Goal: Information Seeking & Learning: Learn about a topic

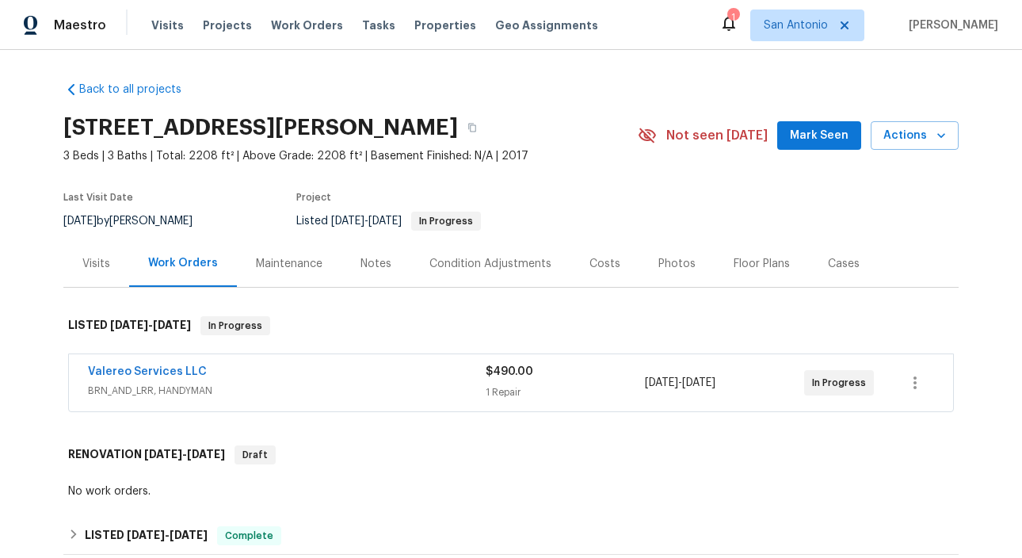
scroll to position [70, 0]
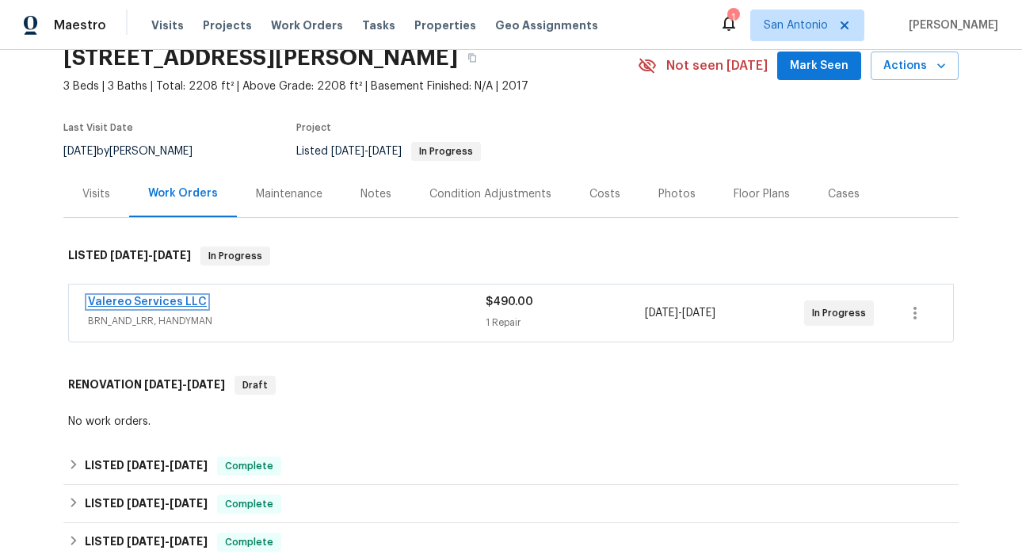
click at [158, 307] on link "Valereo Services LLC" at bounding box center [147, 301] width 119 height 11
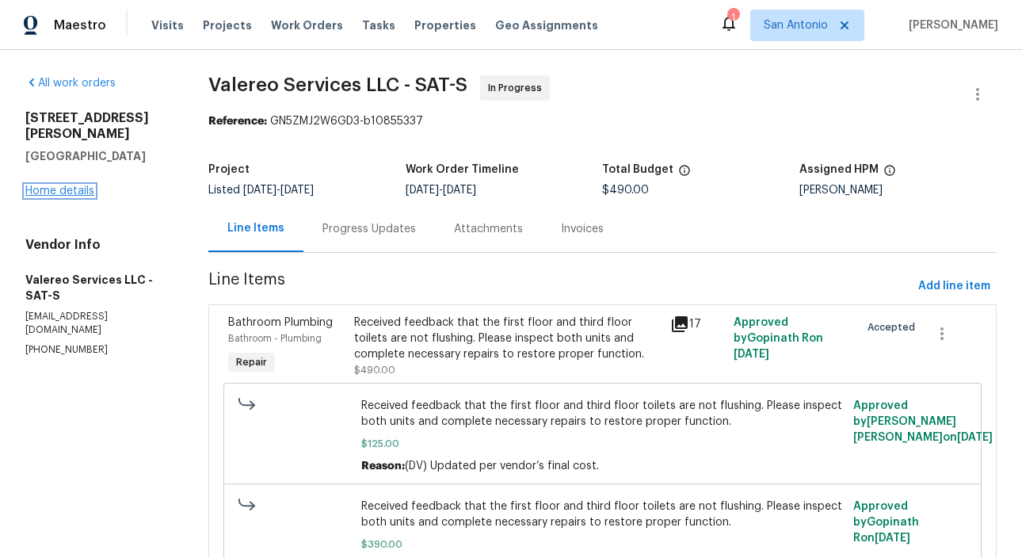
click at [72, 193] on link "Home details" at bounding box center [59, 190] width 69 height 11
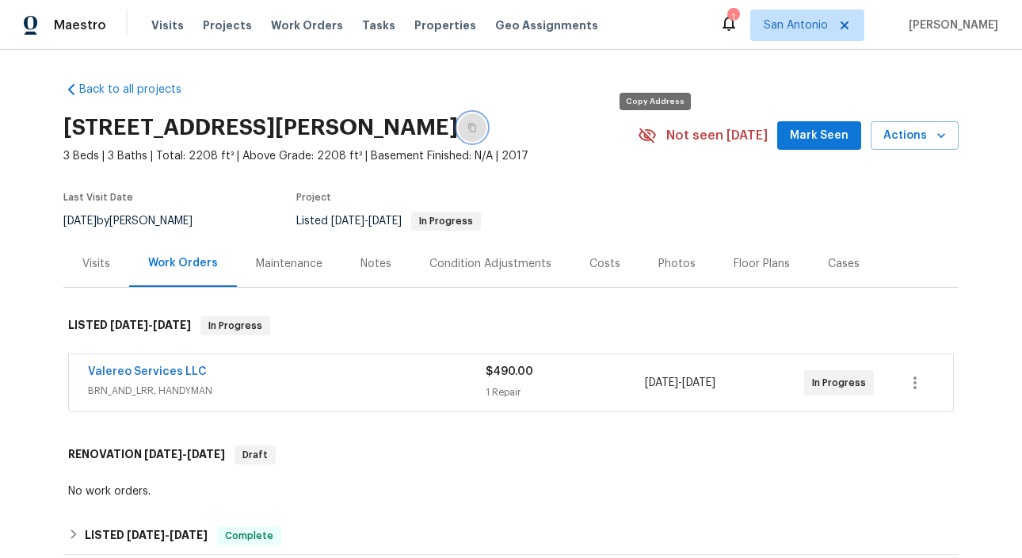
click at [476, 132] on icon "button" at bounding box center [472, 128] width 8 height 9
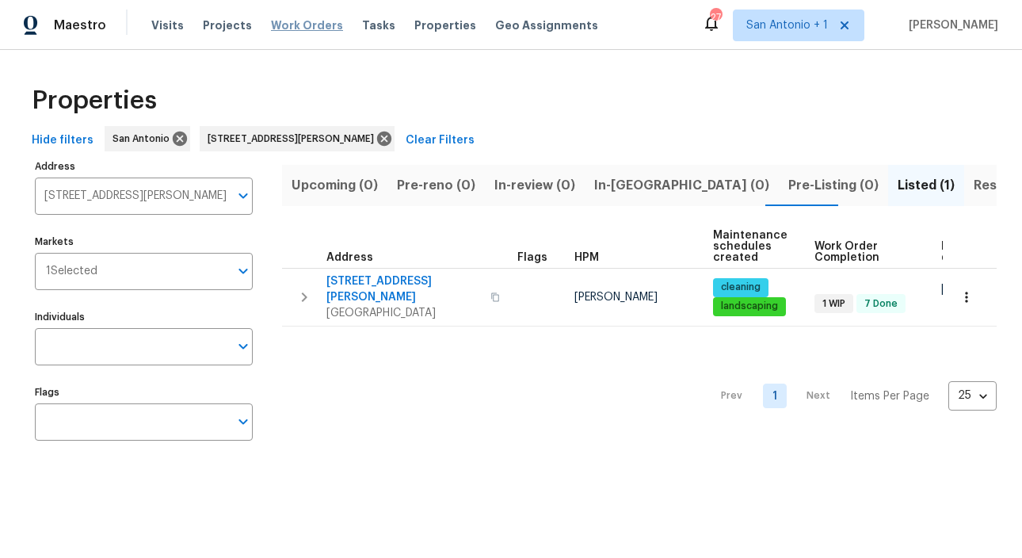
click at [284, 22] on span "Work Orders" at bounding box center [307, 25] width 72 height 16
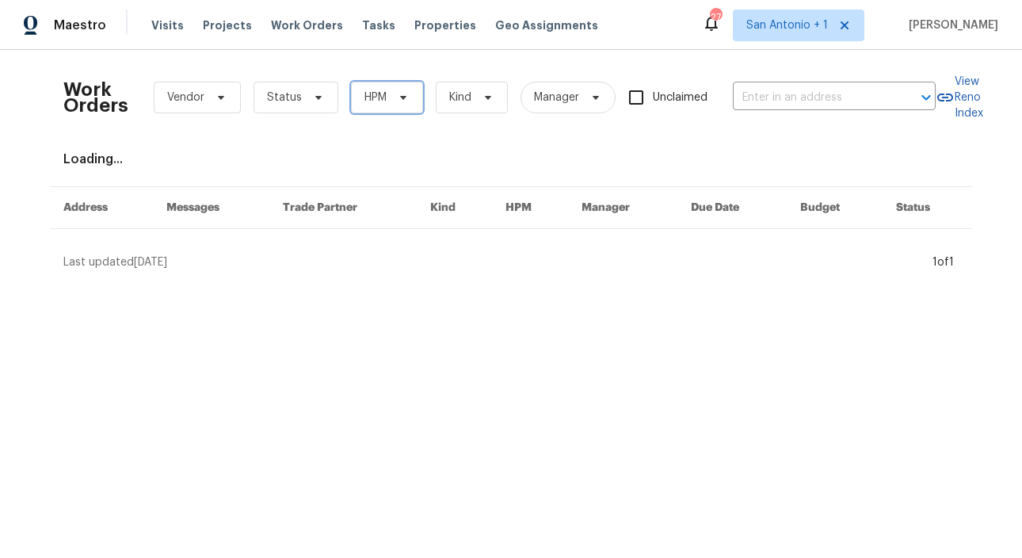
click at [399, 99] on icon at bounding box center [403, 97] width 13 height 13
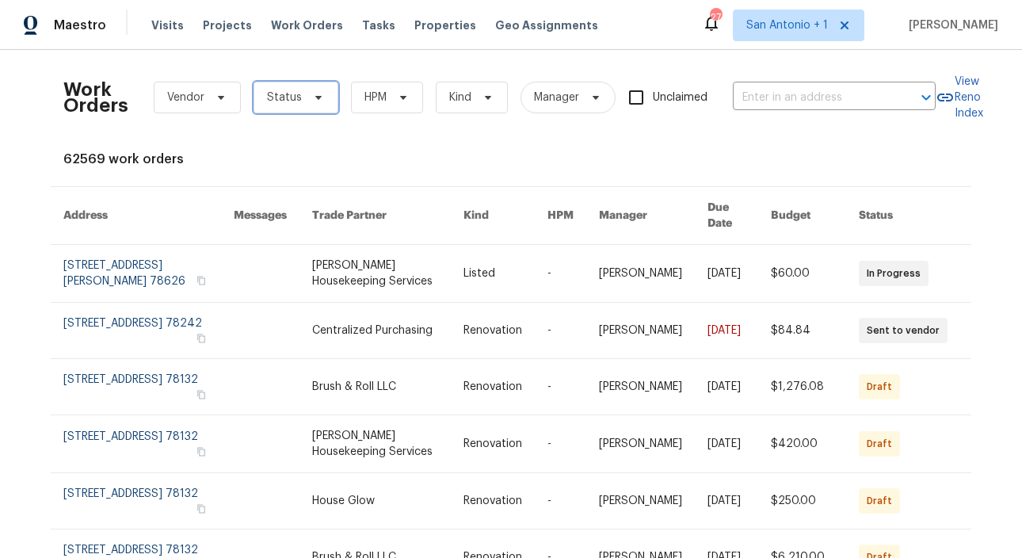
click at [312, 97] on icon at bounding box center [318, 97] width 13 height 13
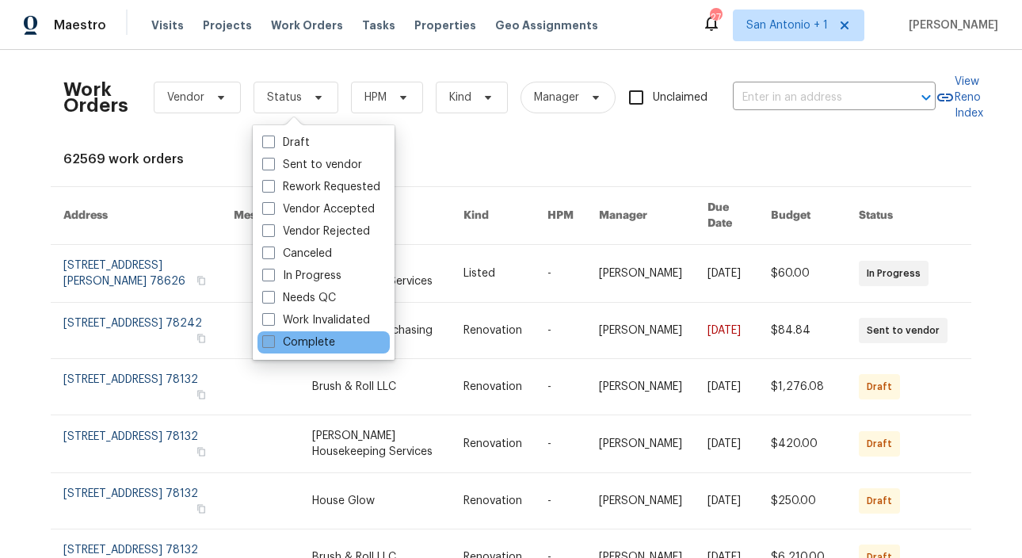
click at [303, 339] on label "Complete" at bounding box center [298, 342] width 73 height 16
click at [273, 339] on input "Complete" at bounding box center [267, 339] width 10 height 10
checkbox input "true"
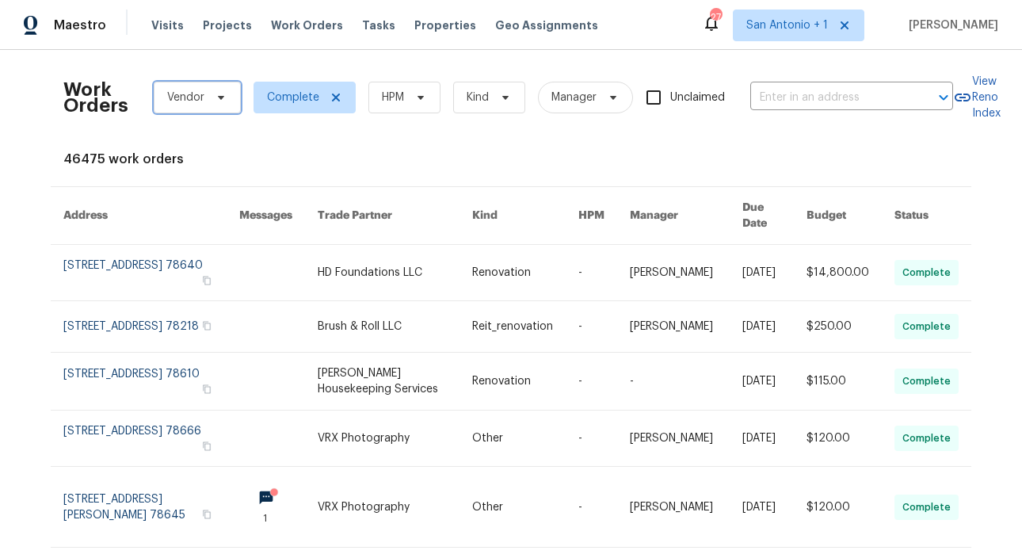
click at [218, 96] on icon at bounding box center [221, 98] width 6 height 4
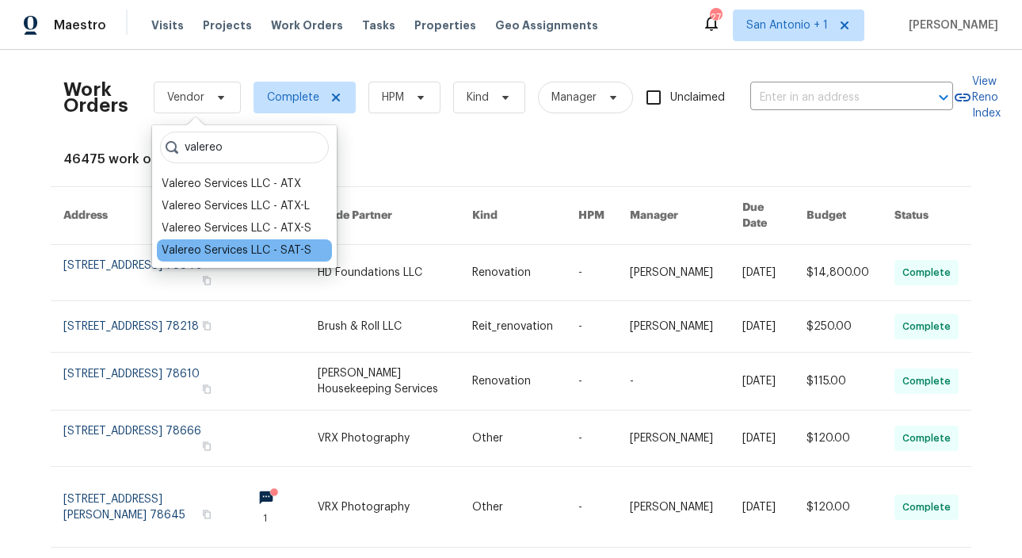
type input "valereo"
click at [245, 249] on div "Valereo Services LLC - SAT-S" at bounding box center [237, 250] width 150 height 16
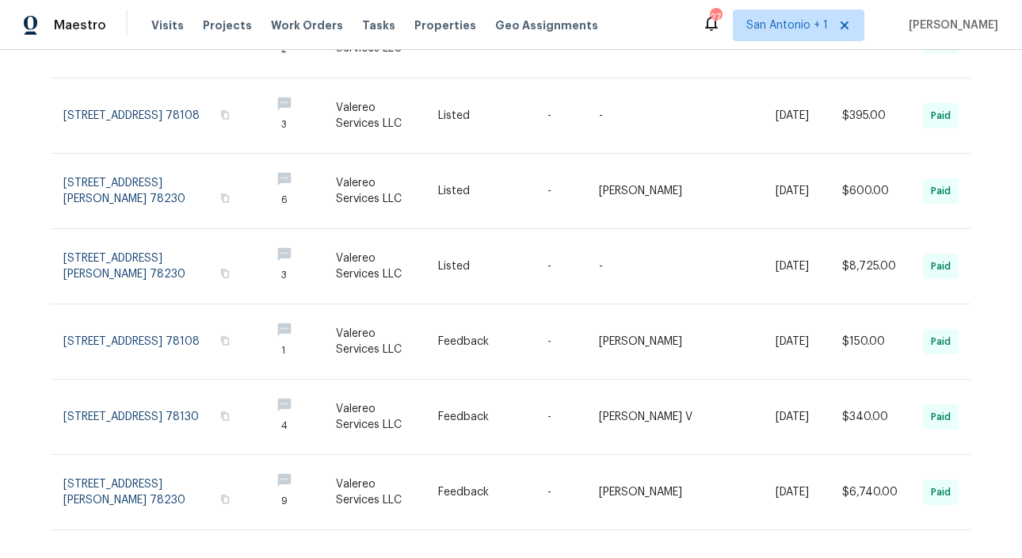
scroll to position [474, 0]
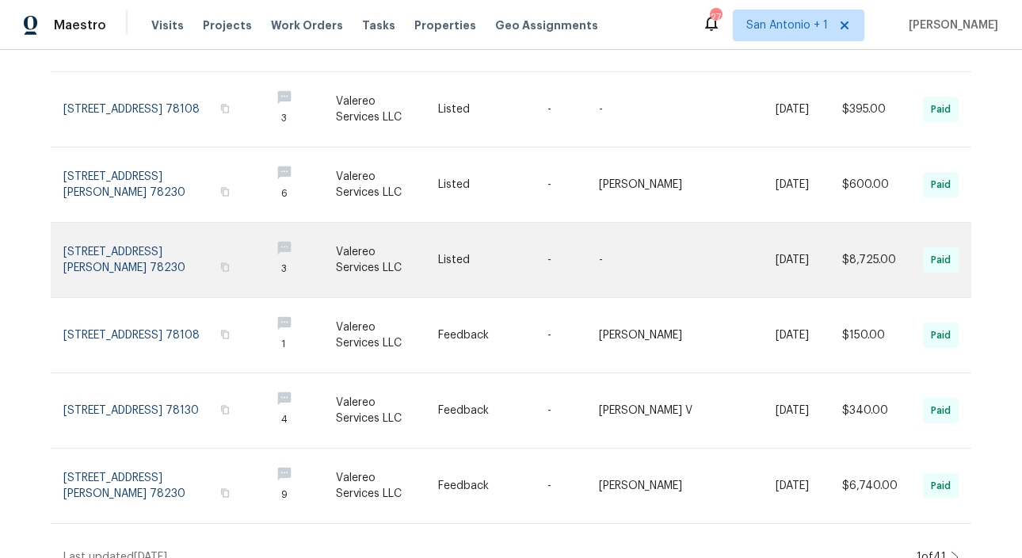
click at [134, 231] on link at bounding box center [160, 260] width 194 height 74
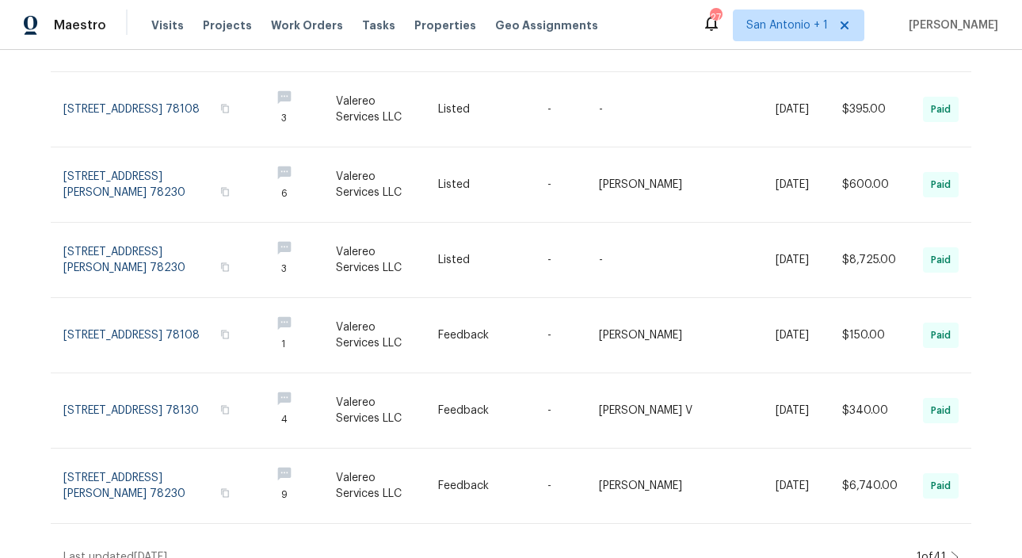
click at [958, 551] on icon at bounding box center [955, 557] width 8 height 13
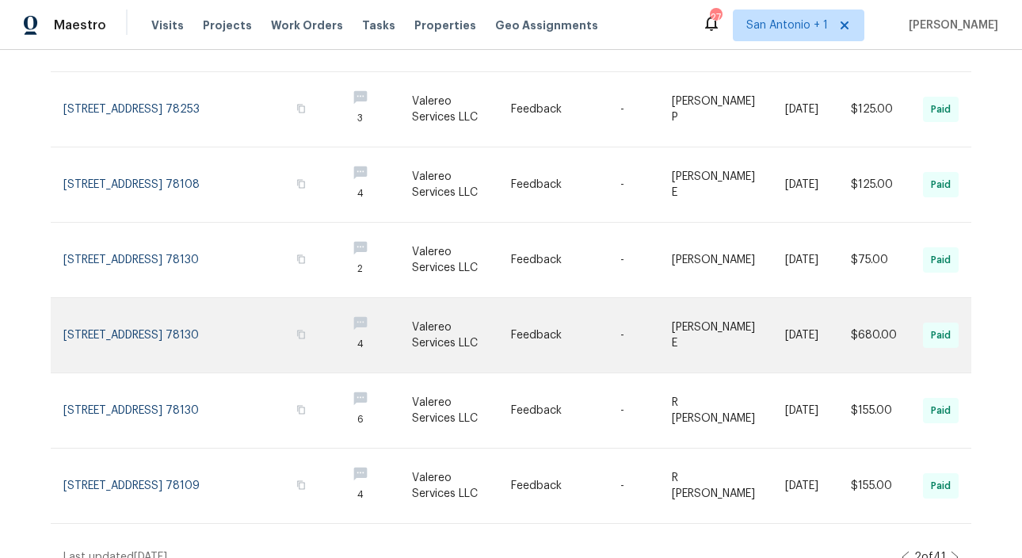
click at [155, 308] on link at bounding box center [198, 335] width 270 height 74
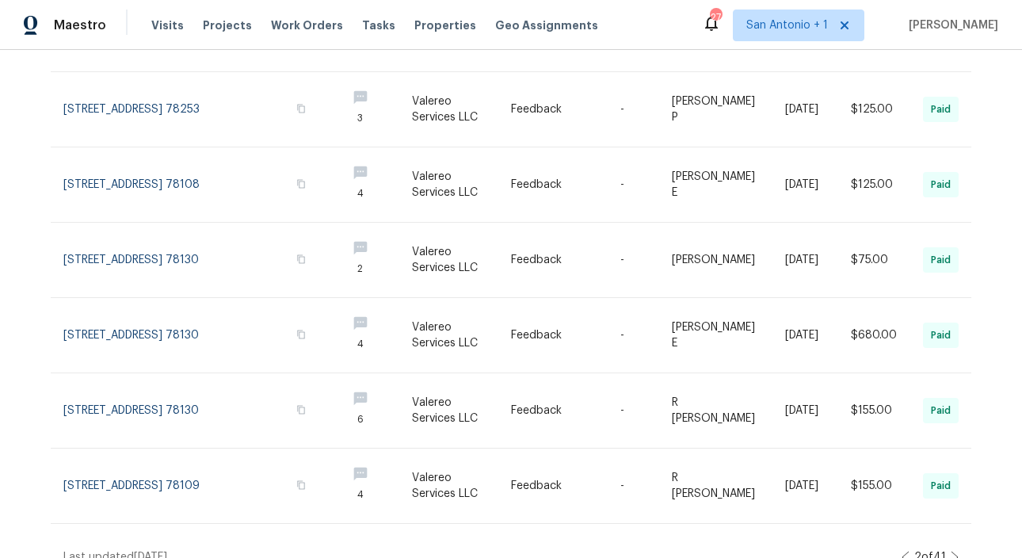
click at [957, 551] on icon at bounding box center [955, 557] width 8 height 13
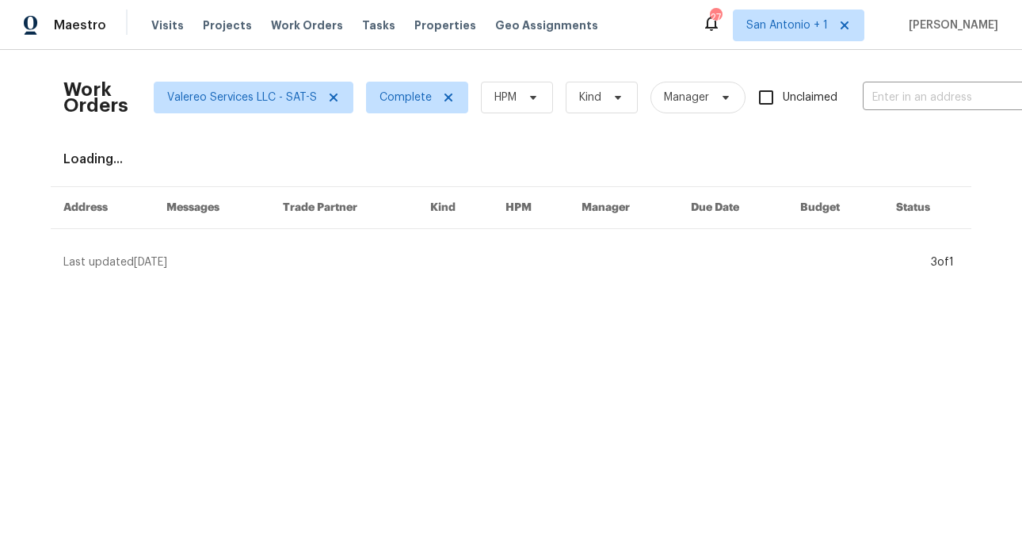
scroll to position [0, 0]
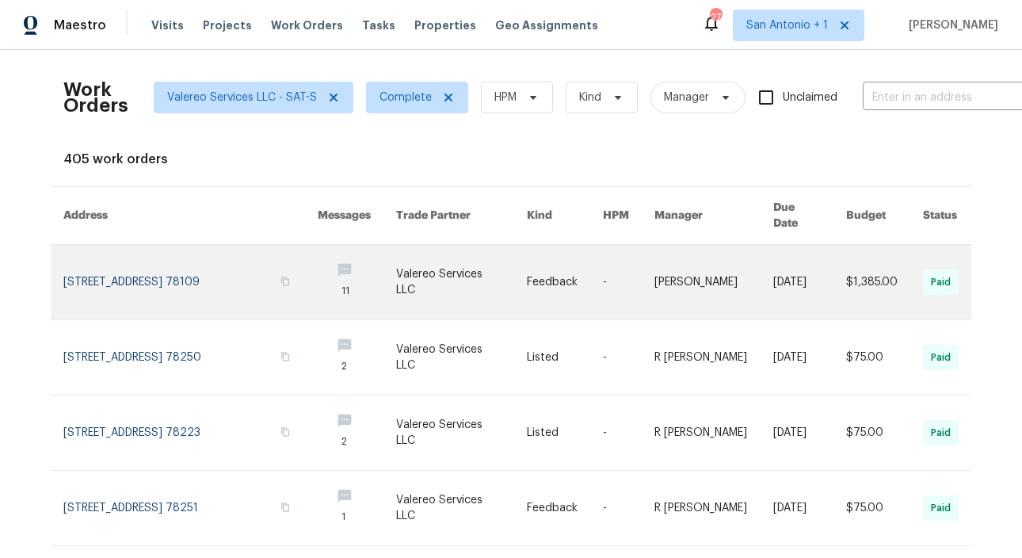
click at [162, 266] on link at bounding box center [190, 282] width 254 height 74
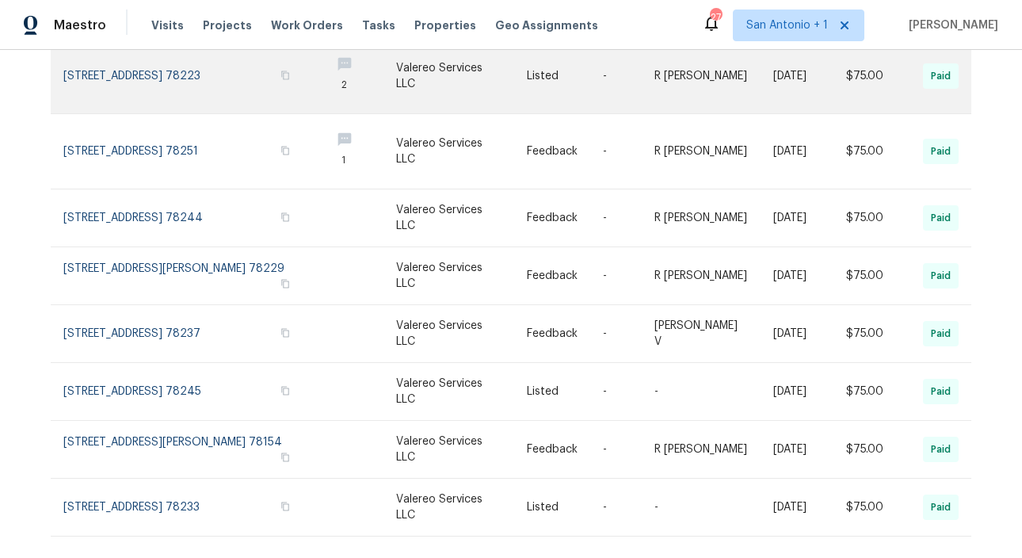
scroll to position [372, 0]
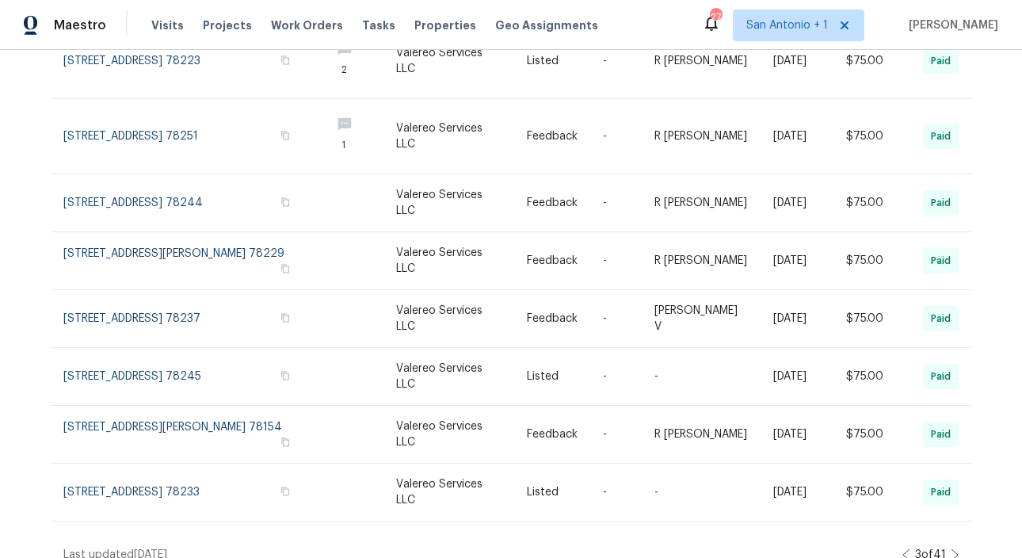
click at [956, 548] on icon at bounding box center [955, 554] width 8 height 13
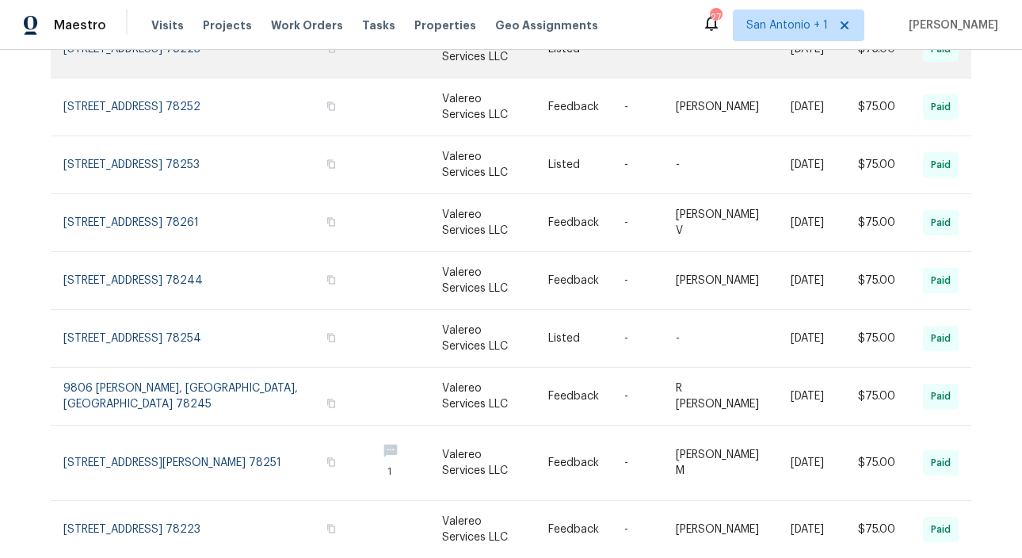
scroll to position [320, 0]
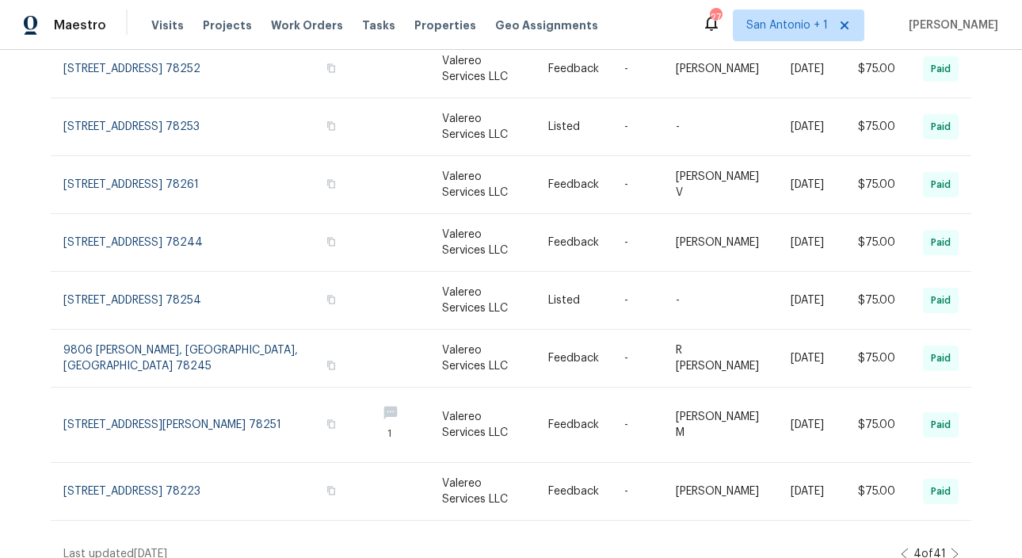
click at [955, 548] on icon at bounding box center [955, 554] width 8 height 13
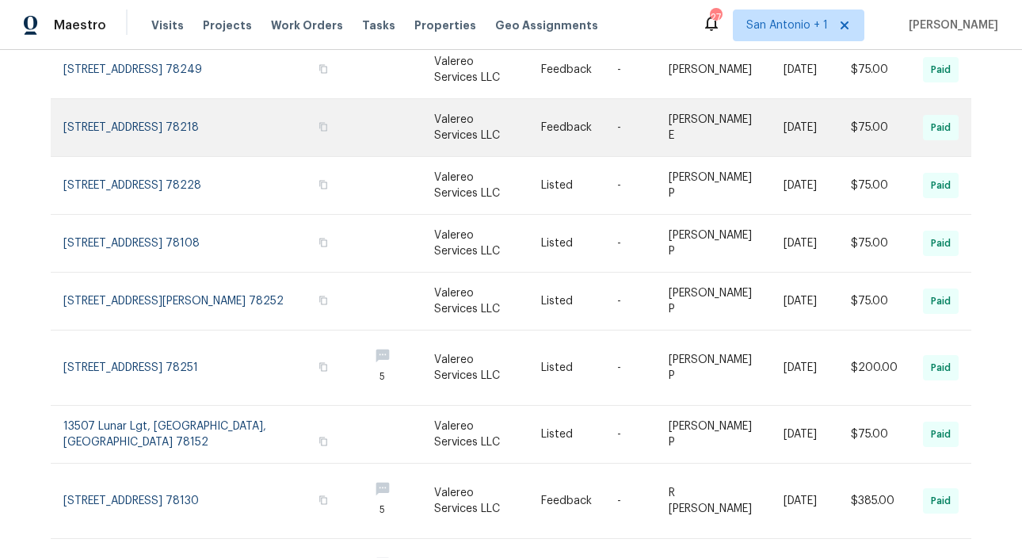
scroll to position [372, 0]
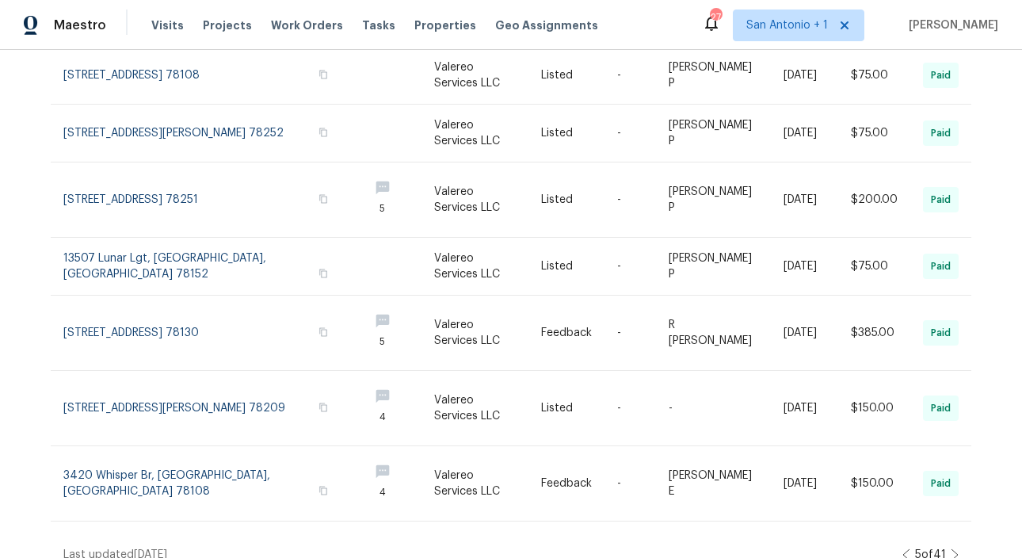
click at [954, 548] on icon at bounding box center [955, 554] width 8 height 13
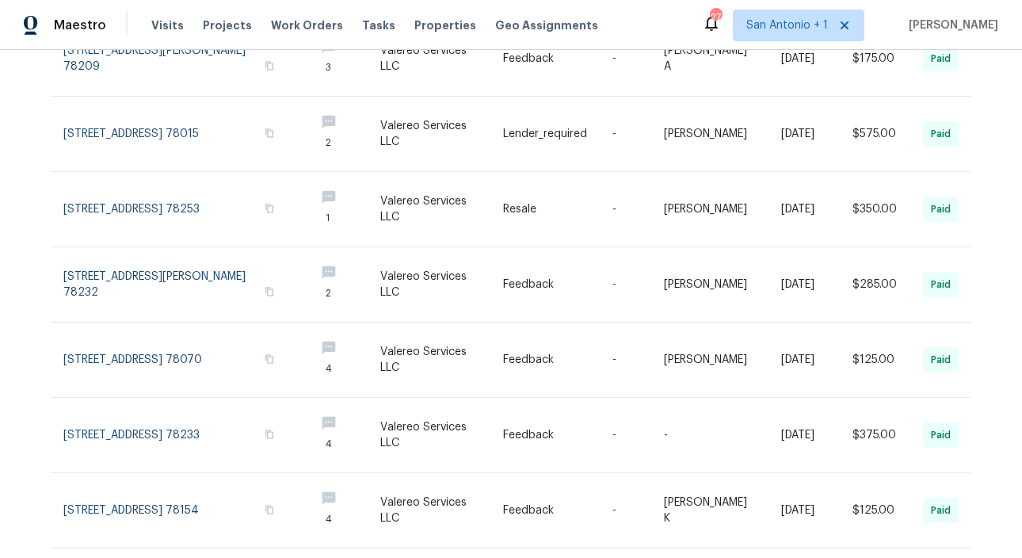
scroll to position [474, 0]
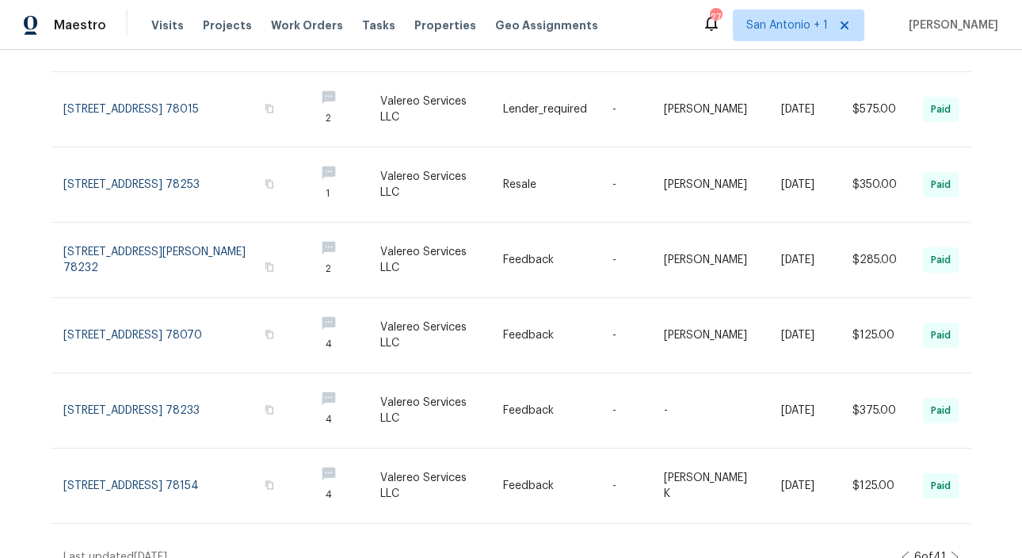
click at [952, 551] on icon at bounding box center [955, 557] width 8 height 13
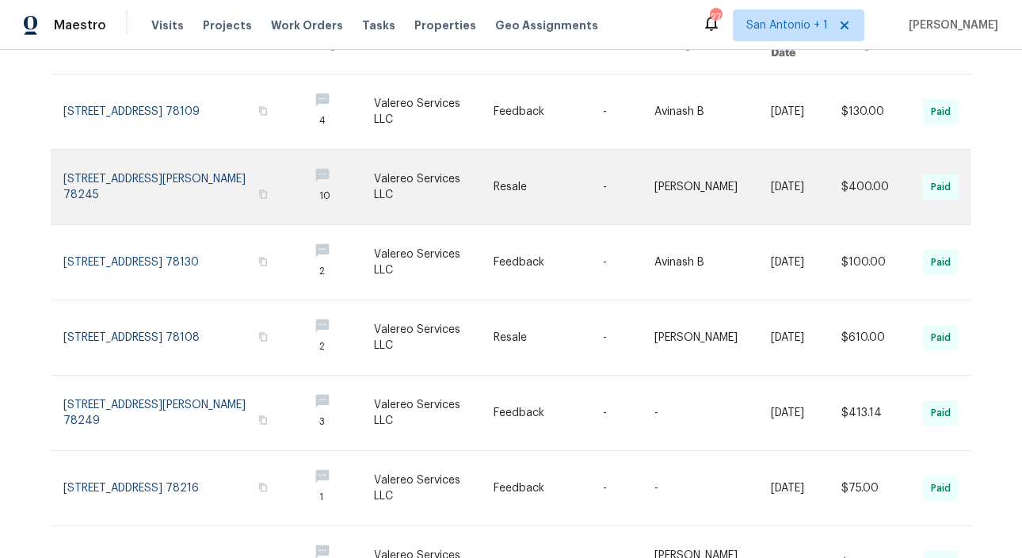
scroll to position [171, 0]
click at [114, 163] on link at bounding box center [179, 186] width 232 height 74
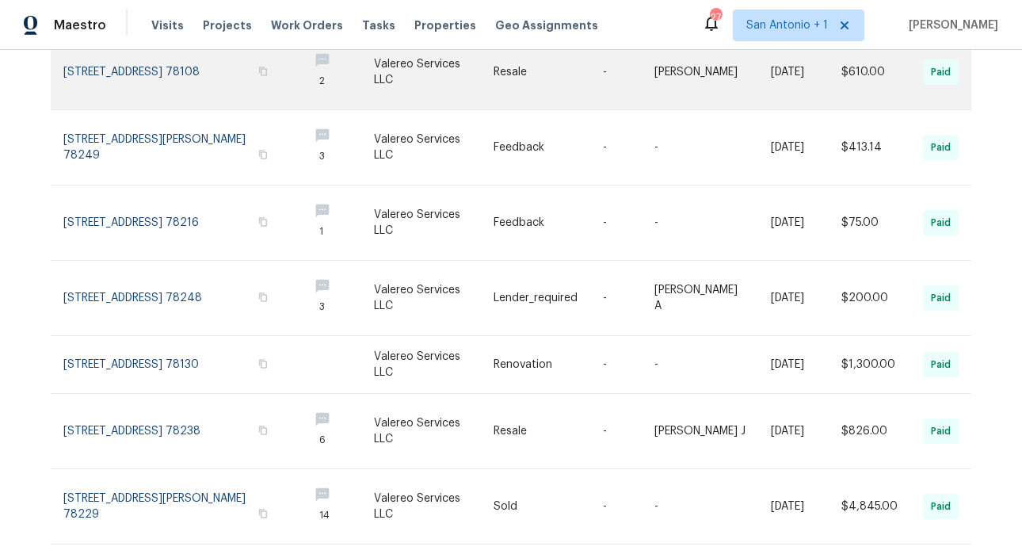
scroll to position [456, 0]
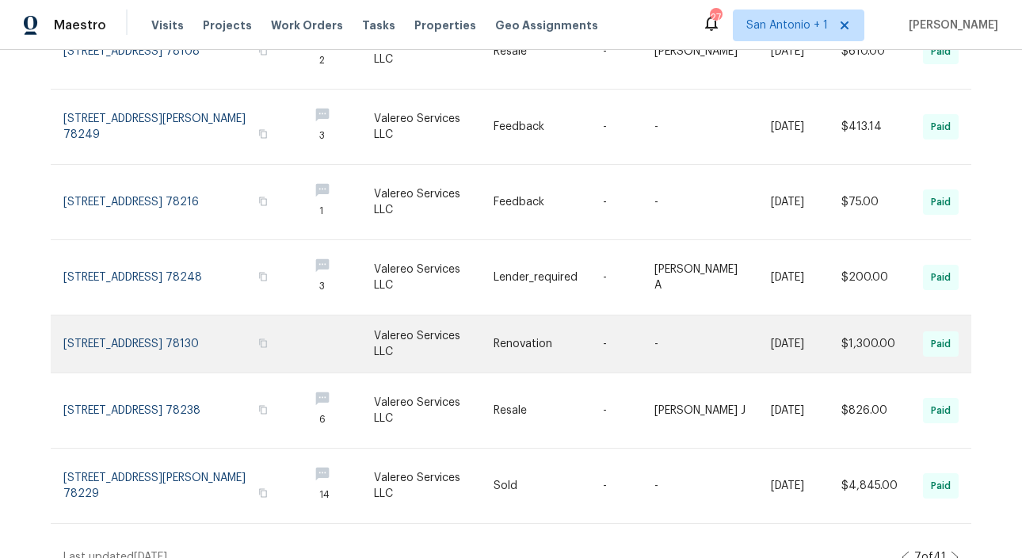
click at [109, 316] on link at bounding box center [179, 343] width 232 height 57
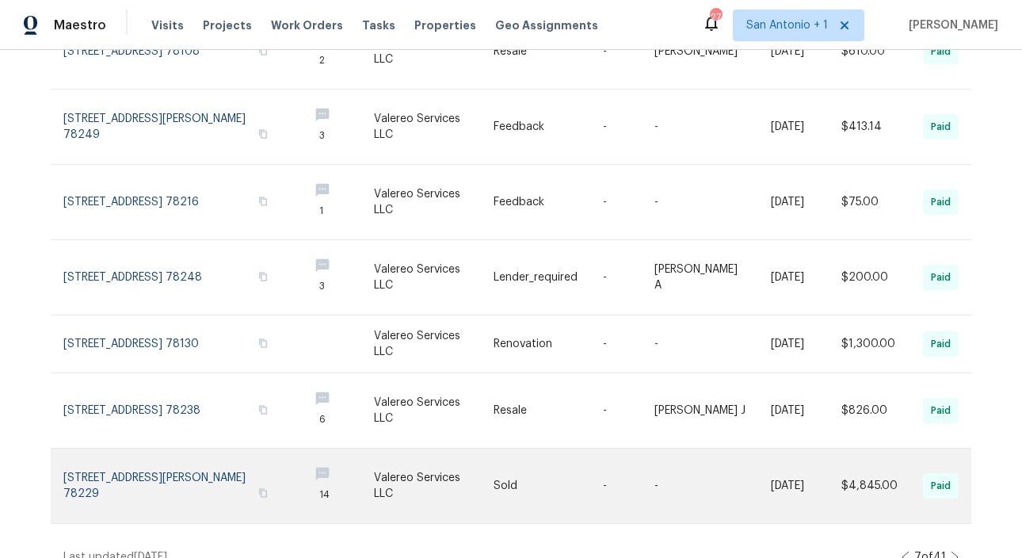
click at [122, 464] on link at bounding box center [179, 486] width 232 height 74
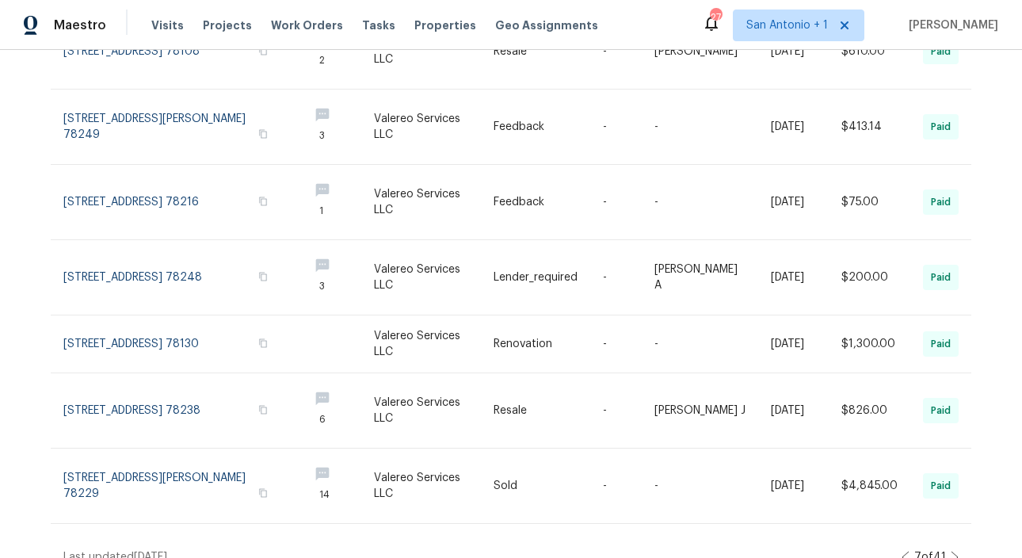
click at [956, 551] on icon at bounding box center [955, 557] width 8 height 13
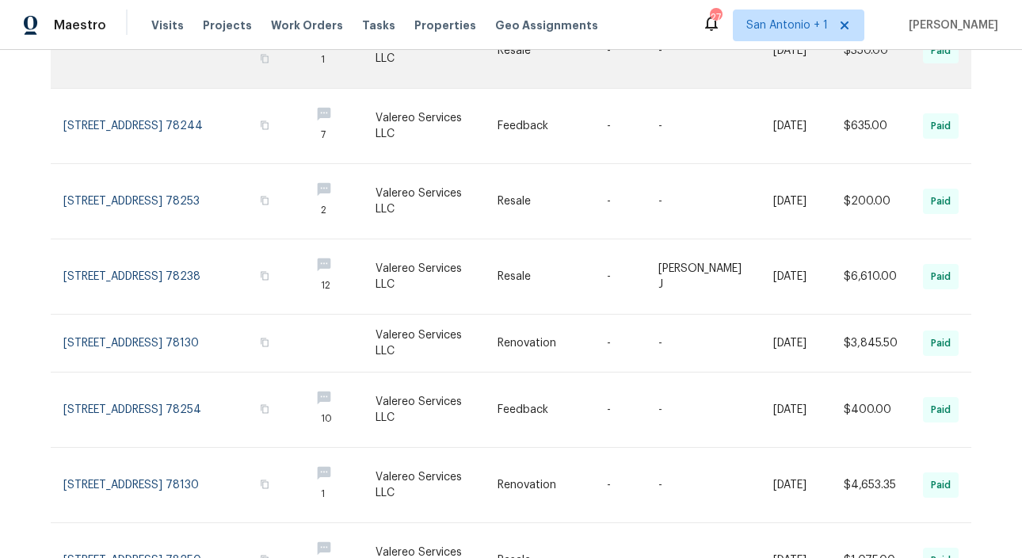
scroll to position [234, 0]
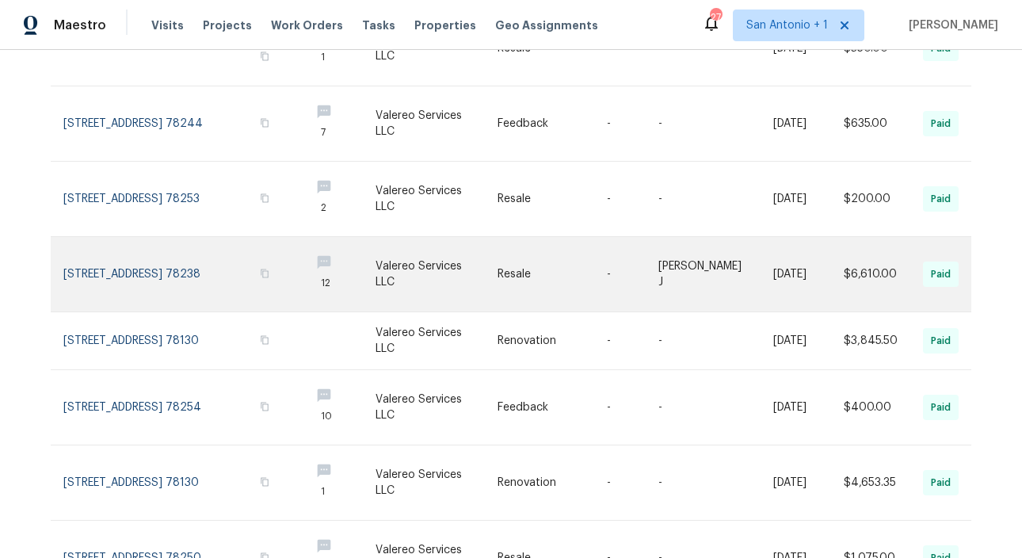
click at [134, 250] on link at bounding box center [180, 274] width 234 height 74
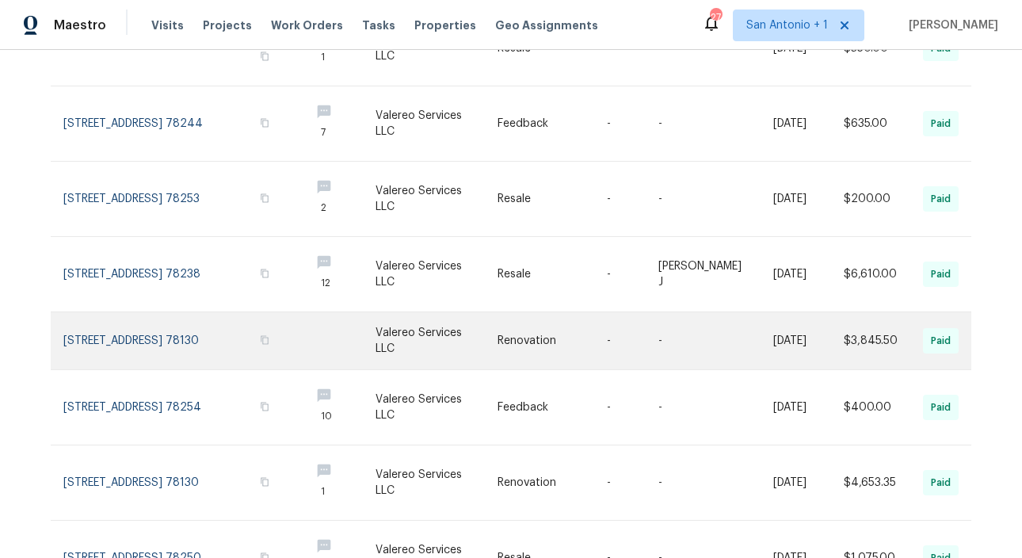
click at [149, 317] on link at bounding box center [180, 340] width 234 height 57
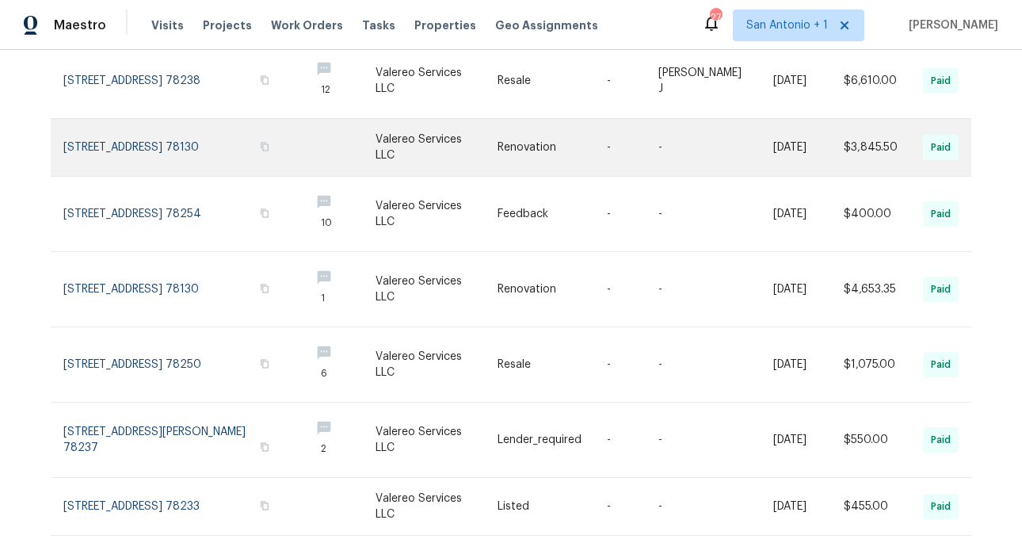
scroll to position [440, 0]
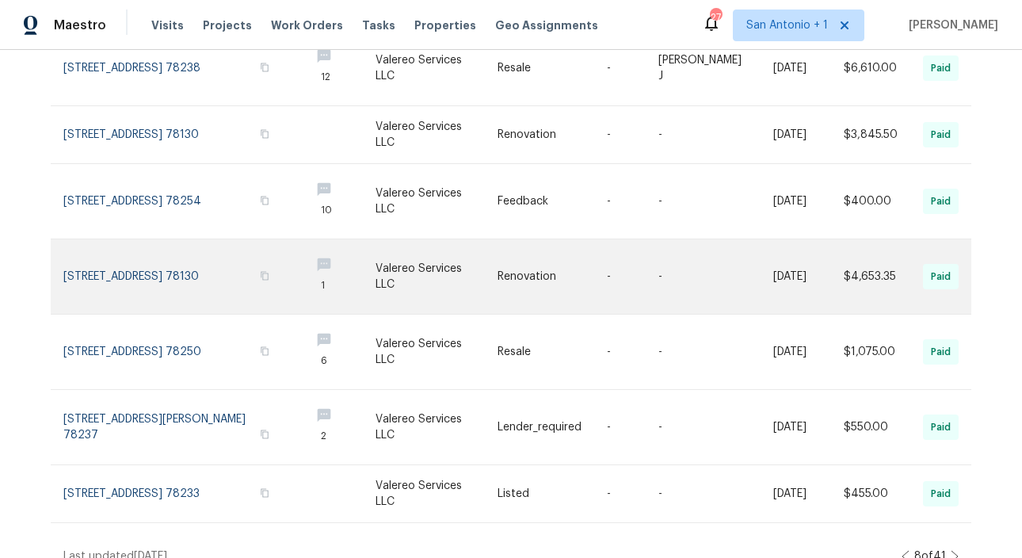
click at [132, 250] on link at bounding box center [180, 276] width 234 height 74
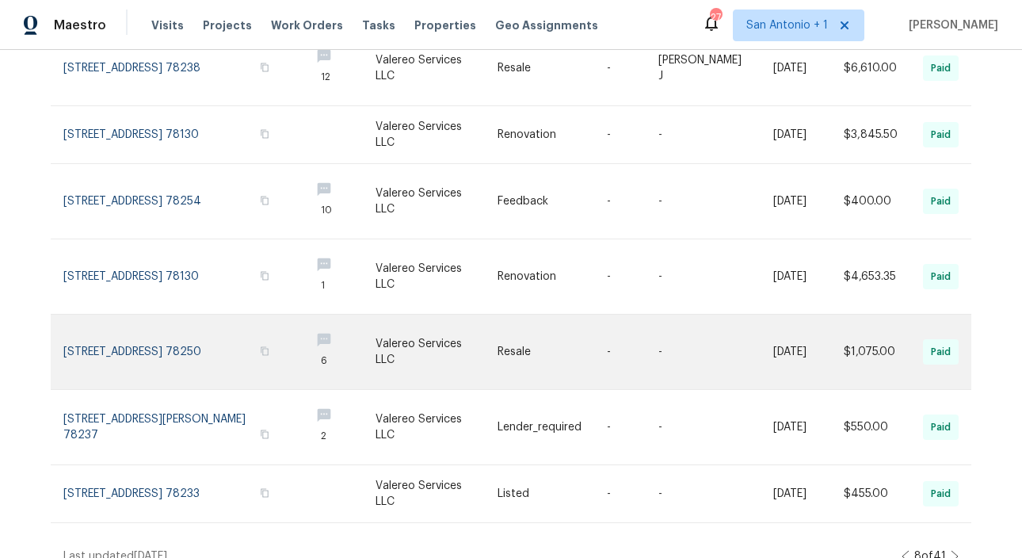
click at [170, 333] on link at bounding box center [180, 352] width 234 height 74
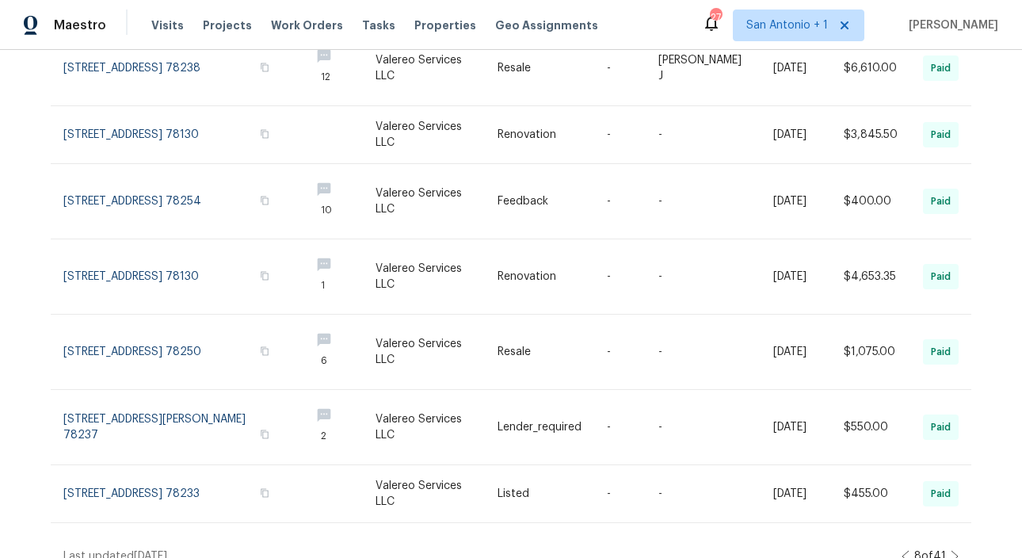
click at [954, 550] on icon at bounding box center [955, 556] width 8 height 13
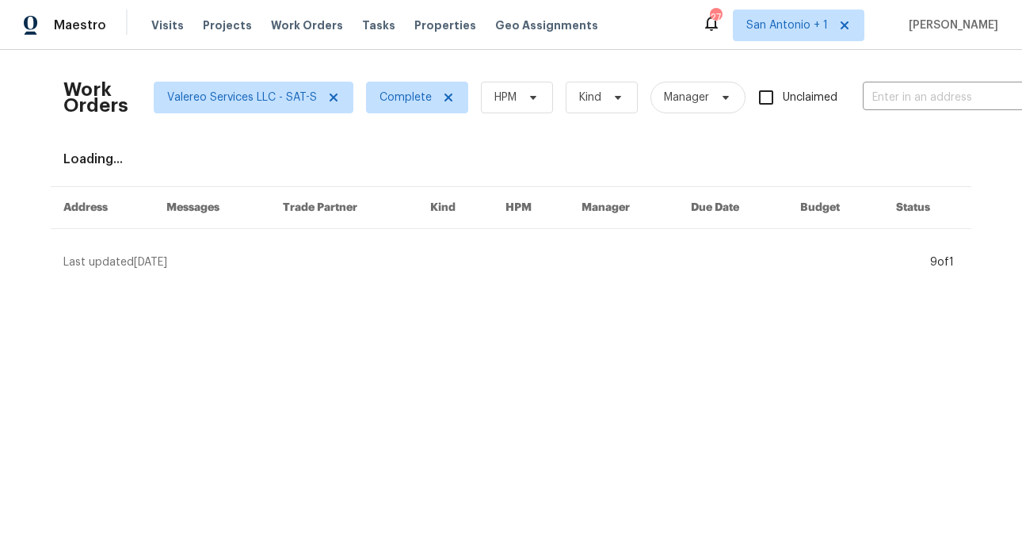
scroll to position [0, 0]
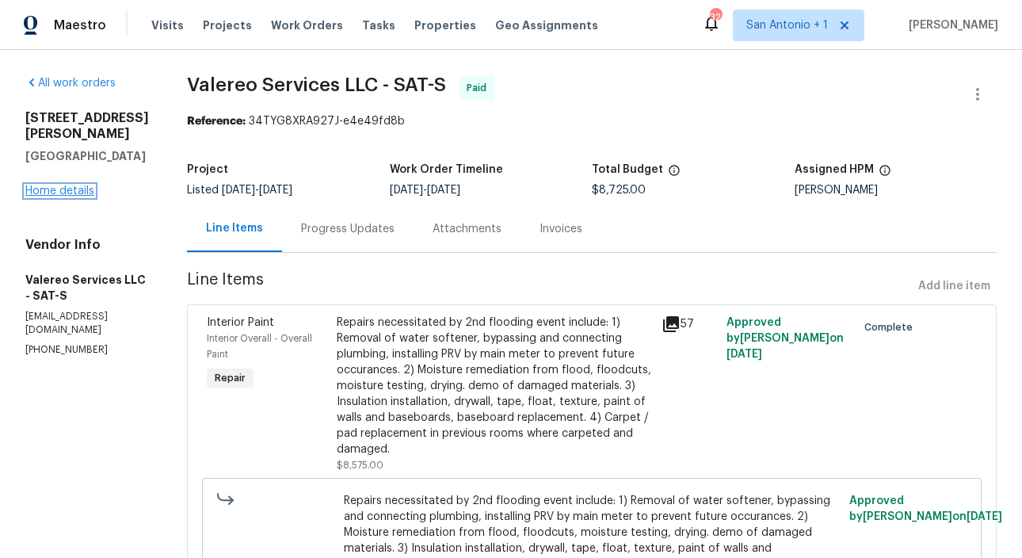
click at [52, 193] on link "Home details" at bounding box center [59, 190] width 69 height 11
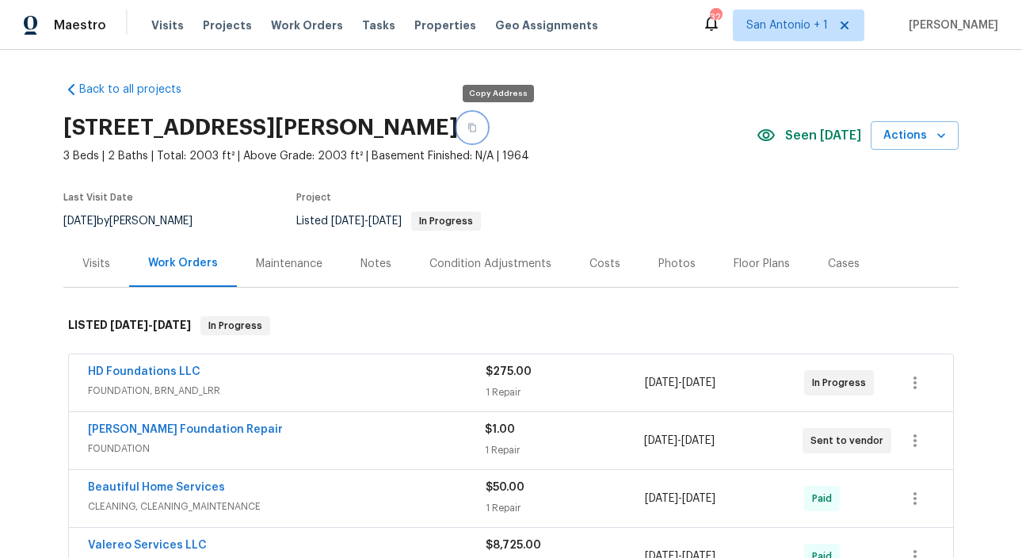
click at [477, 130] on icon "button" at bounding box center [473, 128] width 10 height 10
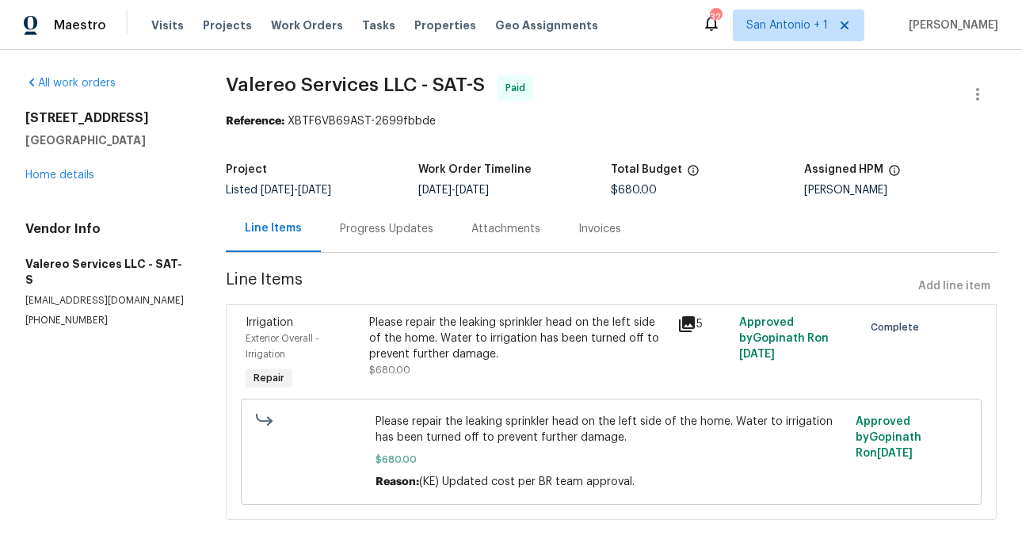
scroll to position [7, 0]
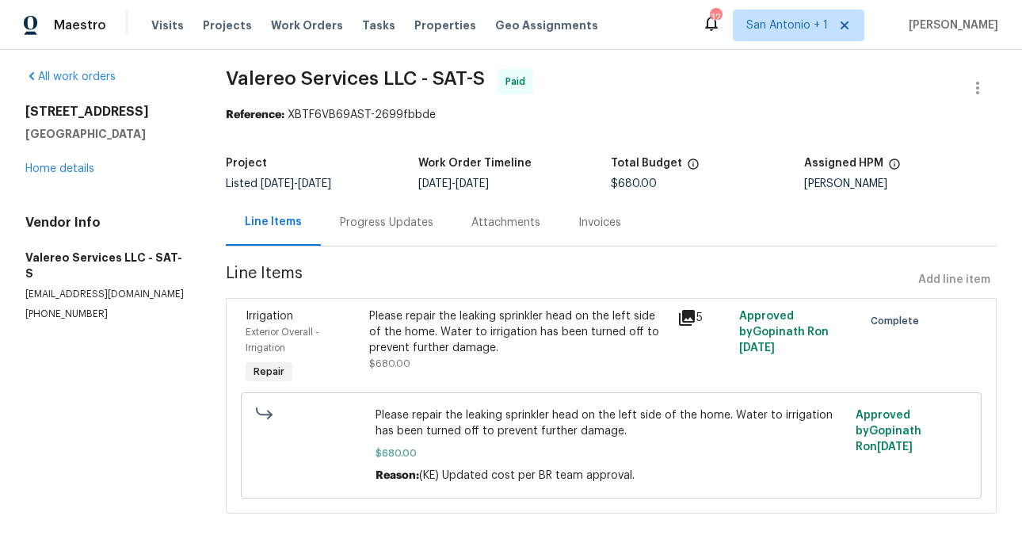
click at [456, 339] on div "Please repair the leaking sprinkler head on the left side of the home. Water to…" at bounding box center [519, 332] width 300 height 48
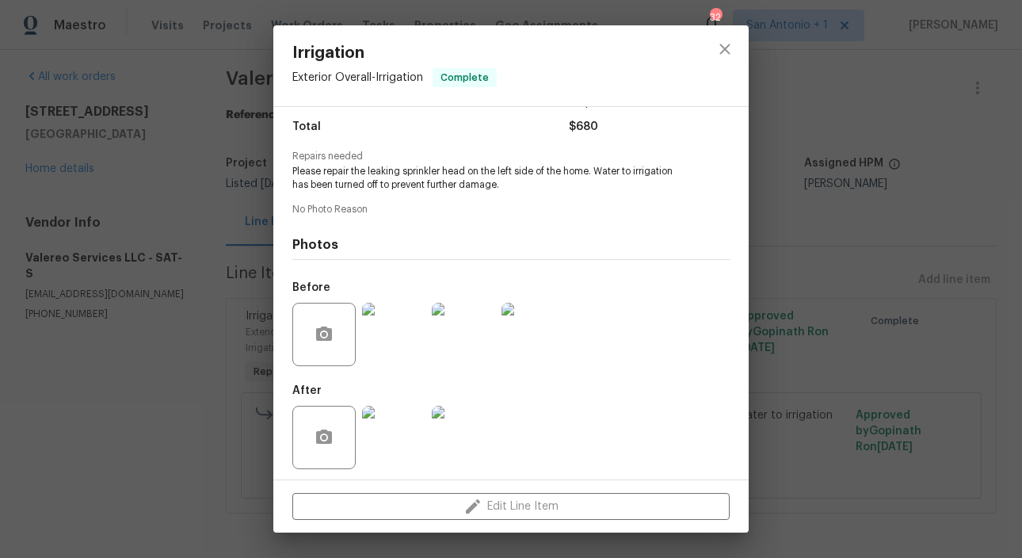
scroll to position [132, 0]
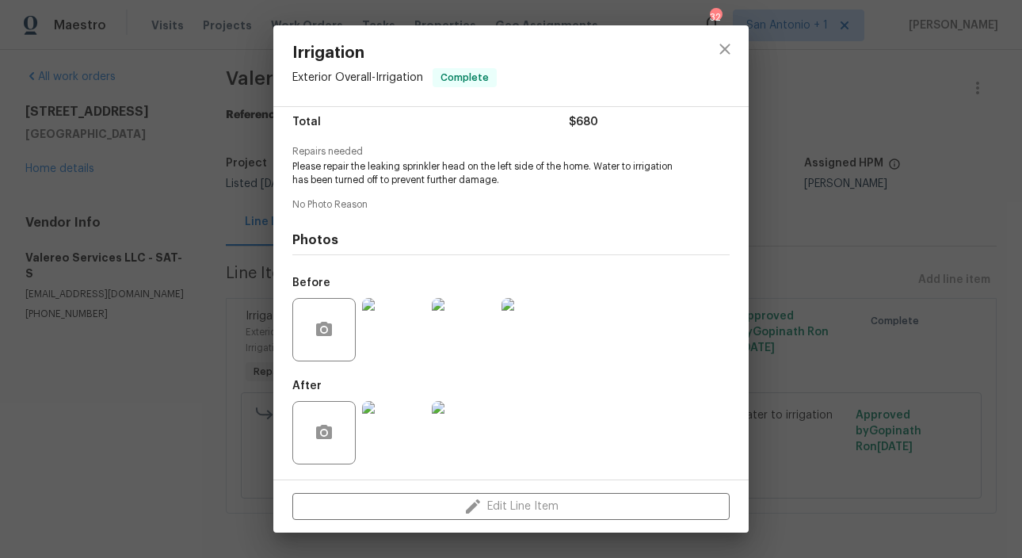
click at [396, 332] on img at bounding box center [393, 329] width 63 height 63
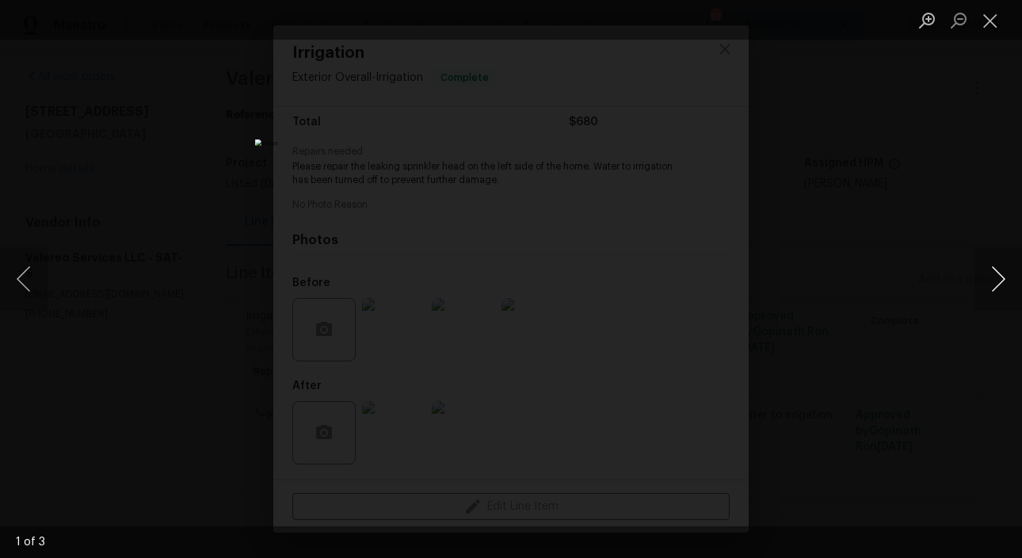
click at [997, 274] on button "Next image" at bounding box center [999, 278] width 48 height 63
click at [988, 29] on button "Close lightbox" at bounding box center [991, 20] width 32 height 28
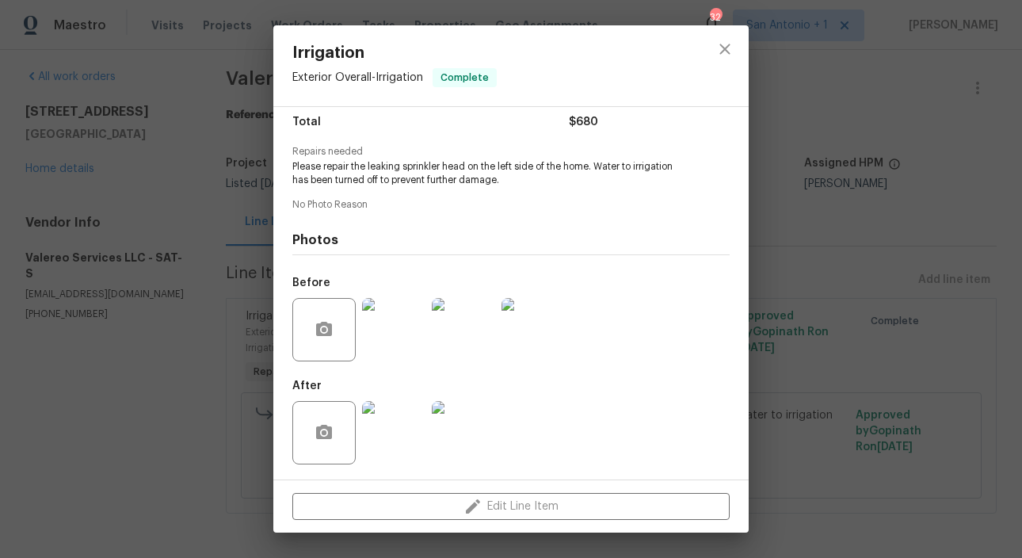
click at [405, 425] on img at bounding box center [393, 432] width 63 height 63
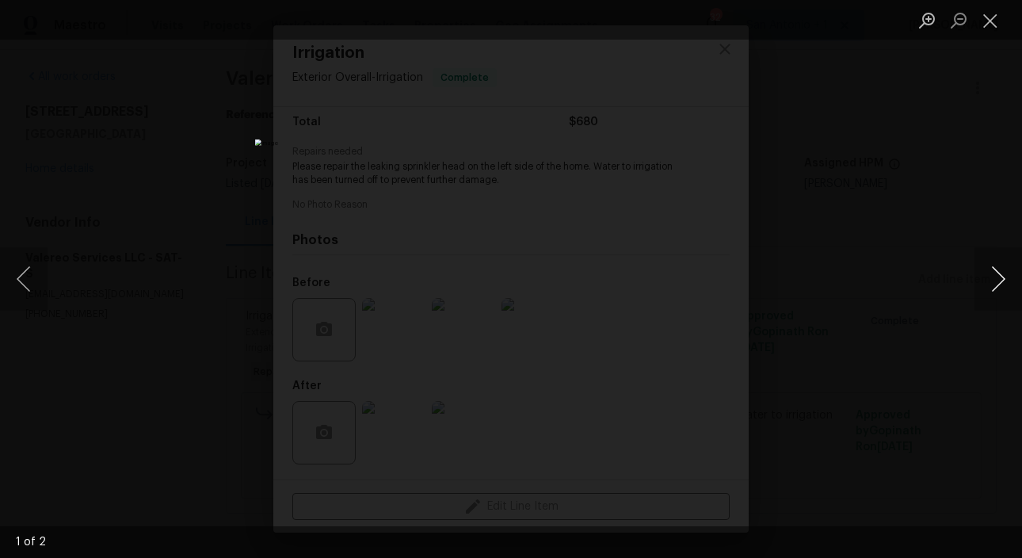
click at [994, 283] on button "Next image" at bounding box center [999, 278] width 48 height 63
click at [994, 21] on button "Close lightbox" at bounding box center [991, 20] width 32 height 28
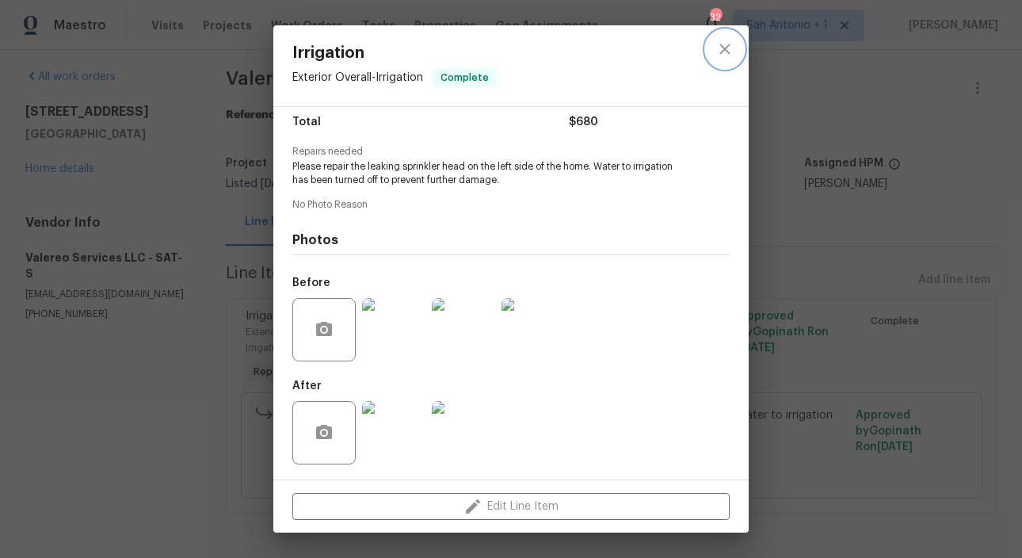
click at [725, 44] on icon "close" at bounding box center [725, 49] width 19 height 19
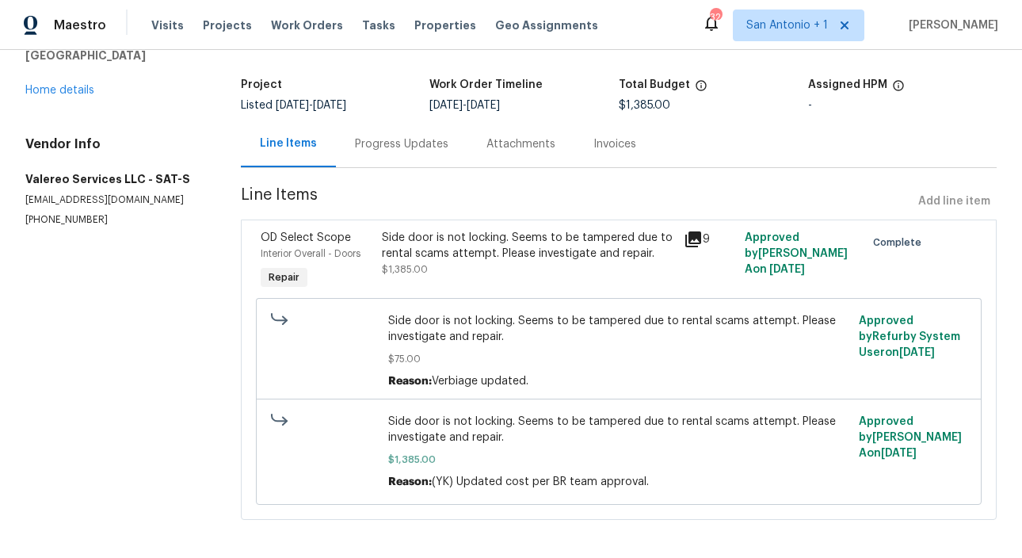
scroll to position [92, 0]
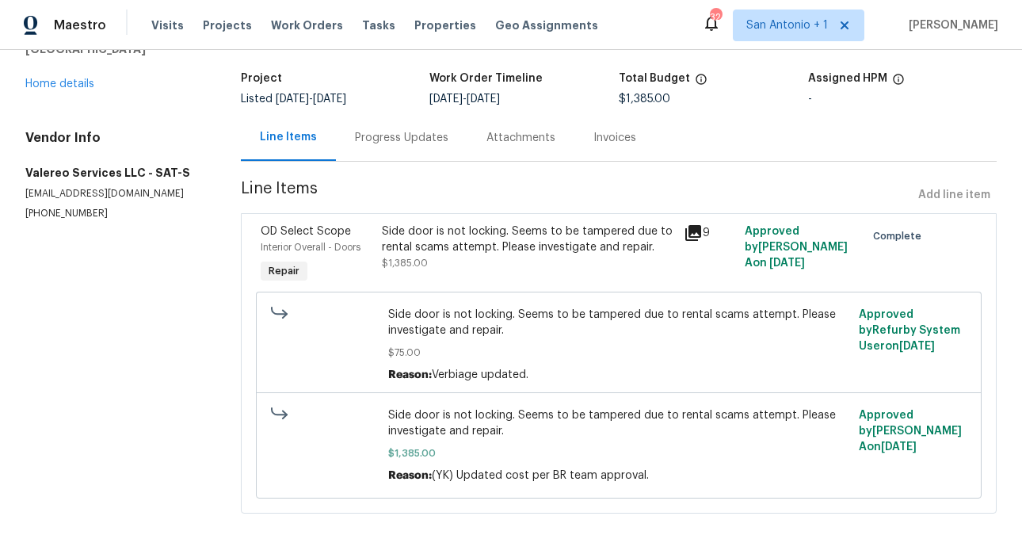
click at [451, 252] on div "Side door is not locking. Seems to be tampered due to rental scams attempt. Ple…" at bounding box center [528, 239] width 293 height 32
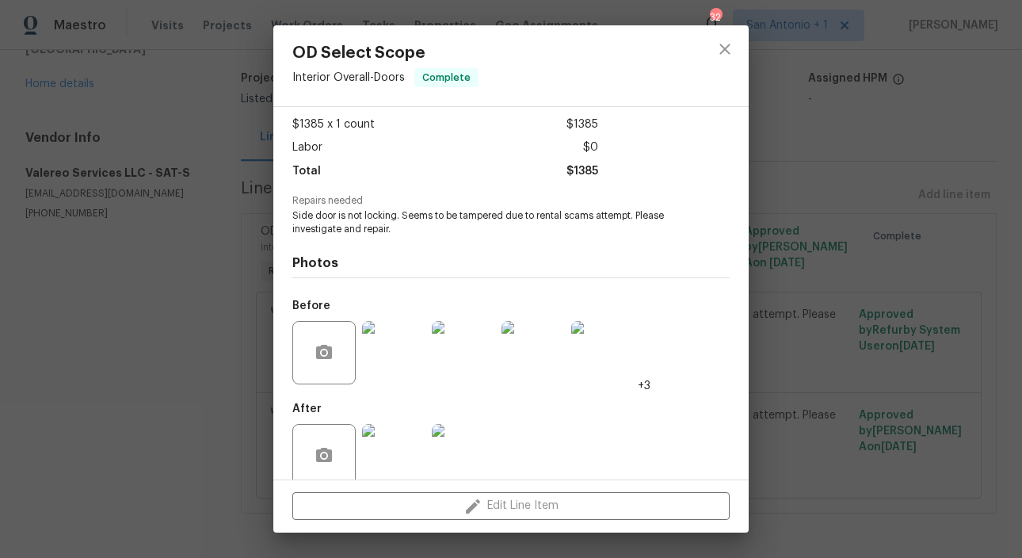
scroll to position [106, 0]
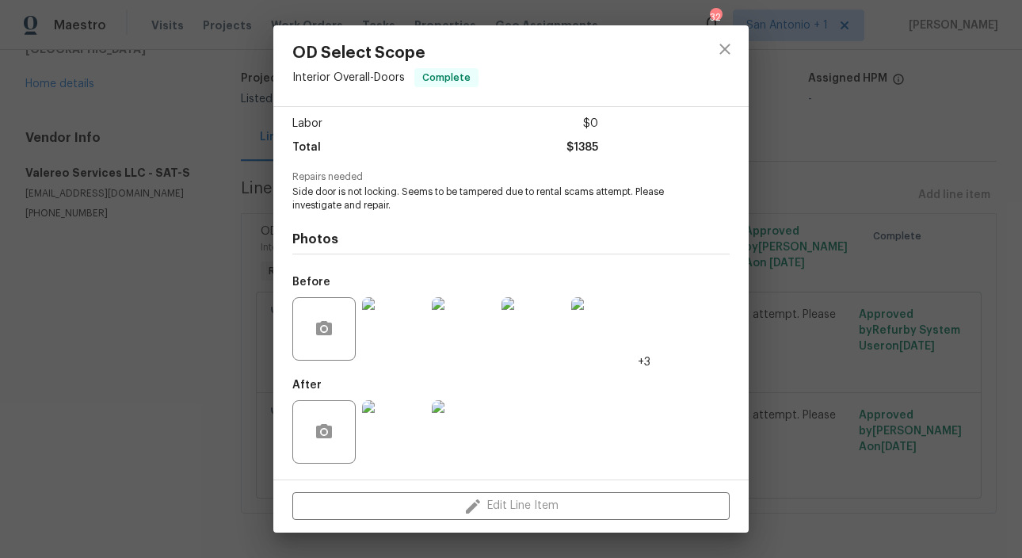
click at [397, 315] on img at bounding box center [393, 328] width 63 height 63
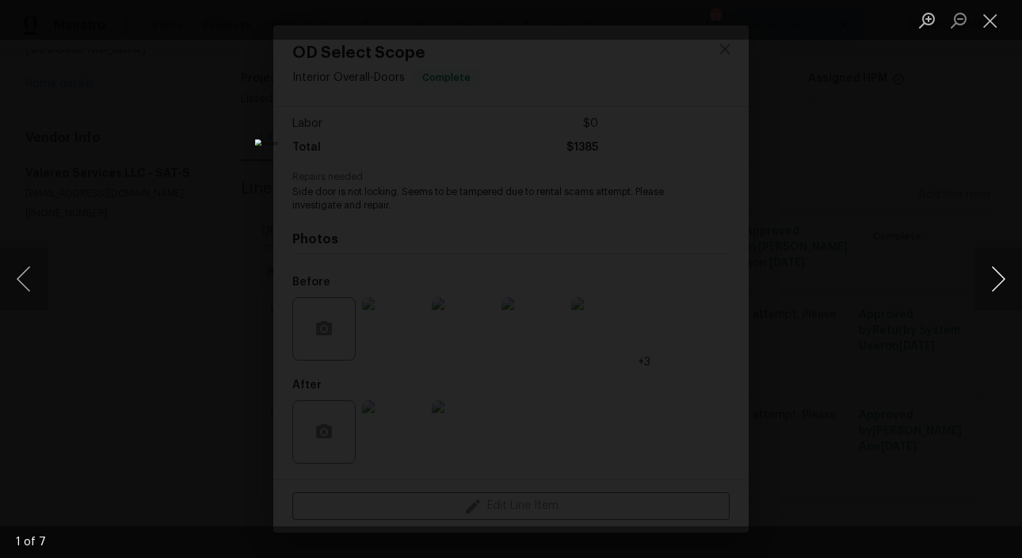
click at [997, 277] on button "Next image" at bounding box center [999, 278] width 48 height 63
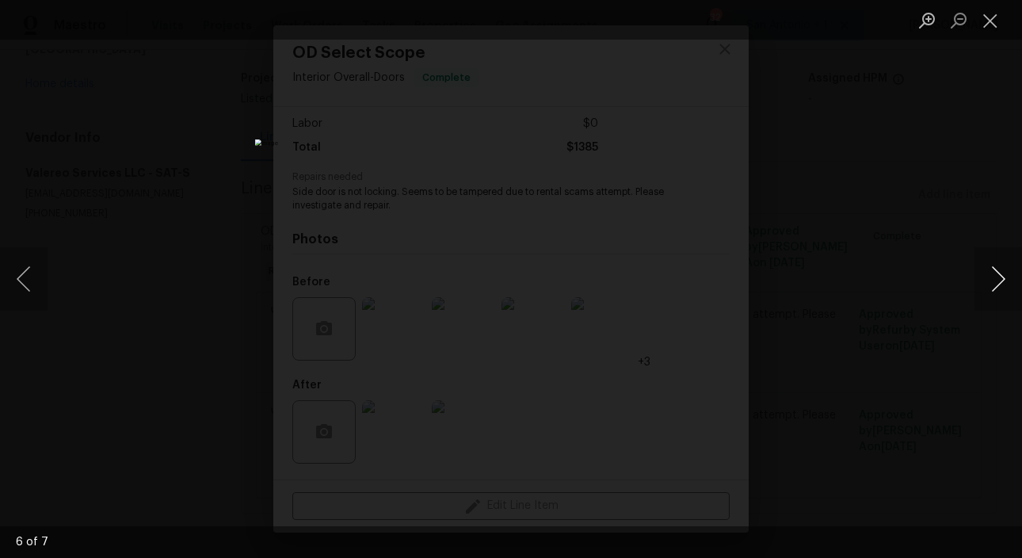
click at [997, 277] on button "Next image" at bounding box center [999, 278] width 48 height 63
click at [989, 26] on button "Close lightbox" at bounding box center [991, 20] width 32 height 28
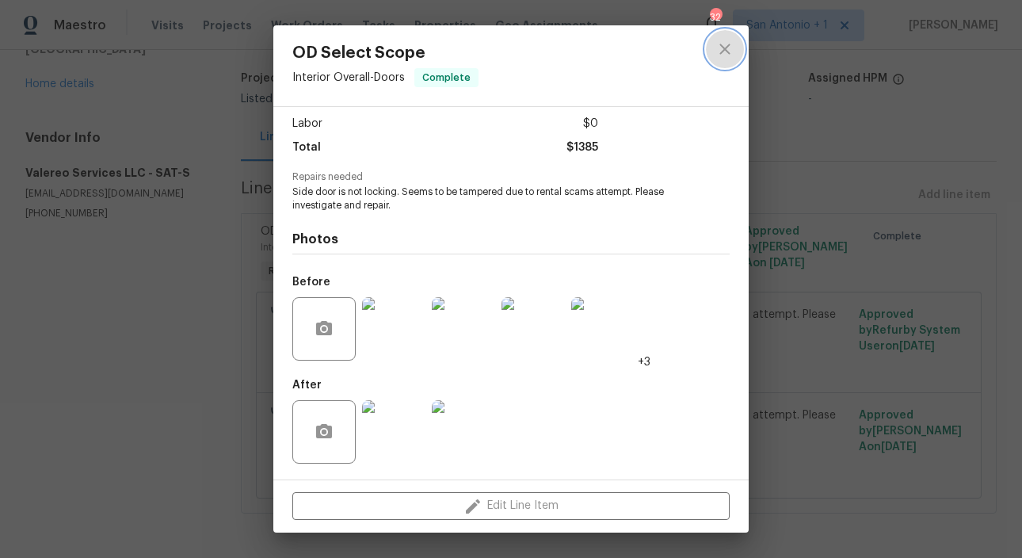
click at [727, 46] on icon "close" at bounding box center [725, 49] width 10 height 10
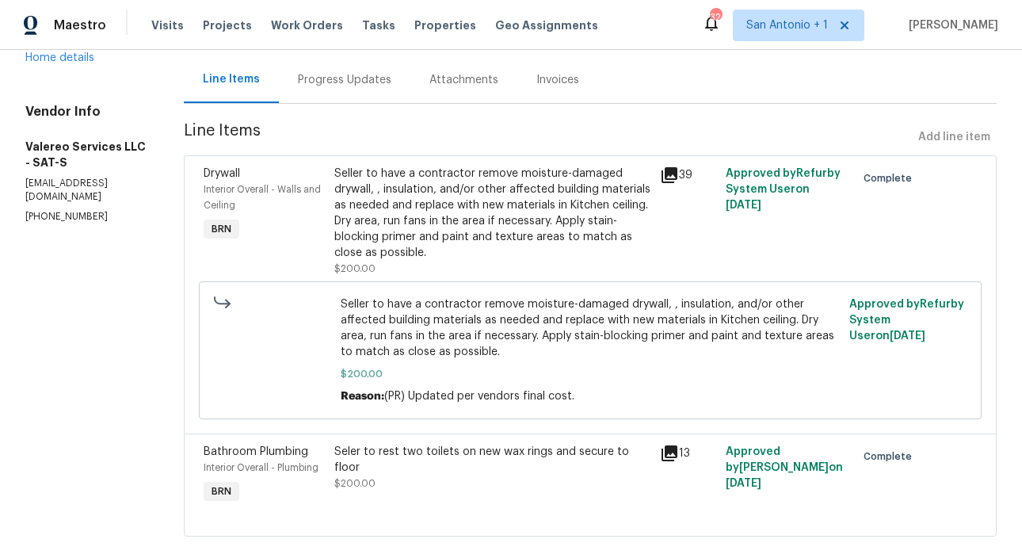
scroll to position [151, 0]
click at [425, 224] on div "Seller to have a contractor remove moisture-damaged drywall, , insulation, and/…" at bounding box center [492, 211] width 317 height 95
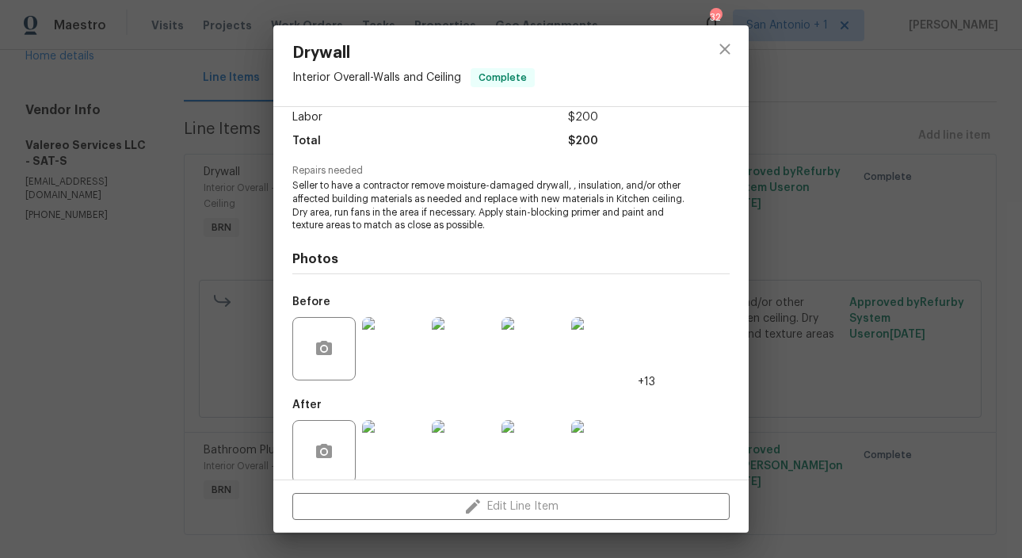
scroll to position [132, 0]
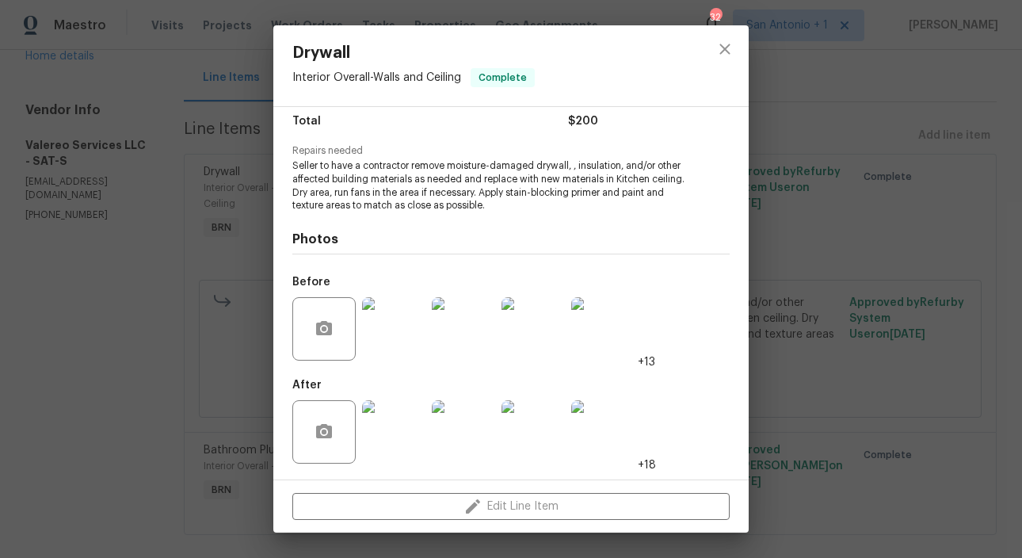
click at [395, 330] on img at bounding box center [393, 328] width 63 height 63
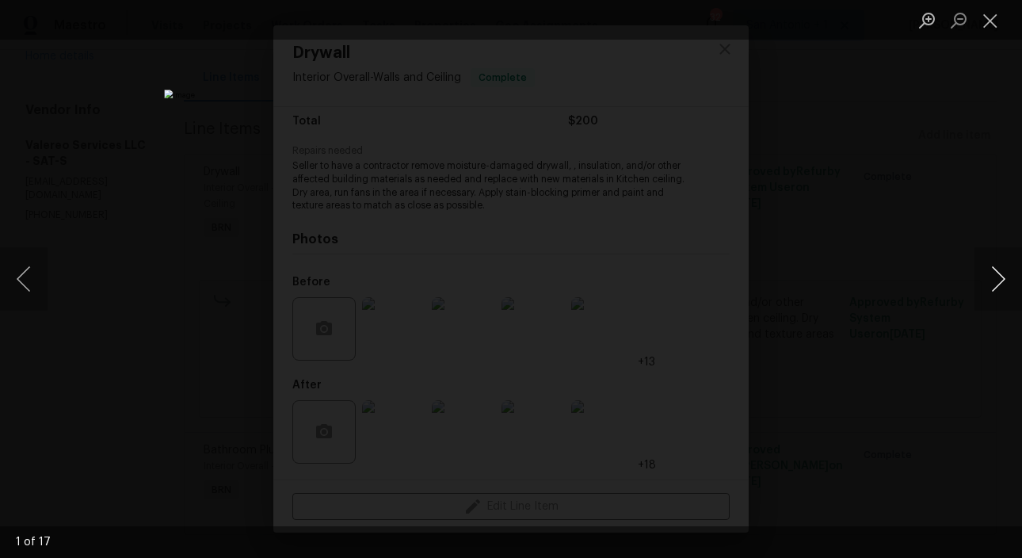
click at [995, 281] on button "Next image" at bounding box center [999, 278] width 48 height 63
click at [994, 23] on button "Close lightbox" at bounding box center [991, 20] width 32 height 28
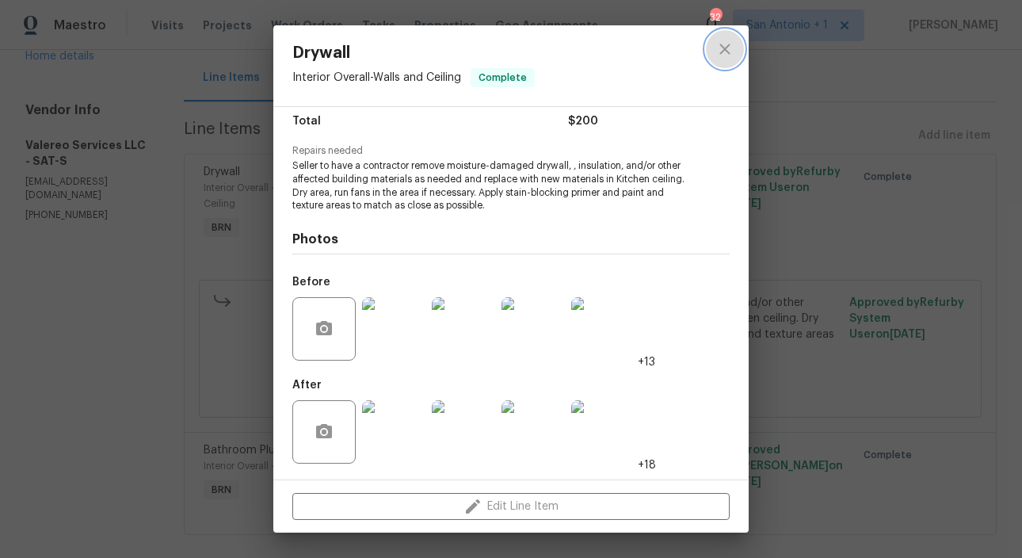
click at [726, 40] on icon "close" at bounding box center [725, 49] width 19 height 19
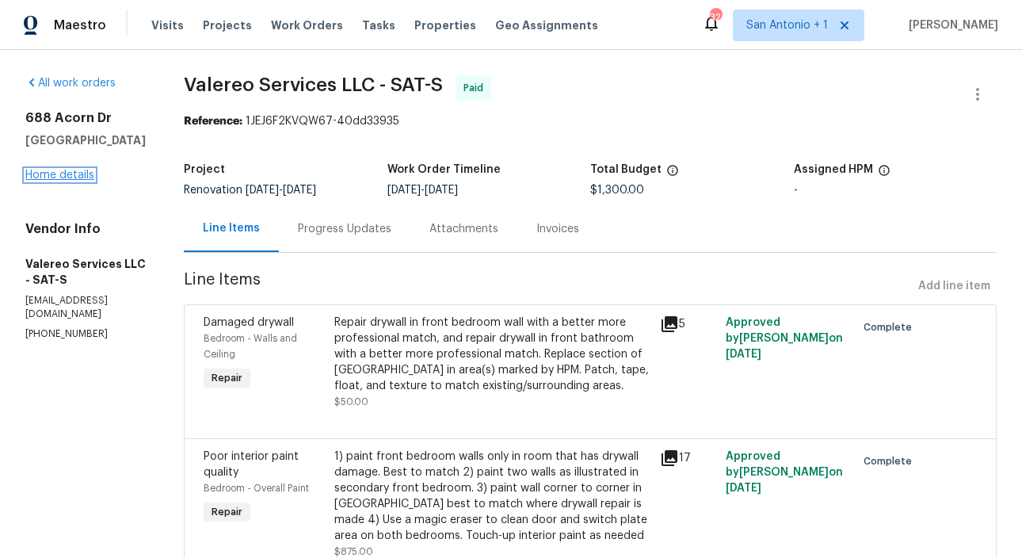
click at [69, 181] on link "Home details" at bounding box center [59, 175] width 69 height 11
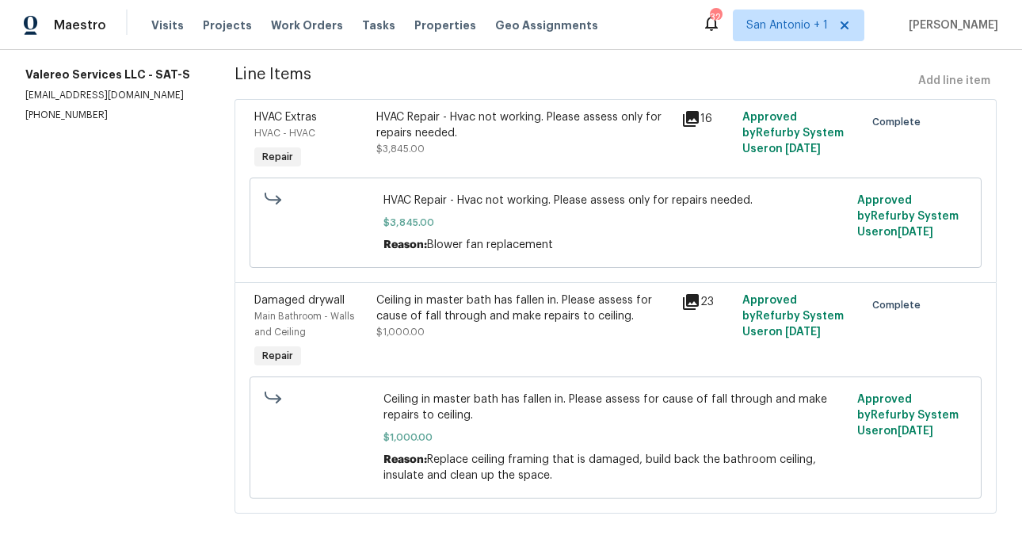
scroll to position [204, 0]
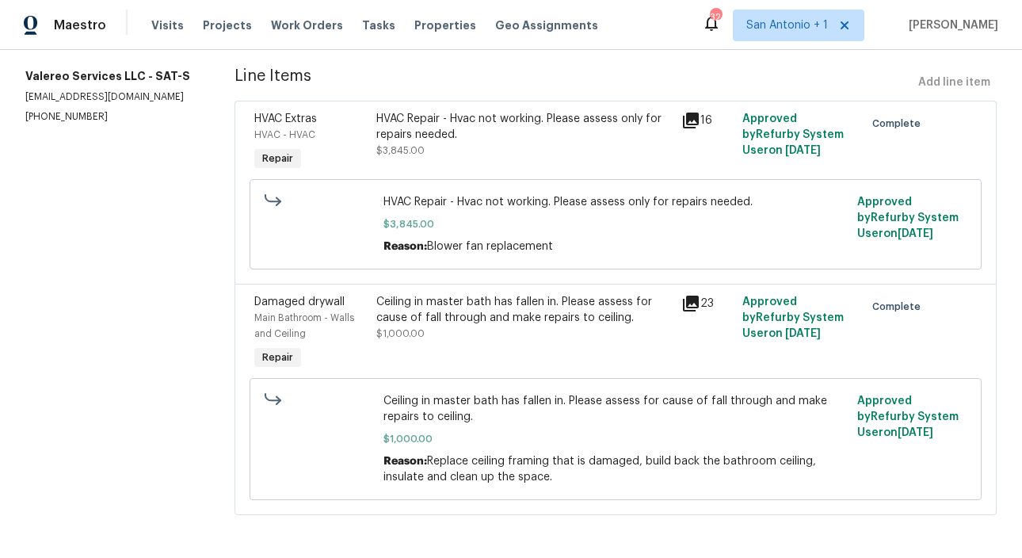
click at [453, 332] on div "Ceiling in master bath has fallen in. Please assess for cause of fall through a…" at bounding box center [524, 318] width 296 height 48
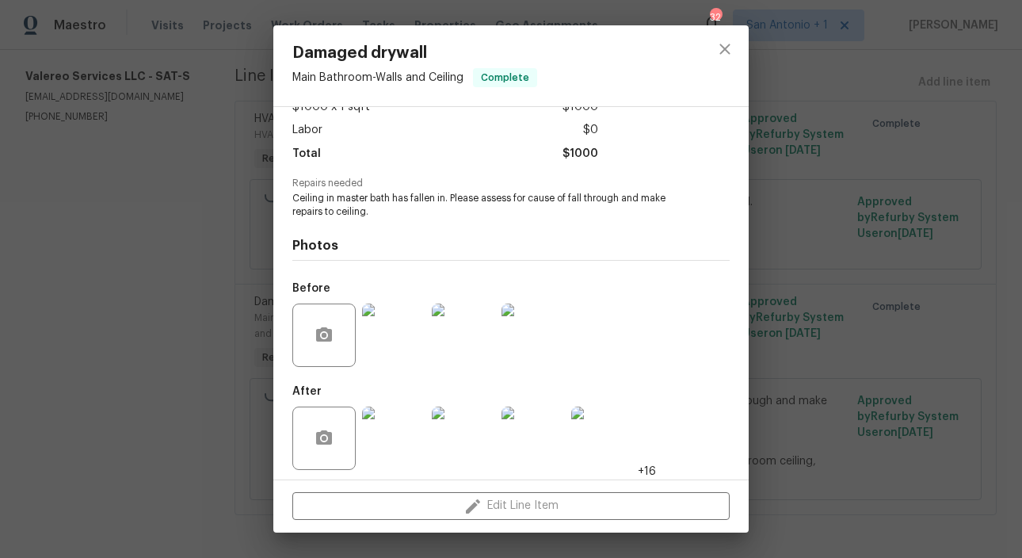
scroll to position [101, 0]
click at [404, 327] on img at bounding box center [393, 334] width 63 height 63
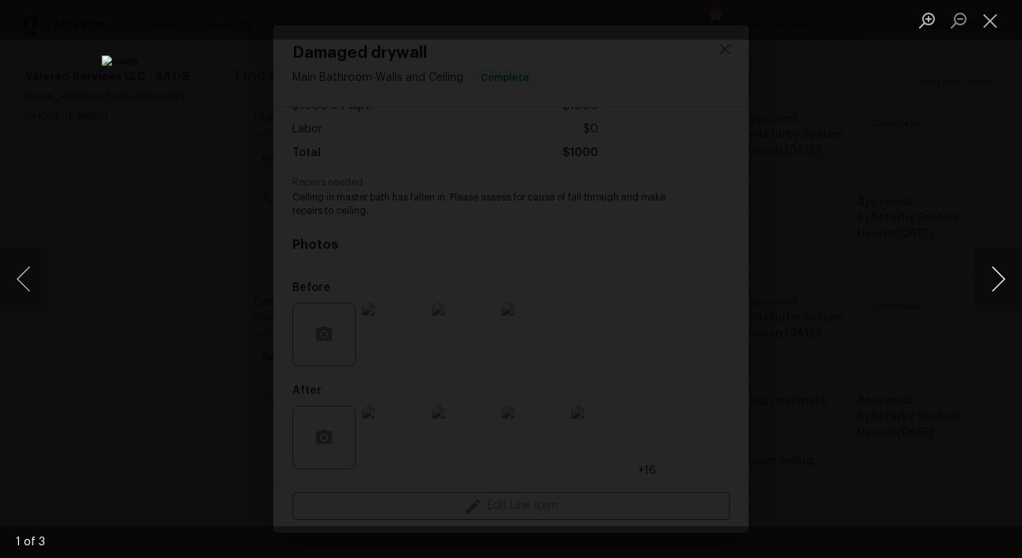
click at [1001, 276] on button "Next image" at bounding box center [999, 278] width 48 height 63
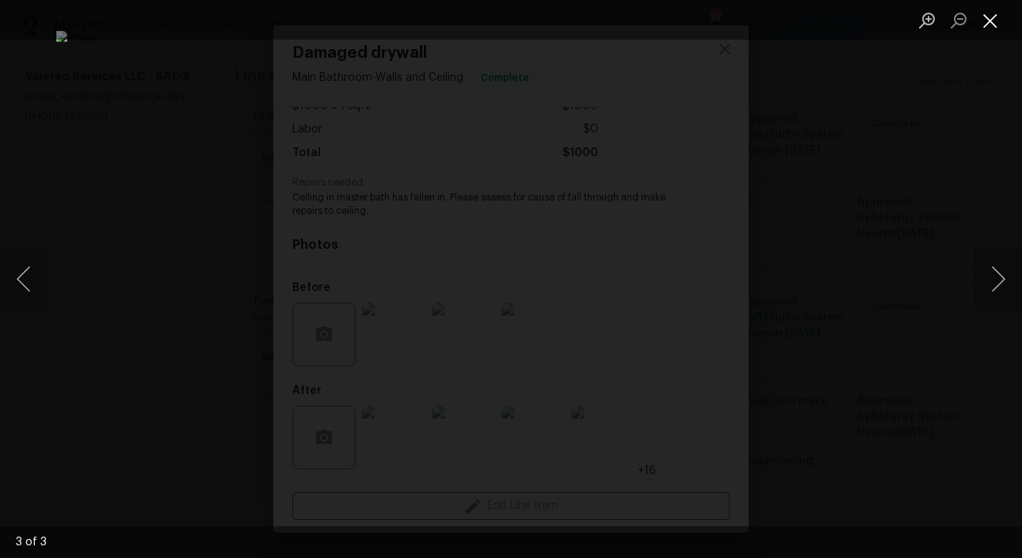
click at [993, 26] on button "Close lightbox" at bounding box center [991, 20] width 32 height 28
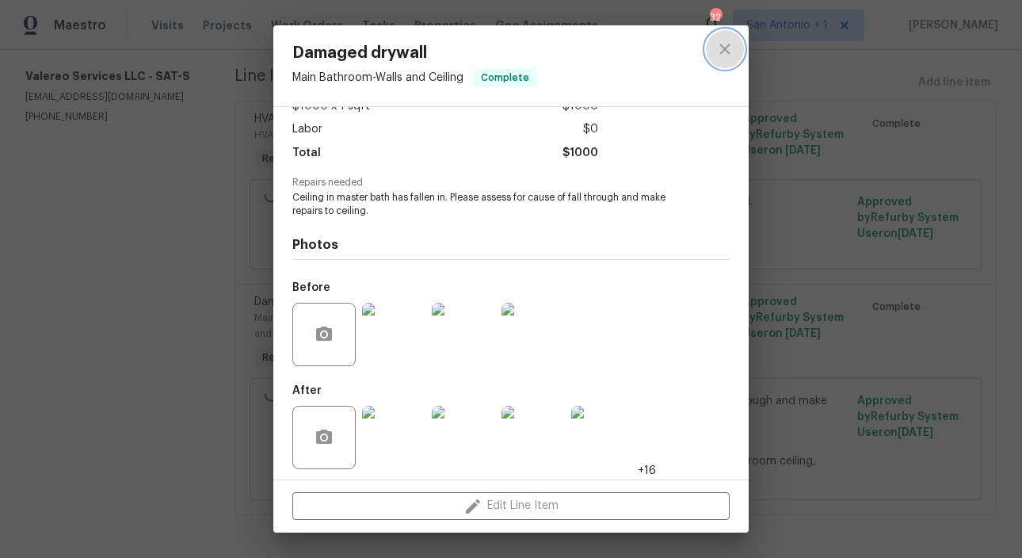
click at [731, 46] on icon "close" at bounding box center [725, 49] width 19 height 19
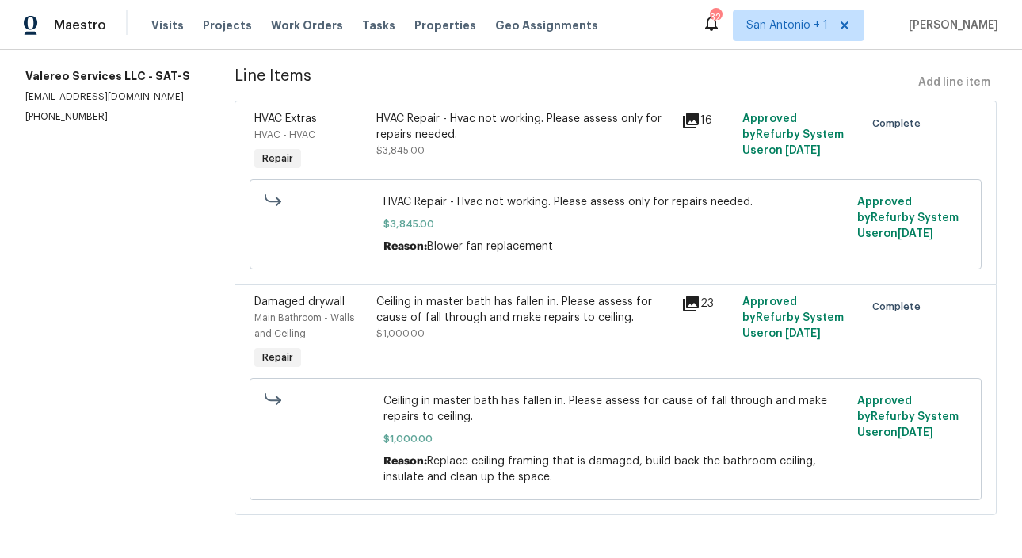
click at [502, 139] on div "HVAC Repair - Hvac not working. Please assess only for repairs needed." at bounding box center [524, 127] width 296 height 32
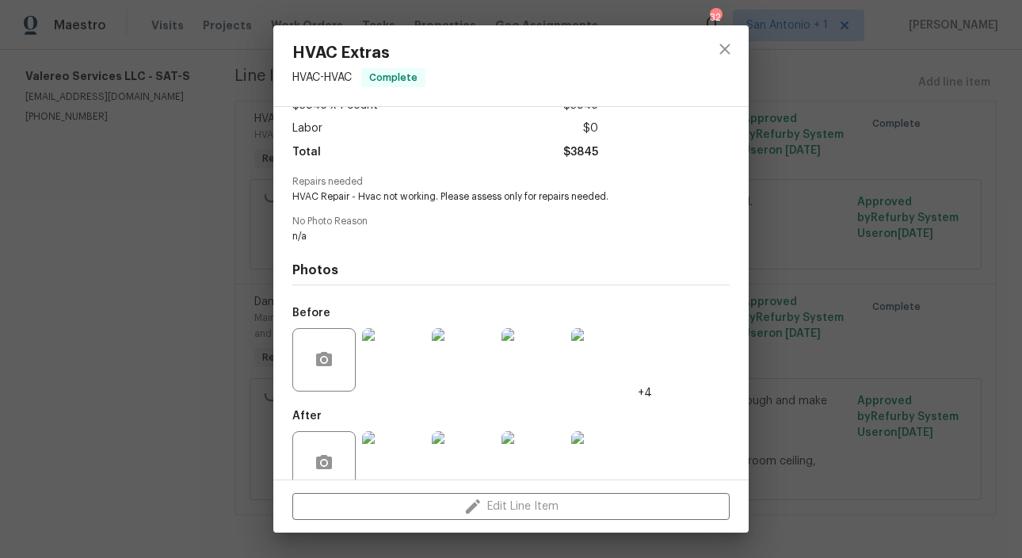
scroll to position [132, 0]
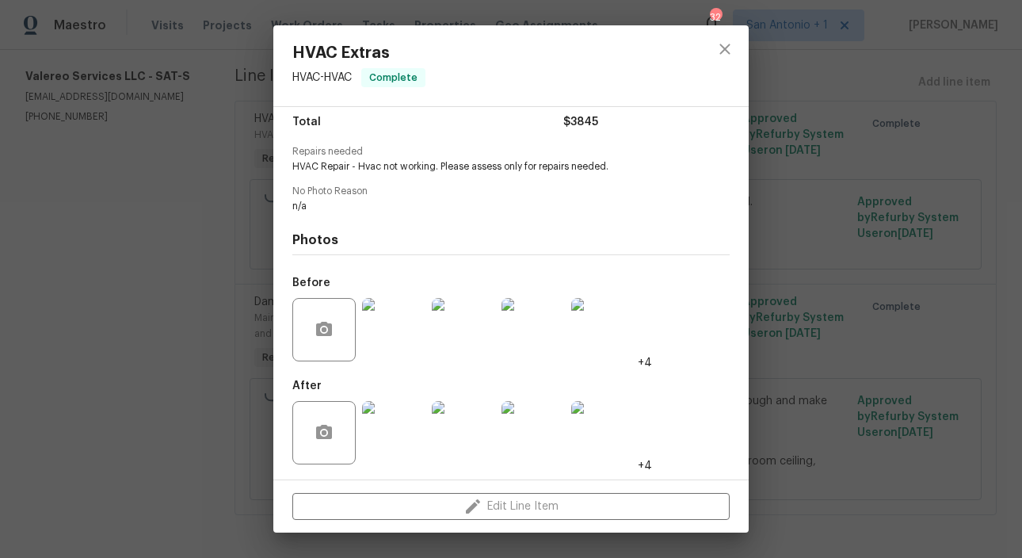
click at [399, 337] on img at bounding box center [393, 329] width 63 height 63
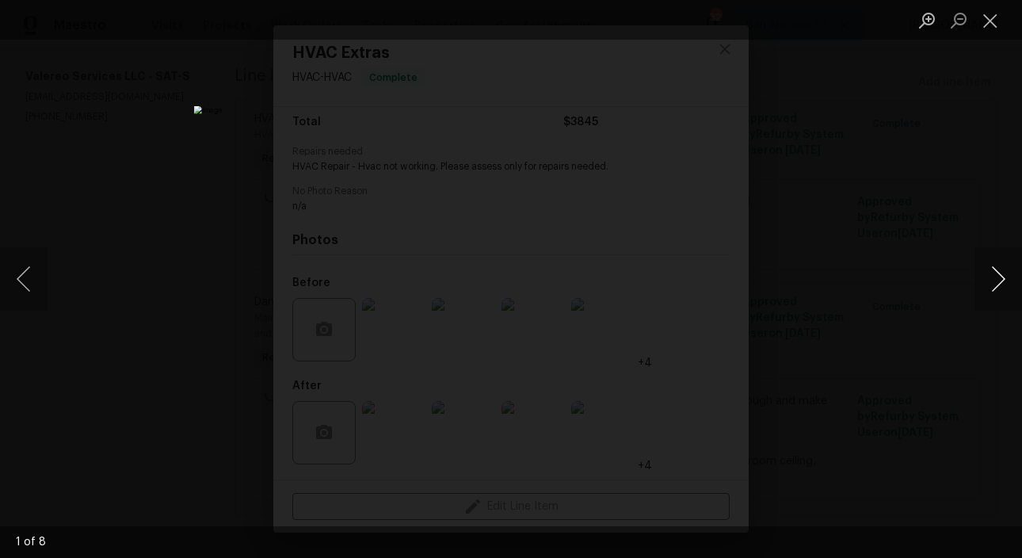
click at [991, 277] on button "Next image" at bounding box center [999, 278] width 48 height 63
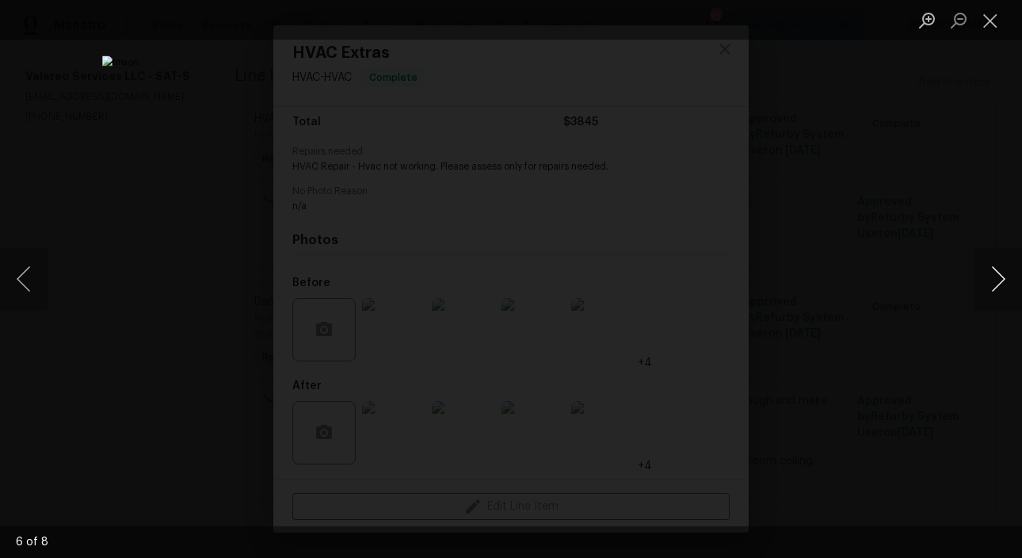
click at [991, 277] on button "Next image" at bounding box center [999, 278] width 48 height 63
click at [994, 23] on button "Close lightbox" at bounding box center [991, 20] width 32 height 28
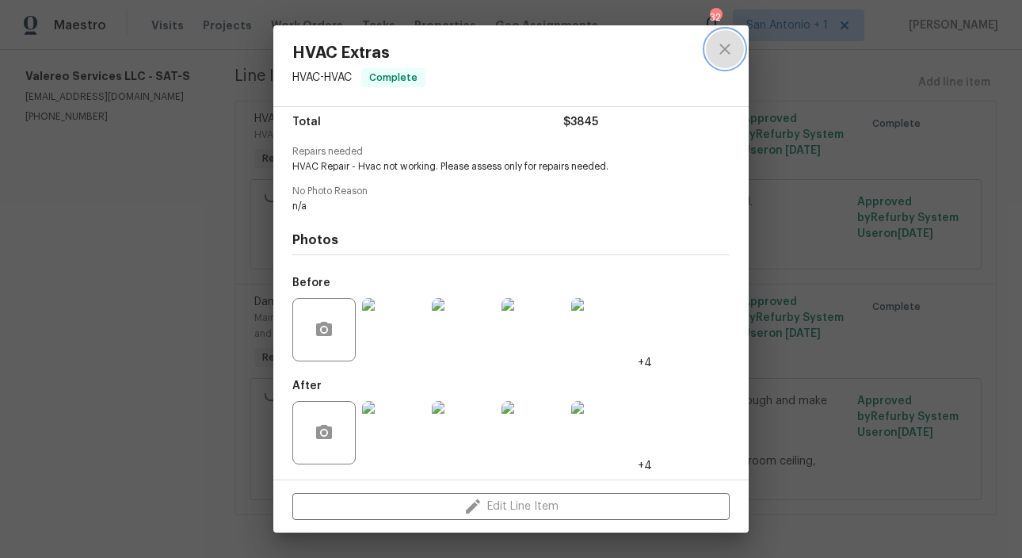
click at [732, 50] on icon "close" at bounding box center [725, 49] width 19 height 19
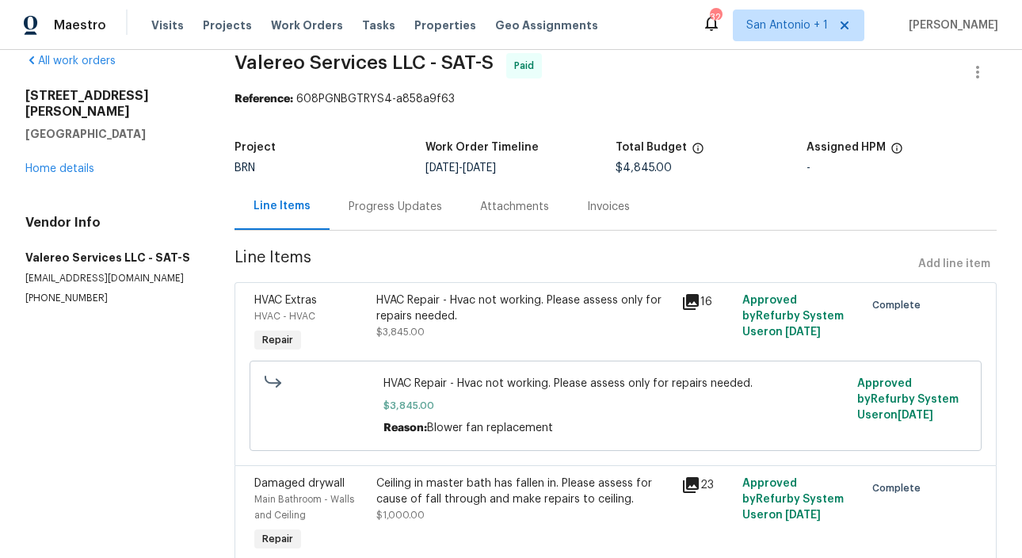
scroll to position [17, 0]
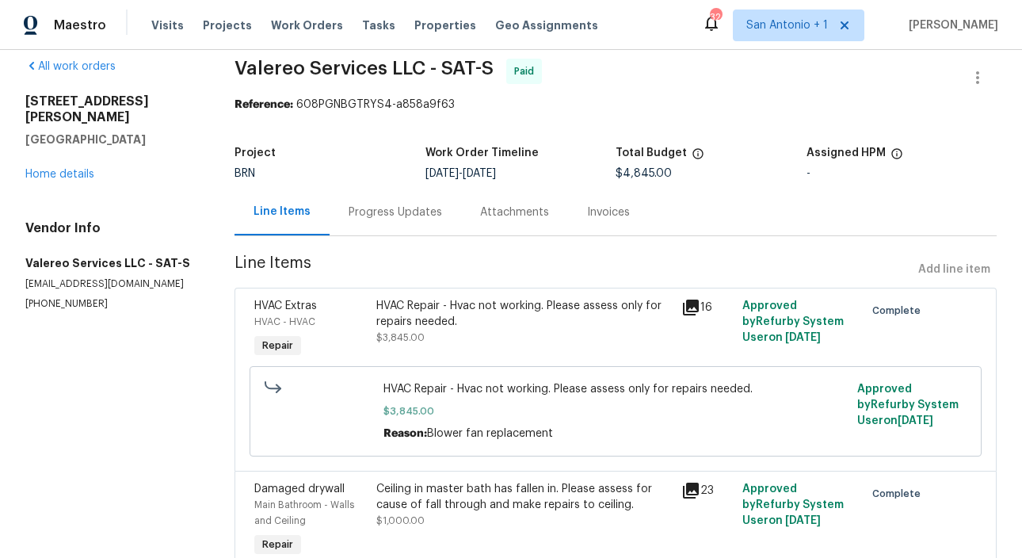
click at [391, 211] on div "Progress Updates" at bounding box center [396, 212] width 94 height 16
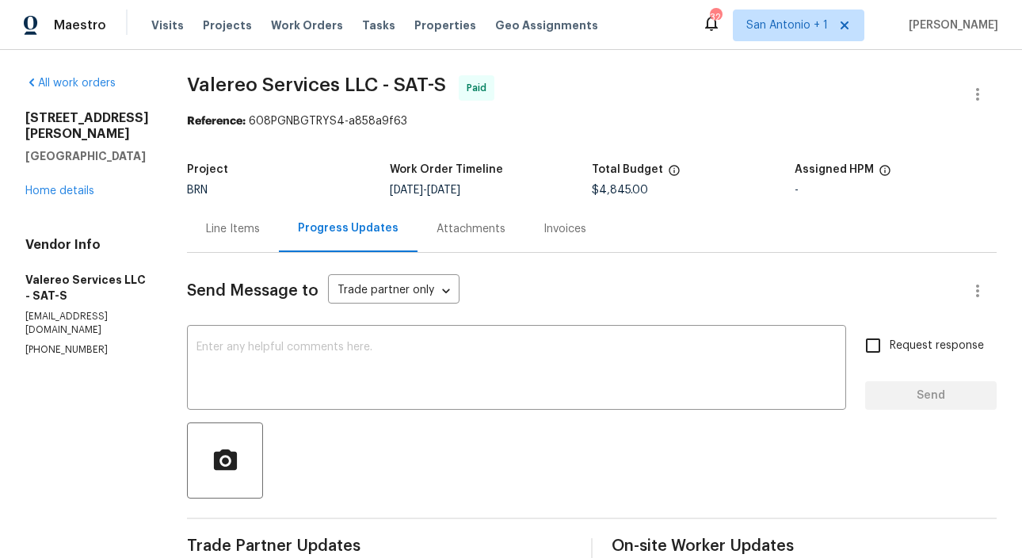
click at [223, 227] on div "Line Items" at bounding box center [233, 229] width 54 height 16
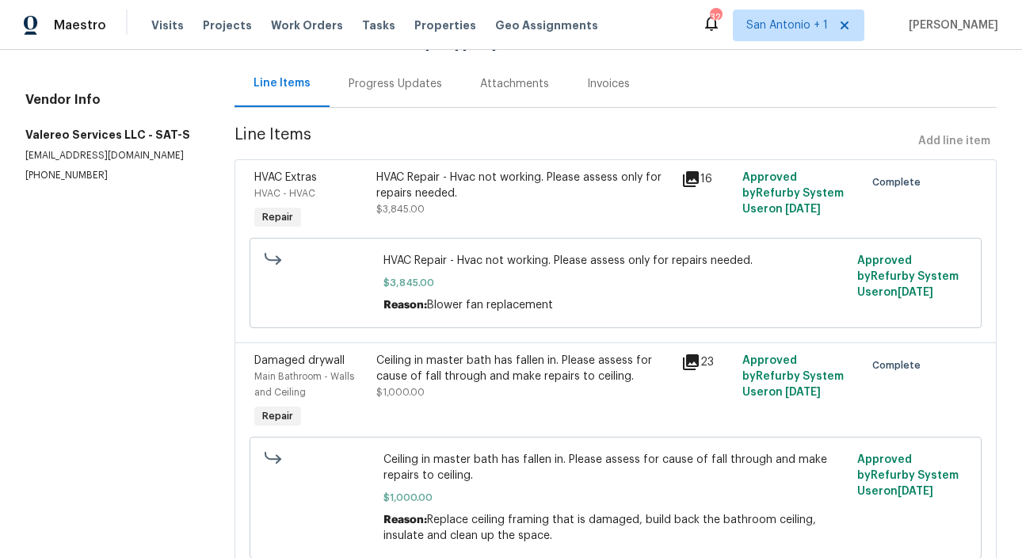
scroll to position [207, 0]
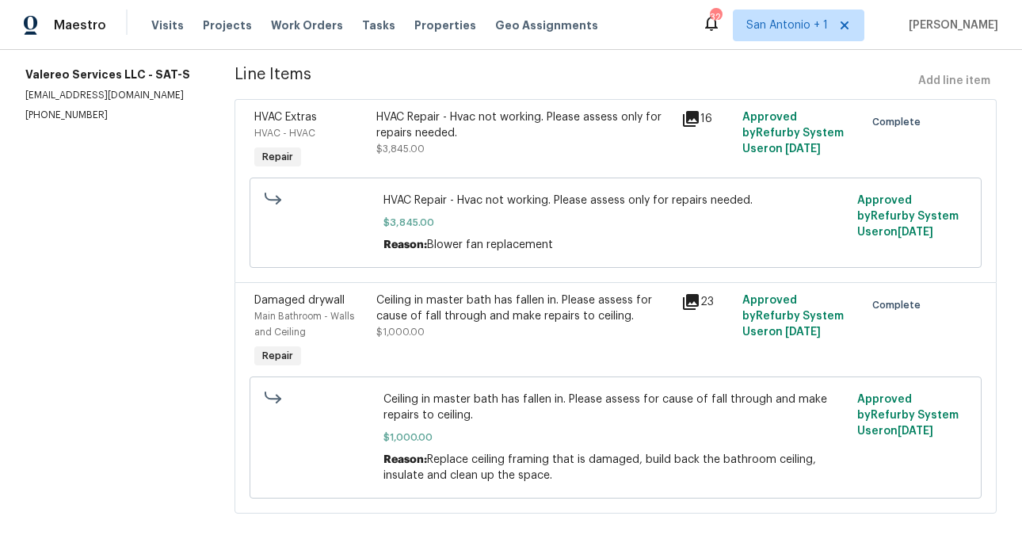
click at [458, 342] on div "Ceiling in master bath has fallen in. Please assess for cause of fall through a…" at bounding box center [524, 332] width 305 height 89
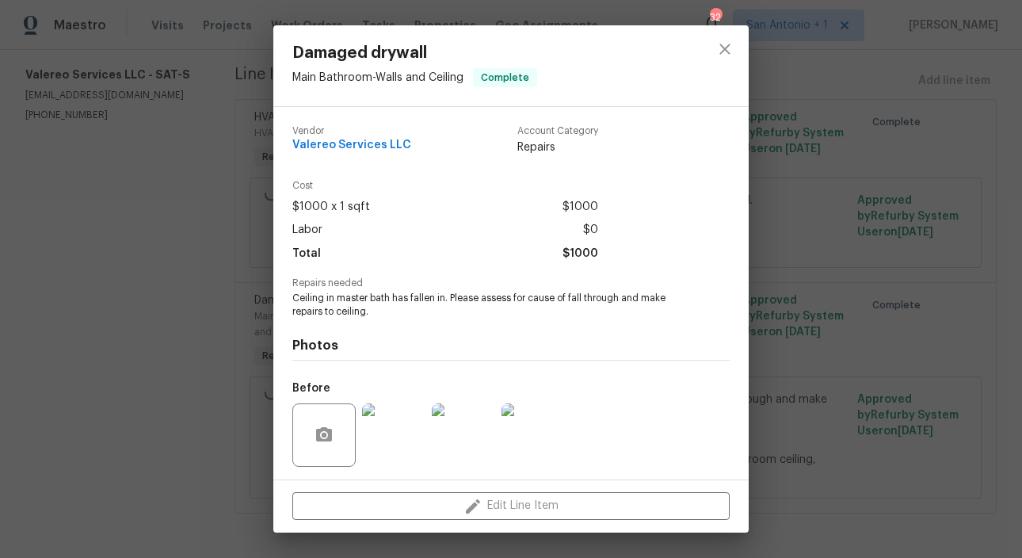
scroll to position [106, 0]
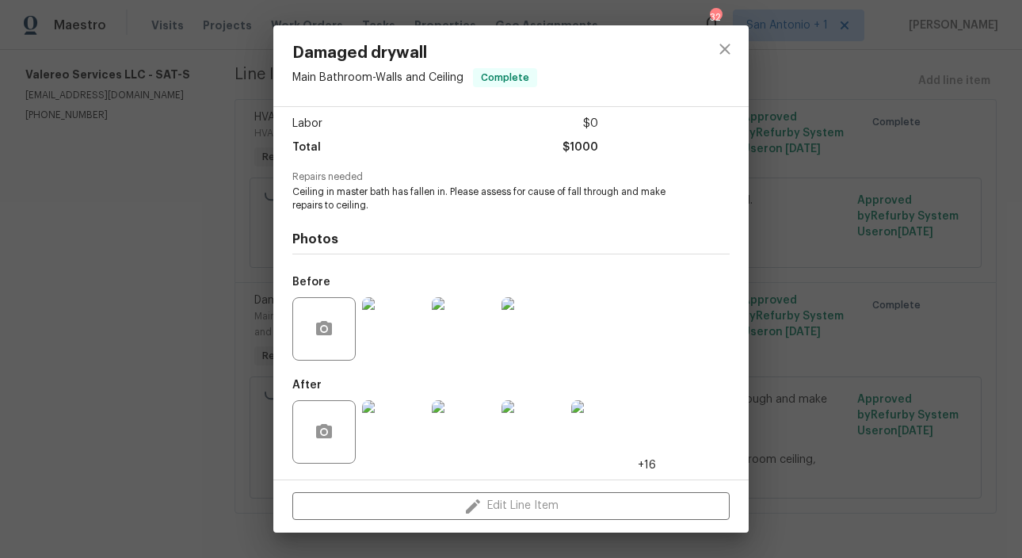
click at [410, 422] on img at bounding box center [393, 431] width 63 height 63
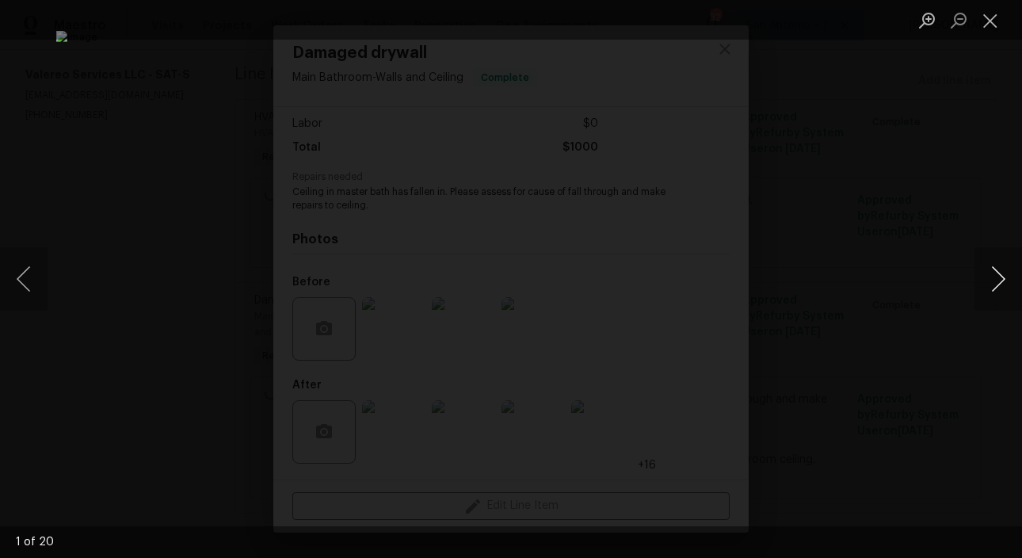
click at [994, 283] on button "Next image" at bounding box center [999, 278] width 48 height 63
click at [989, 29] on button "Close lightbox" at bounding box center [991, 20] width 32 height 28
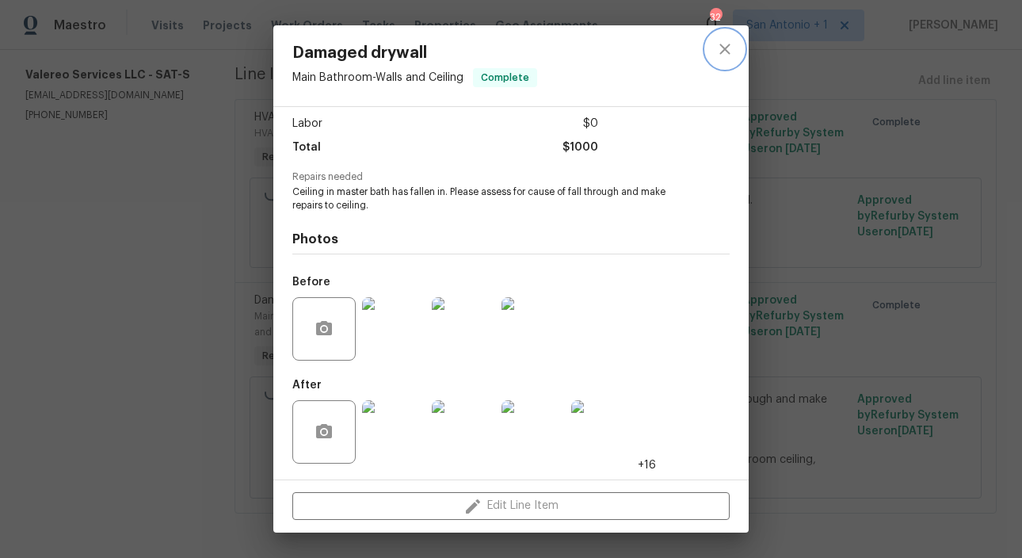
click at [720, 52] on icon "close" at bounding box center [725, 49] width 19 height 19
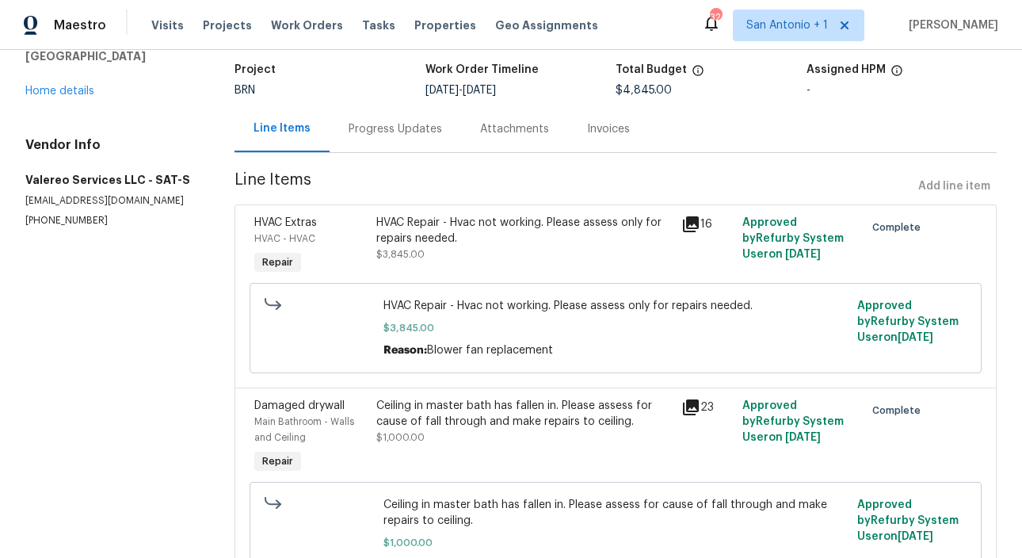
scroll to position [0, 0]
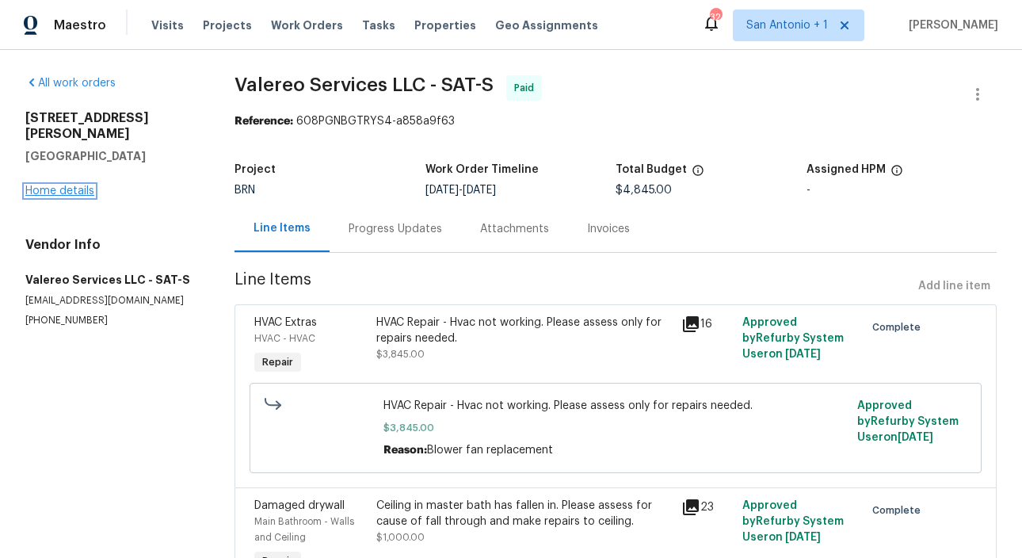
click at [70, 185] on link "Home details" at bounding box center [59, 190] width 69 height 11
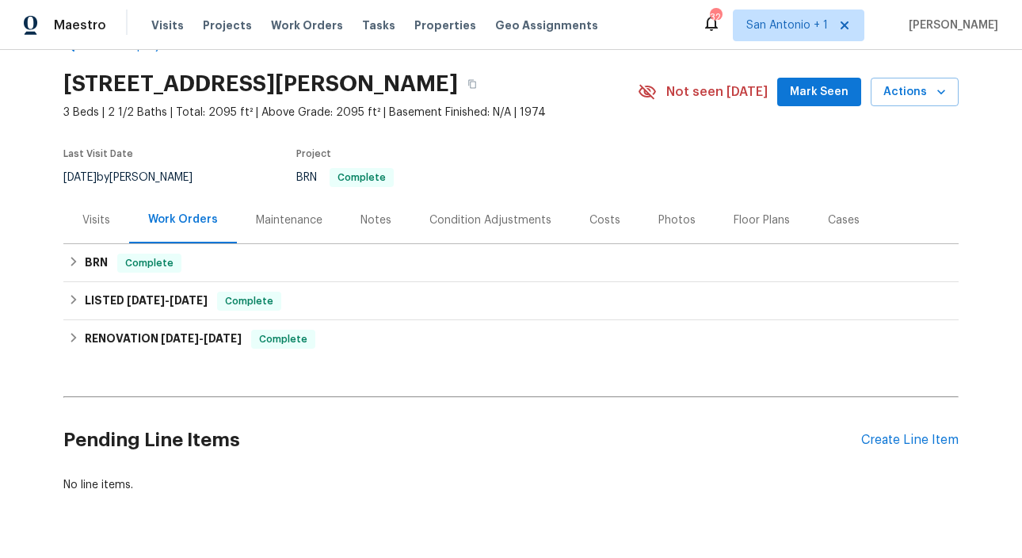
scroll to position [46, 0]
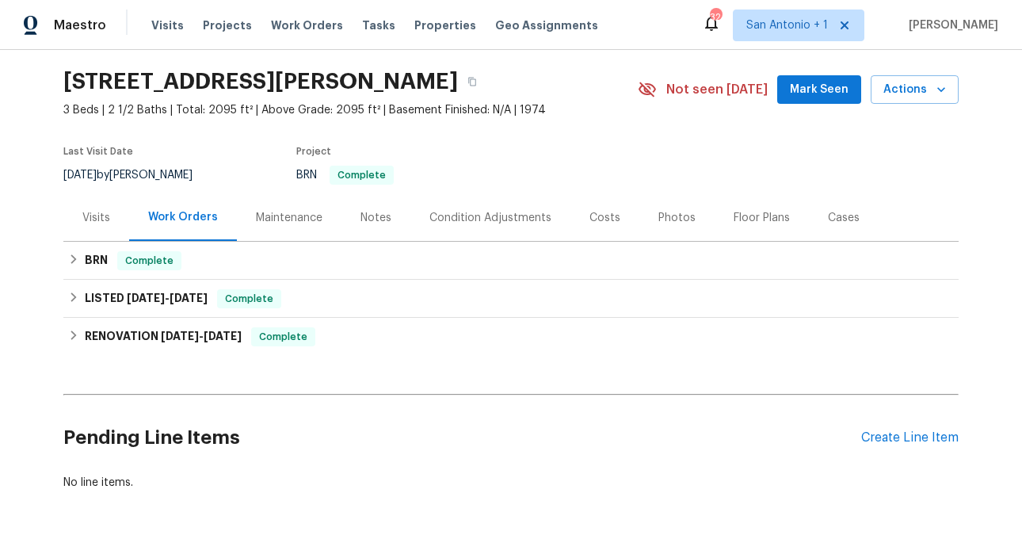
click at [374, 223] on div "Notes" at bounding box center [376, 218] width 31 height 16
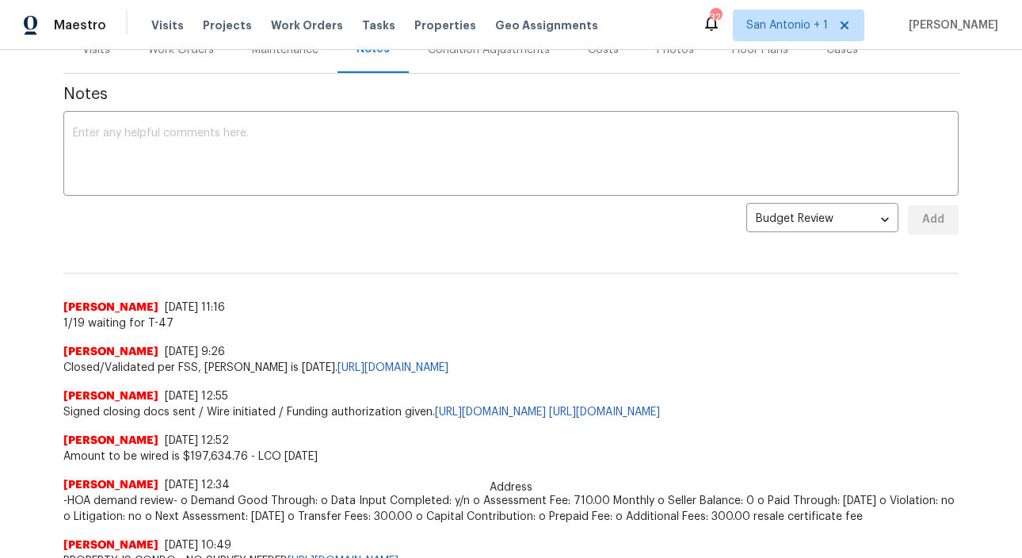
scroll to position [121, 0]
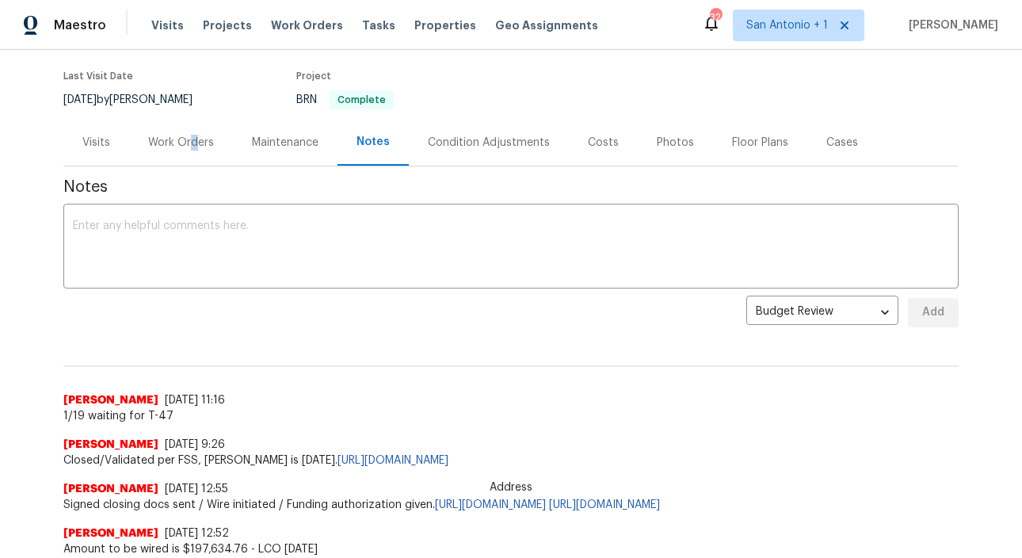
click at [193, 143] on div "Work Orders" at bounding box center [181, 143] width 66 height 16
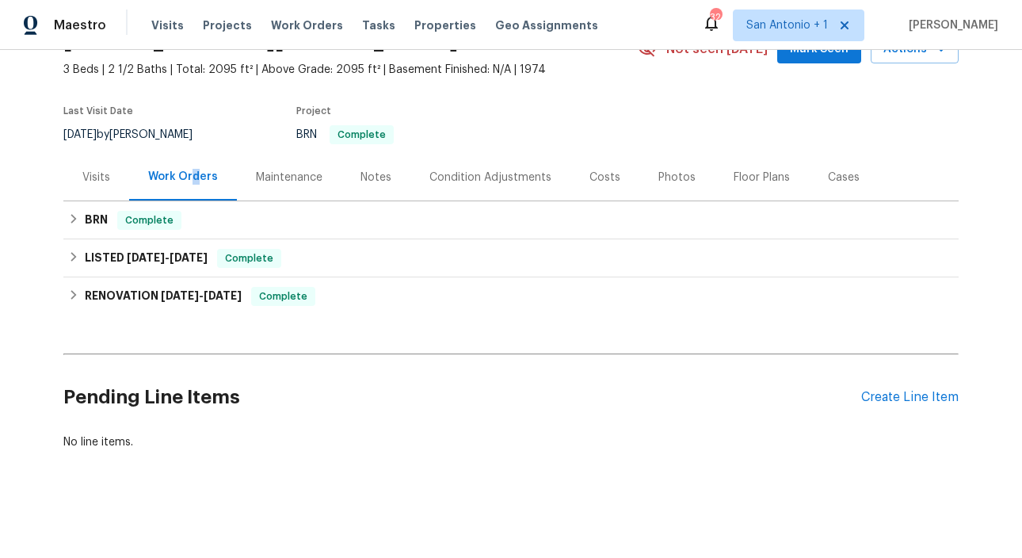
scroll to position [86, 0]
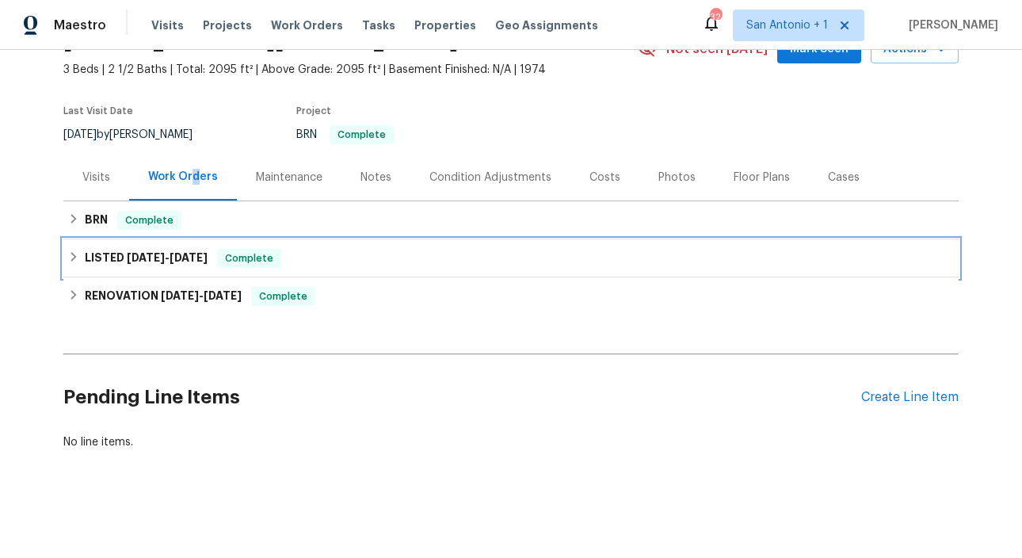
click at [74, 256] on icon at bounding box center [74, 257] width 6 height 10
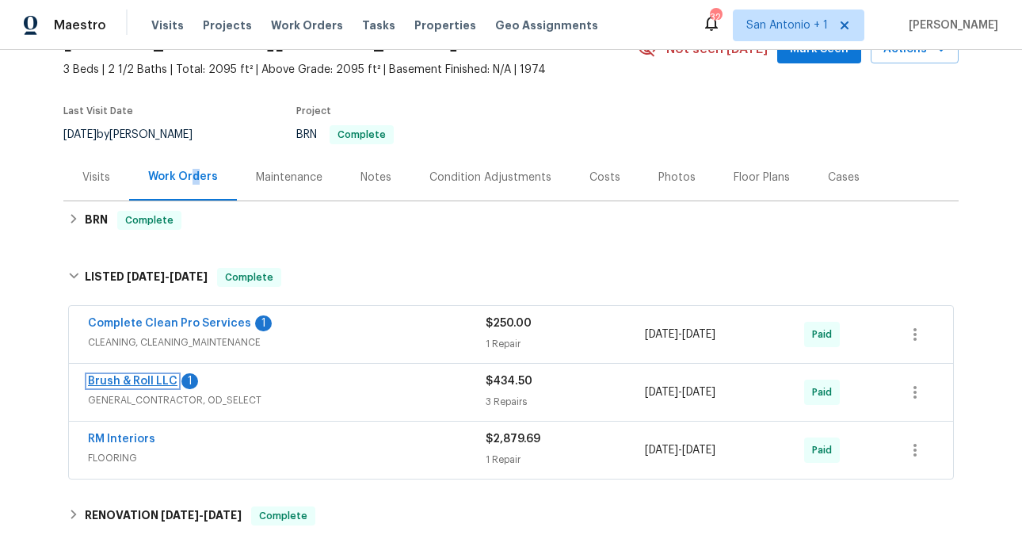
click at [155, 380] on link "Brush & Roll LLC" at bounding box center [133, 381] width 90 height 11
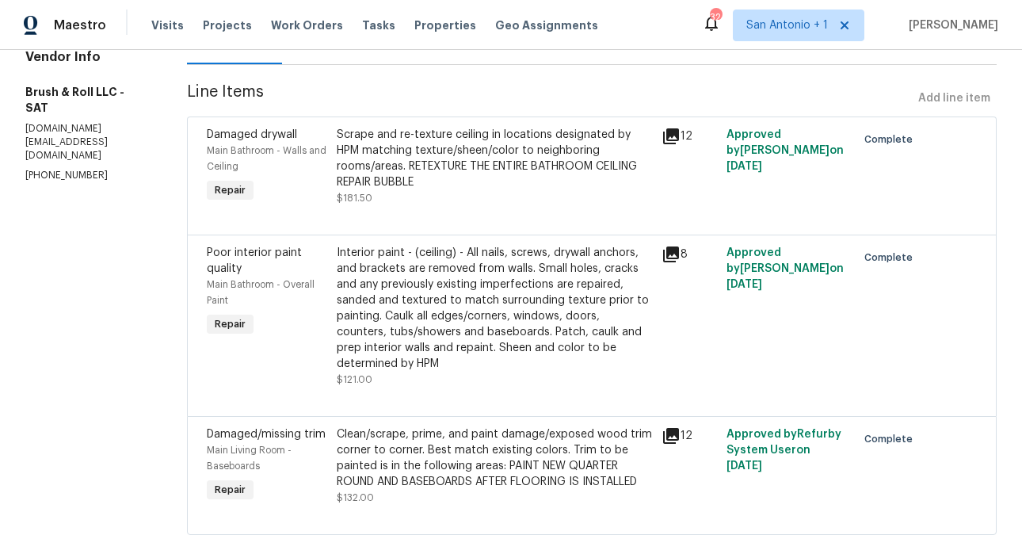
scroll to position [195, 0]
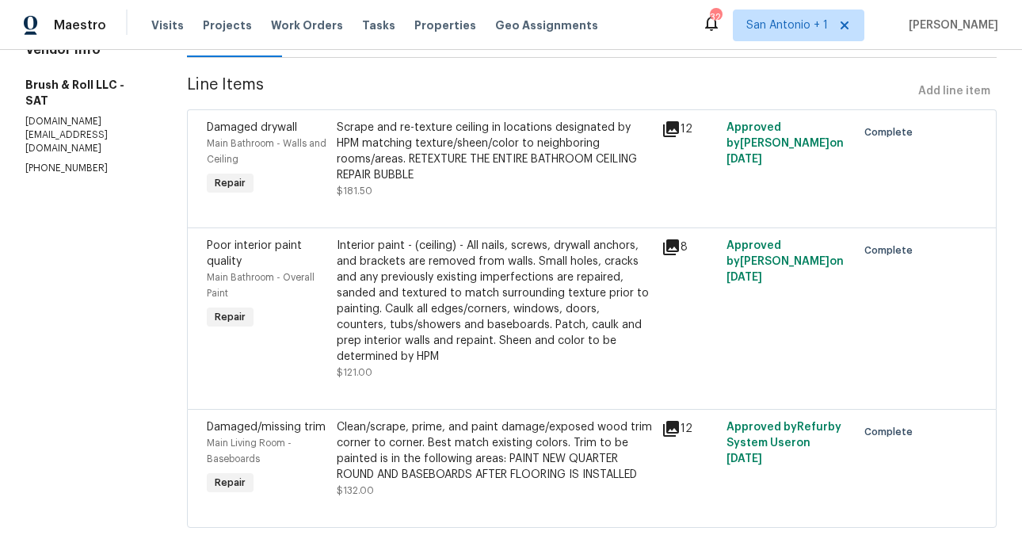
click at [670, 136] on icon at bounding box center [671, 129] width 16 height 16
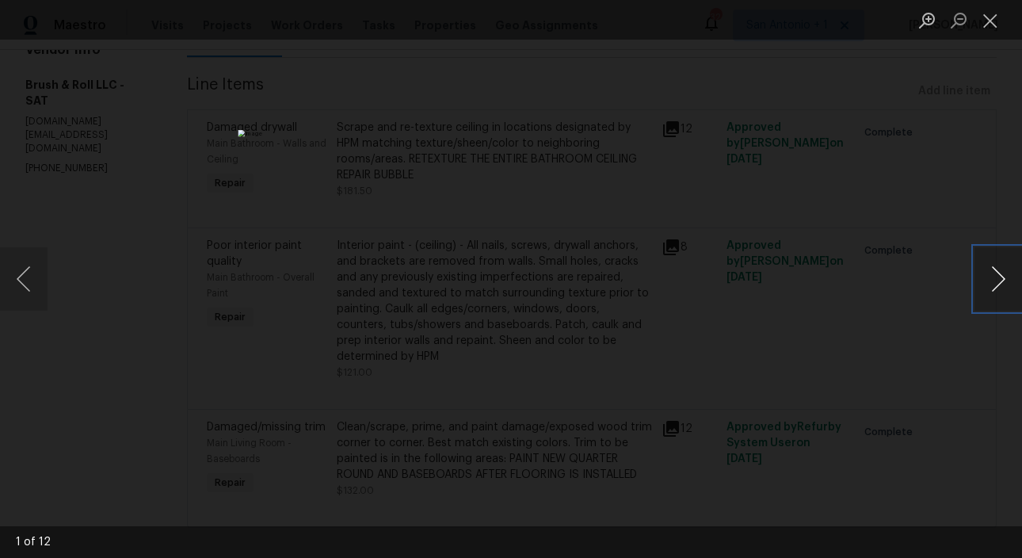
click at [999, 280] on button "Next image" at bounding box center [999, 278] width 48 height 63
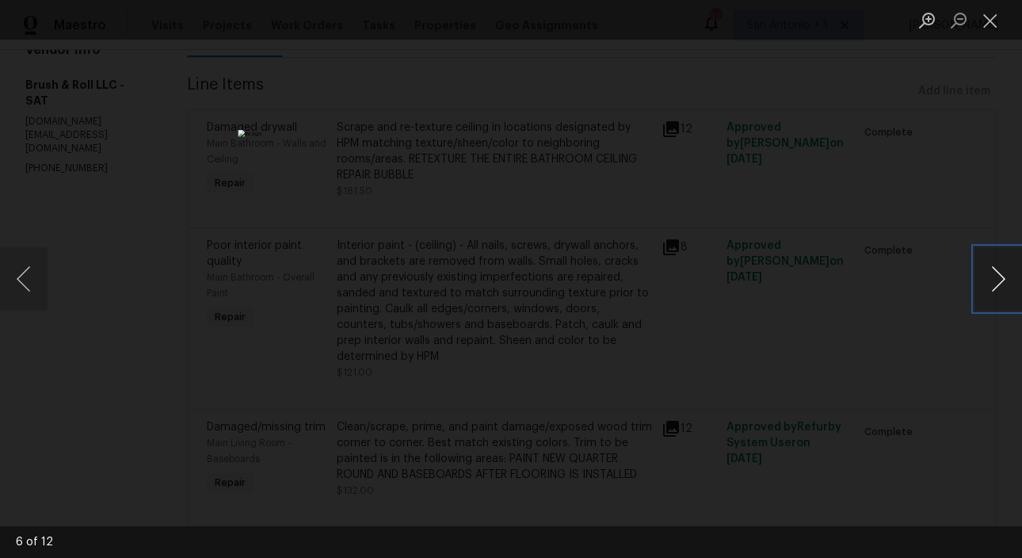
click at [999, 280] on button "Next image" at bounding box center [999, 278] width 48 height 63
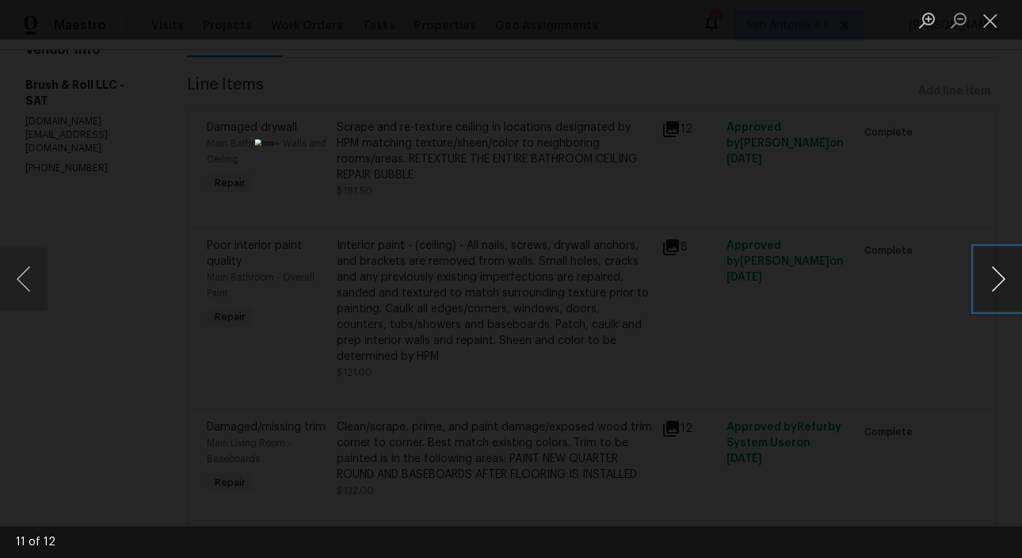
click at [999, 280] on button "Next image" at bounding box center [999, 278] width 48 height 63
click at [988, 23] on button "Close lightbox" at bounding box center [991, 20] width 32 height 28
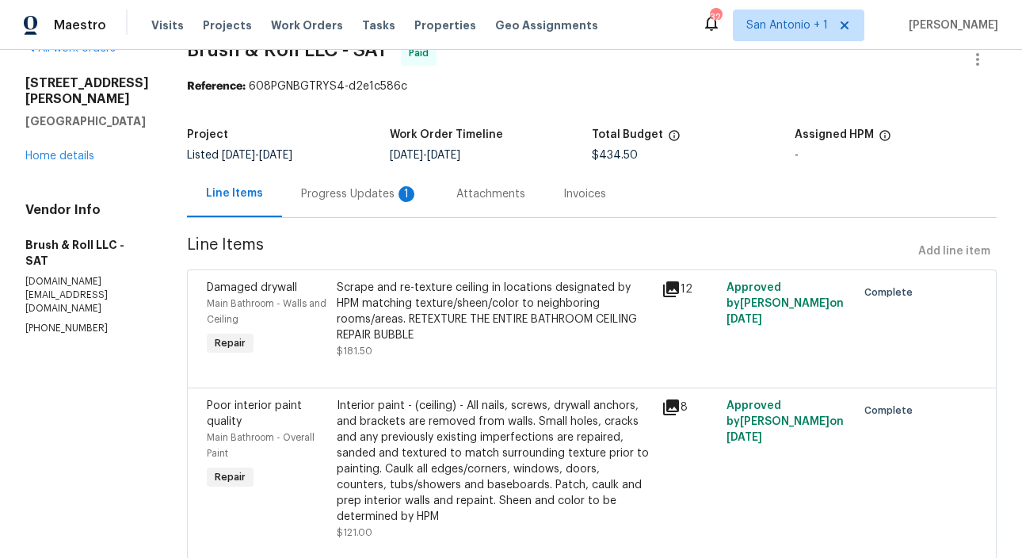
scroll to position [17, 0]
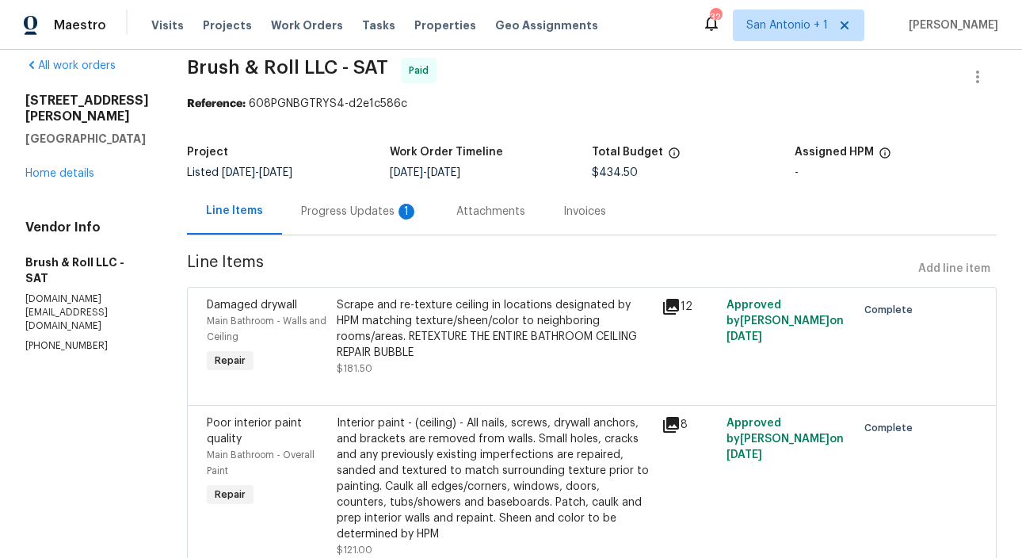
click at [356, 214] on div "Progress Updates 1" at bounding box center [359, 212] width 117 height 16
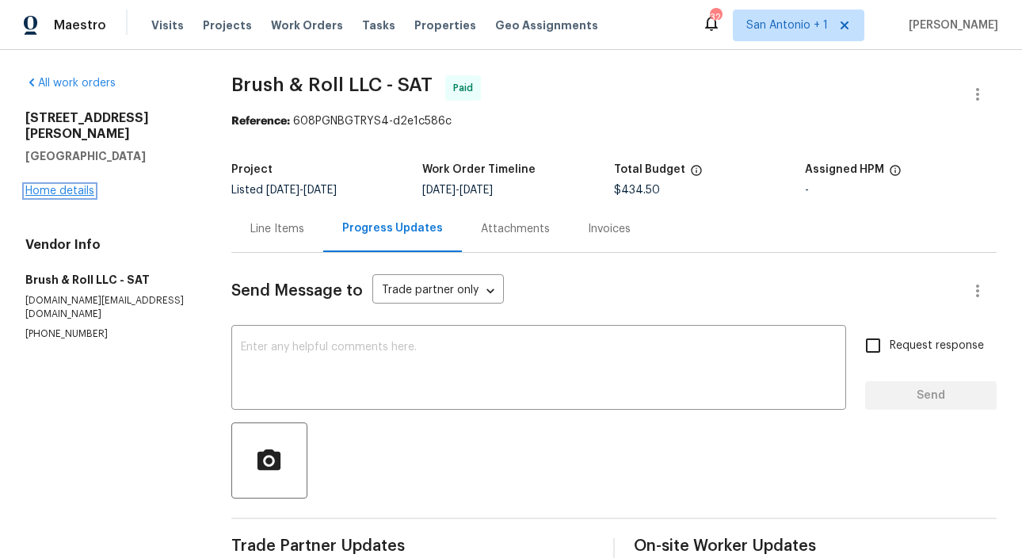
click at [67, 185] on link "Home details" at bounding box center [59, 190] width 69 height 11
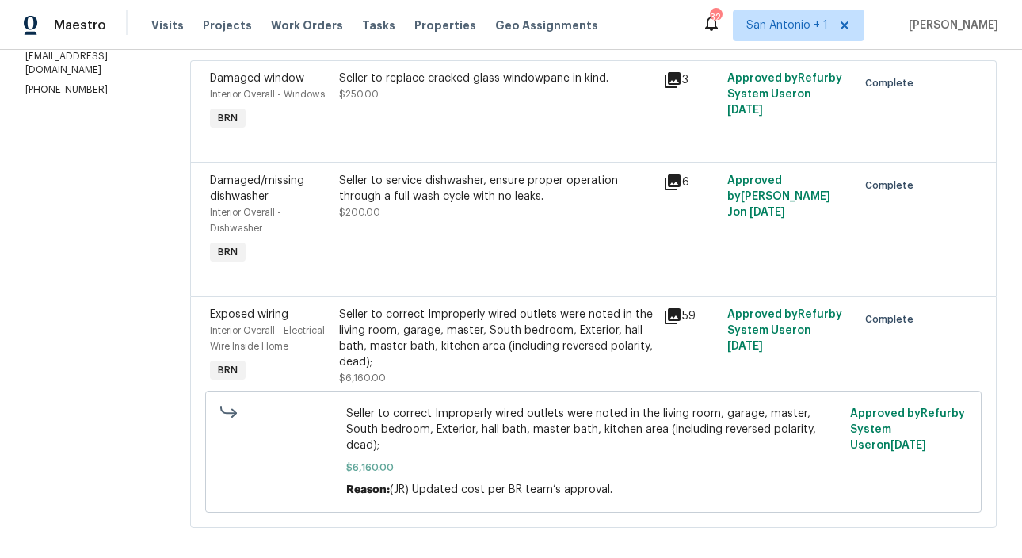
scroll to position [245, 0]
click at [444, 346] on div "Seller to correct Improperly wired outlets were noted in the living room, garag…" at bounding box center [496, 337] width 314 height 63
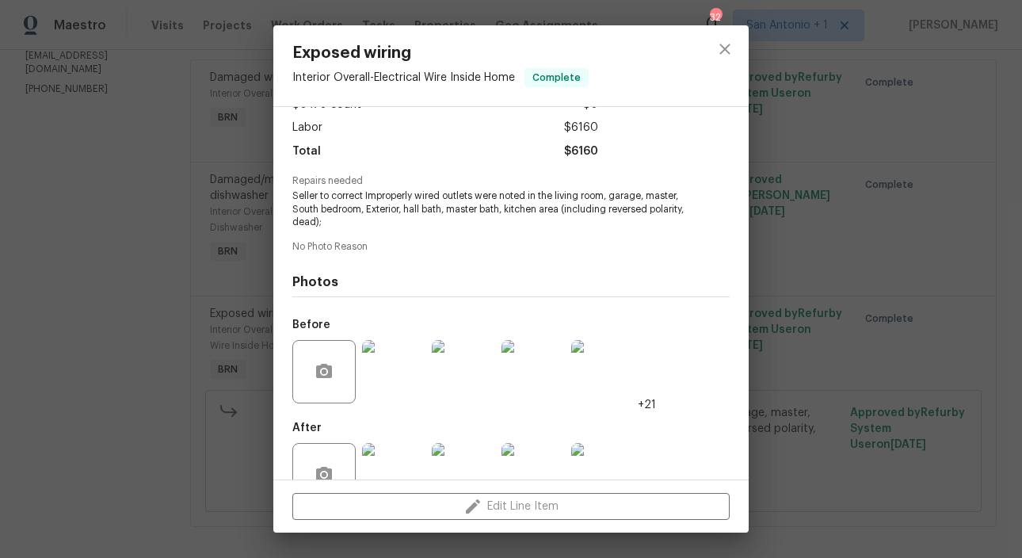
scroll to position [145, 0]
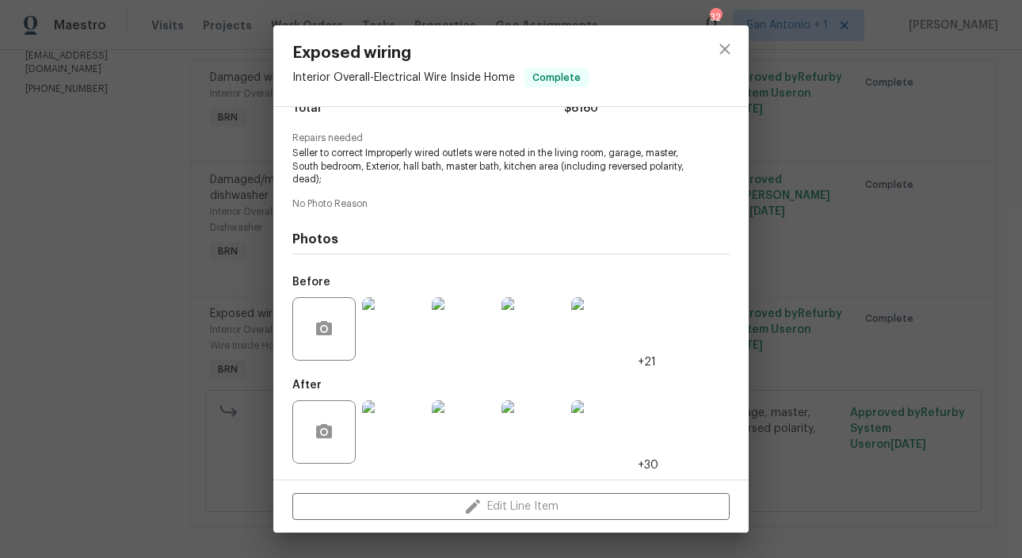
click at [540, 324] on img at bounding box center [533, 328] width 63 height 63
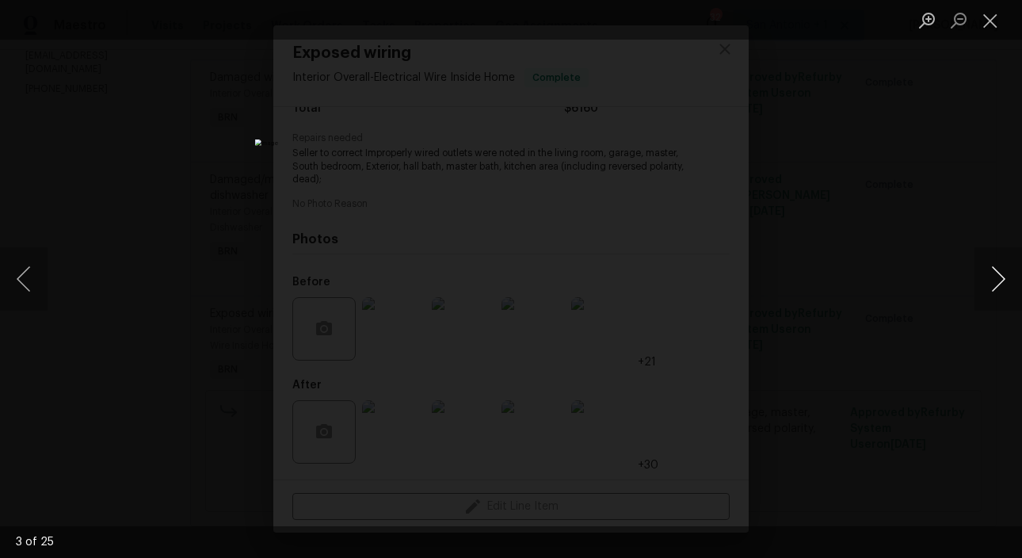
click at [997, 282] on button "Next image" at bounding box center [999, 278] width 48 height 63
click at [992, 24] on button "Close lightbox" at bounding box center [991, 20] width 32 height 28
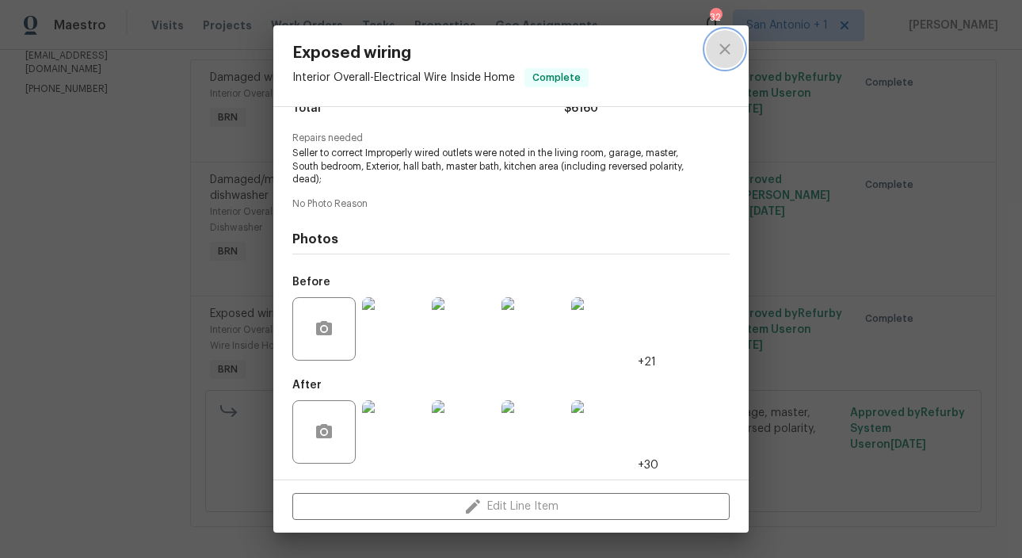
click at [723, 46] on icon "close" at bounding box center [725, 49] width 19 height 19
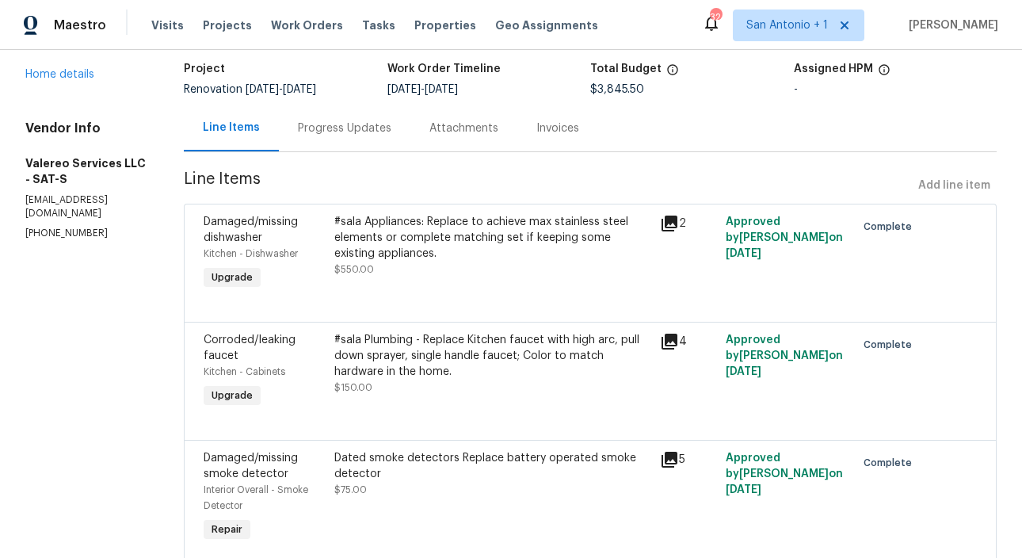
scroll to position [116, 0]
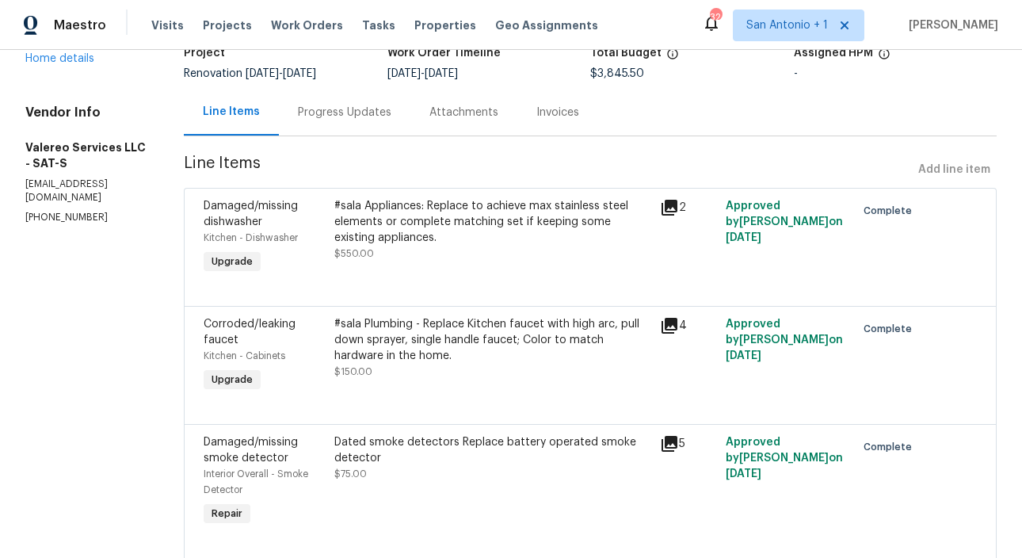
click at [459, 248] on div "#sala Appliances: Replace to achieve max stainless steel elements or complete m…" at bounding box center [492, 229] width 317 height 63
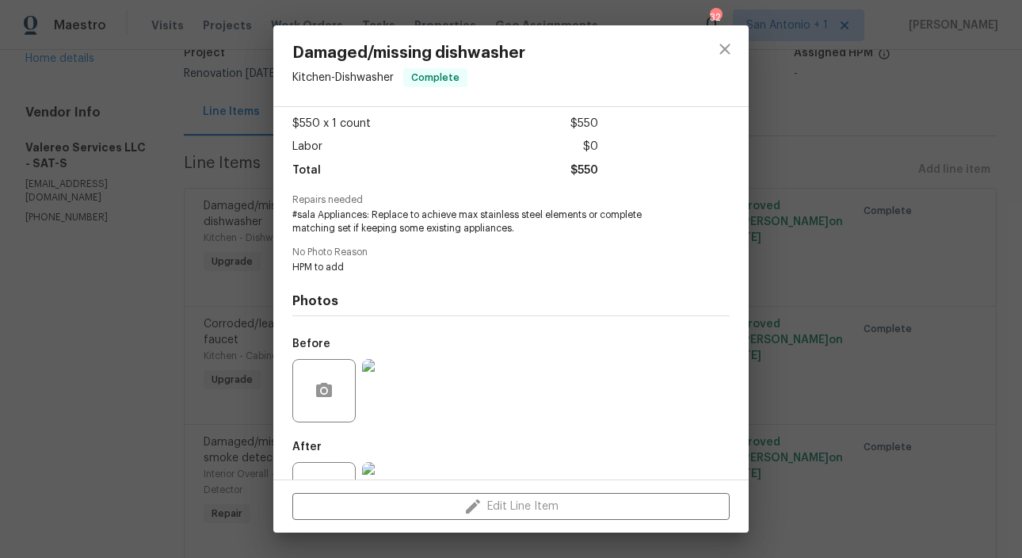
scroll to position [145, 0]
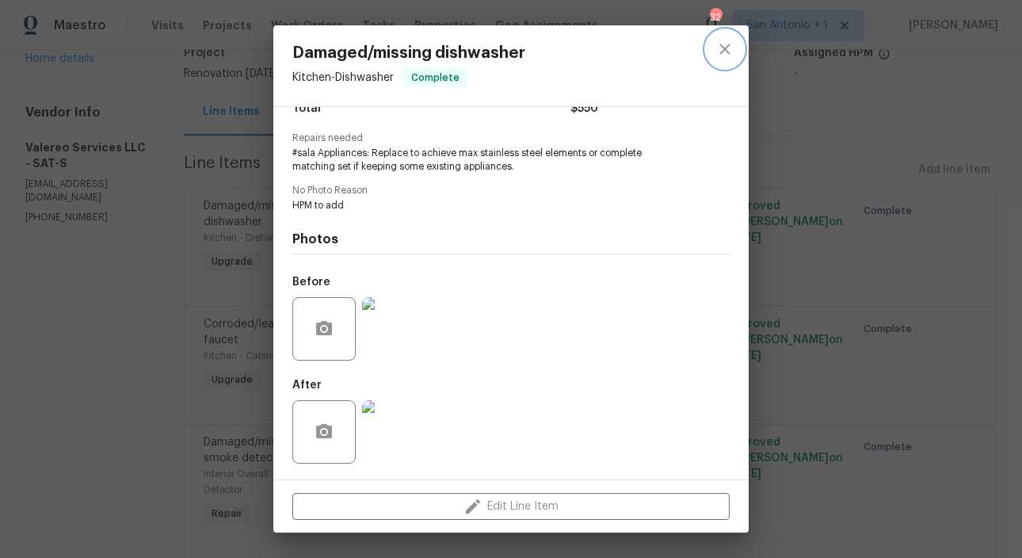
click at [730, 48] on icon "close" at bounding box center [725, 49] width 19 height 19
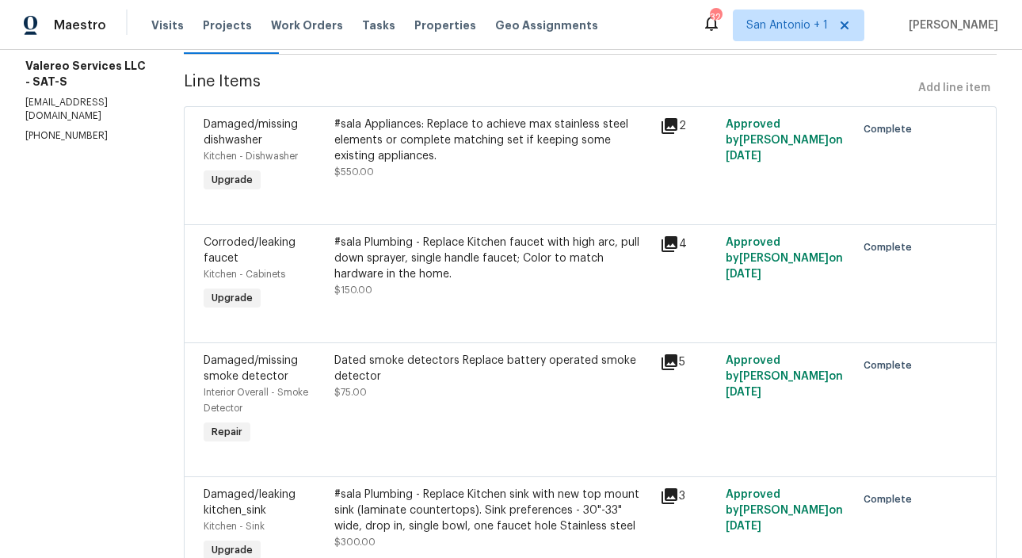
scroll to position [223, 0]
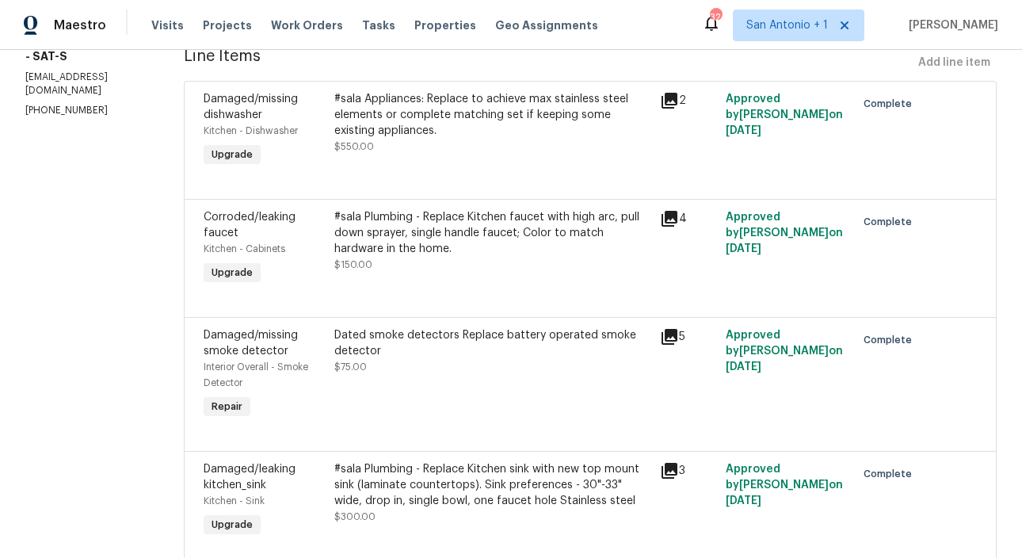
click at [445, 264] on div "#sala Plumbing - Replace Kitchen faucet with high arc, pull down sprayer, singl…" at bounding box center [492, 240] width 317 height 63
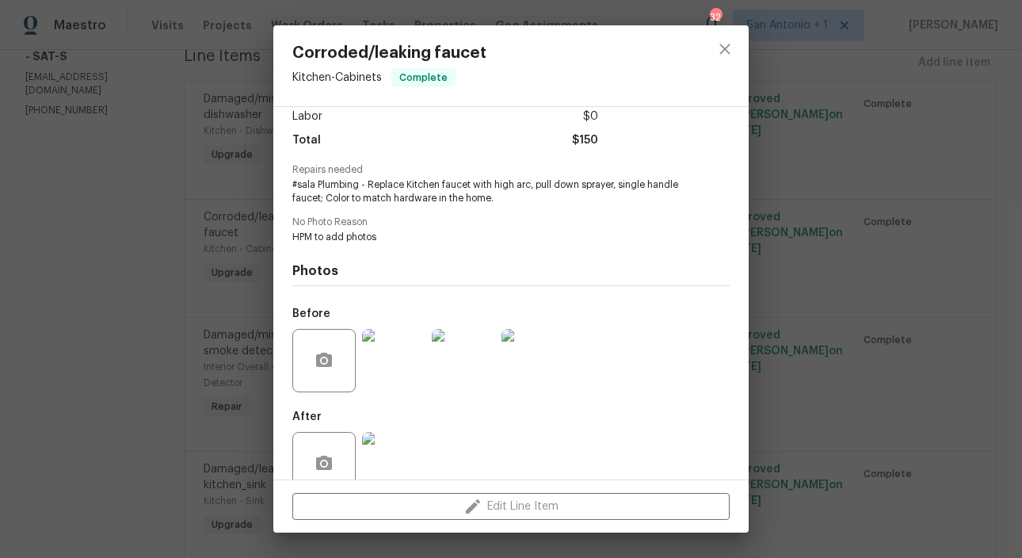
scroll to position [145, 0]
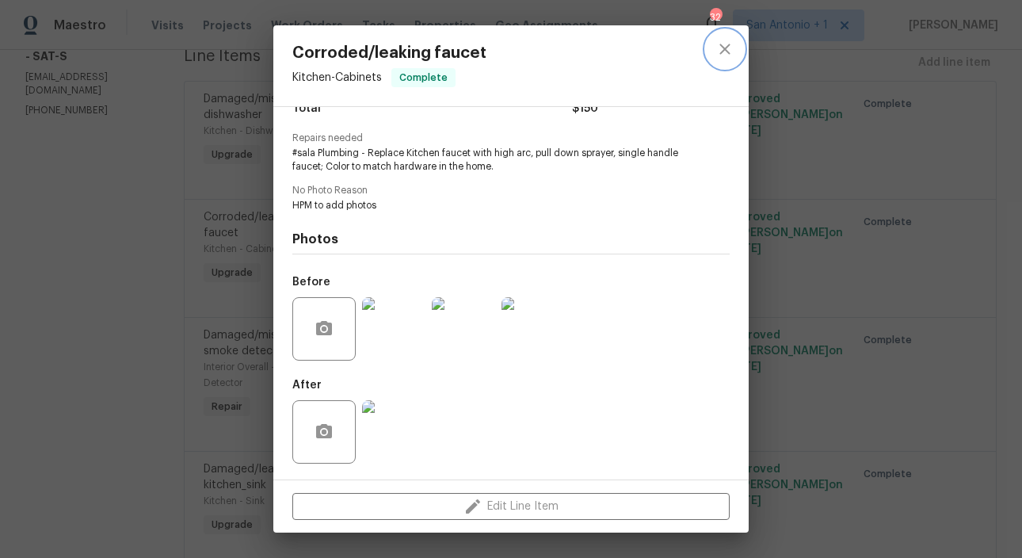
click at [726, 48] on icon "close" at bounding box center [725, 49] width 19 height 19
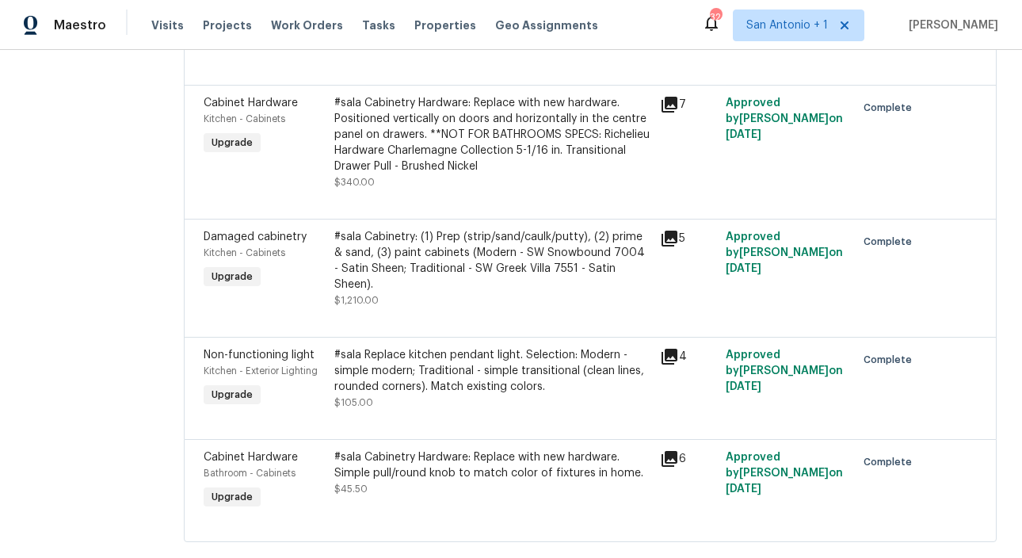
scroll to position [1182, 0]
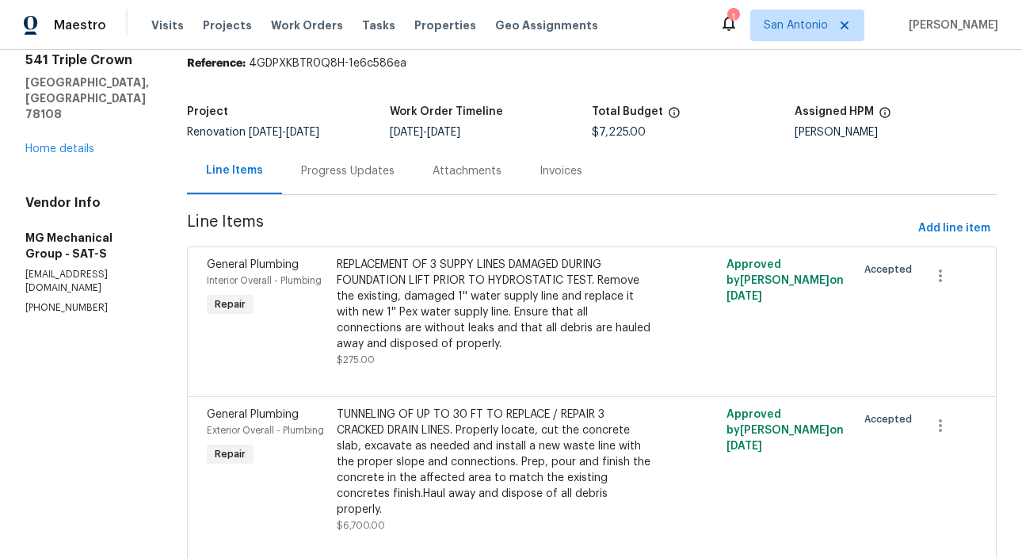
scroll to position [59, 0]
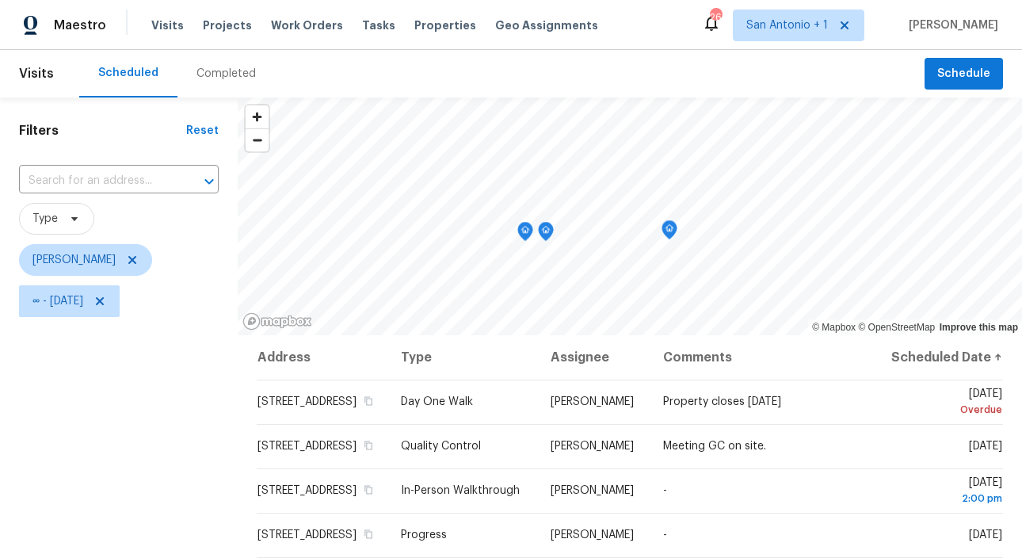
scroll to position [90, 0]
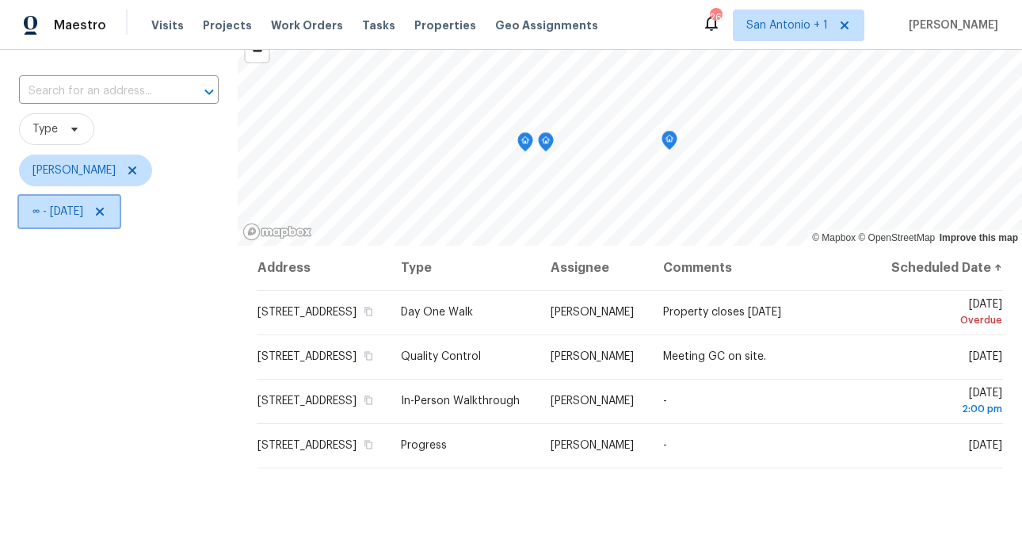
click at [104, 210] on icon at bounding box center [100, 212] width 8 height 8
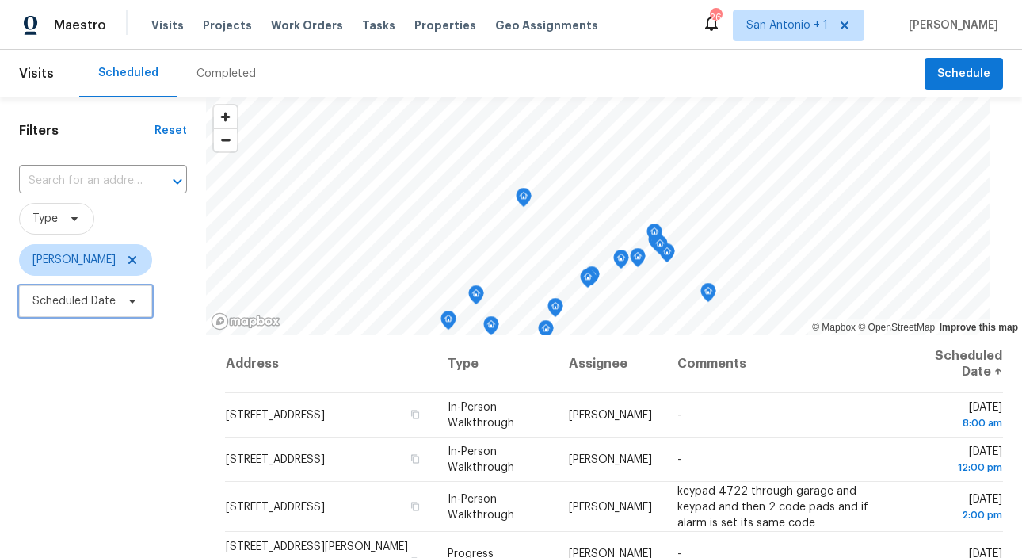
click at [136, 302] on icon at bounding box center [132, 301] width 13 height 13
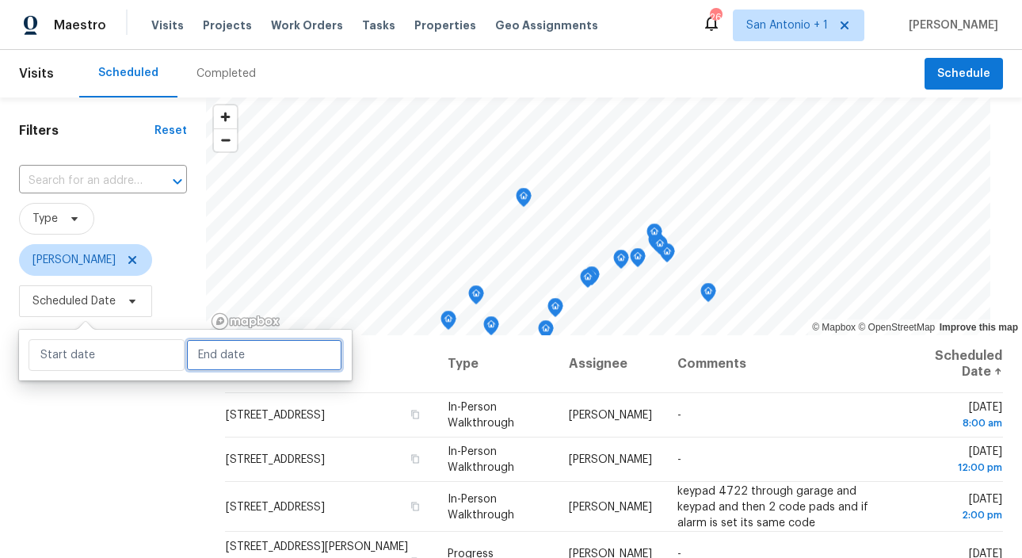
click at [192, 344] on input "text" at bounding box center [264, 355] width 156 height 32
select select "8"
select select "2025"
select select "9"
select select "2025"
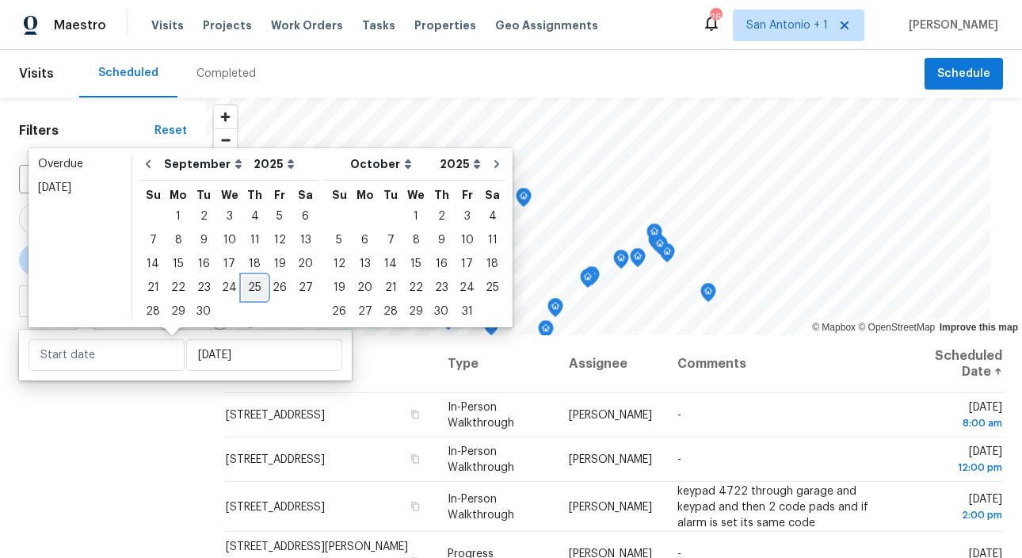
click at [247, 288] on div "25" at bounding box center [254, 288] width 25 height 22
type input "Thu, Sep 25"
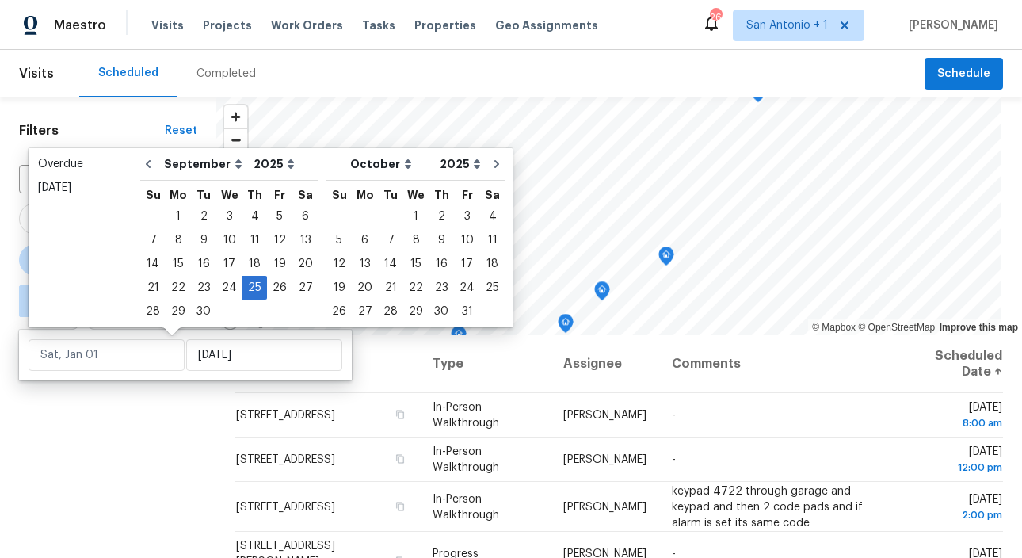
click at [189, 404] on div "Filters Reset ​ Type Chris Fuentes ∞ - Thu, Sep 25" at bounding box center [108, 439] width 216 height 684
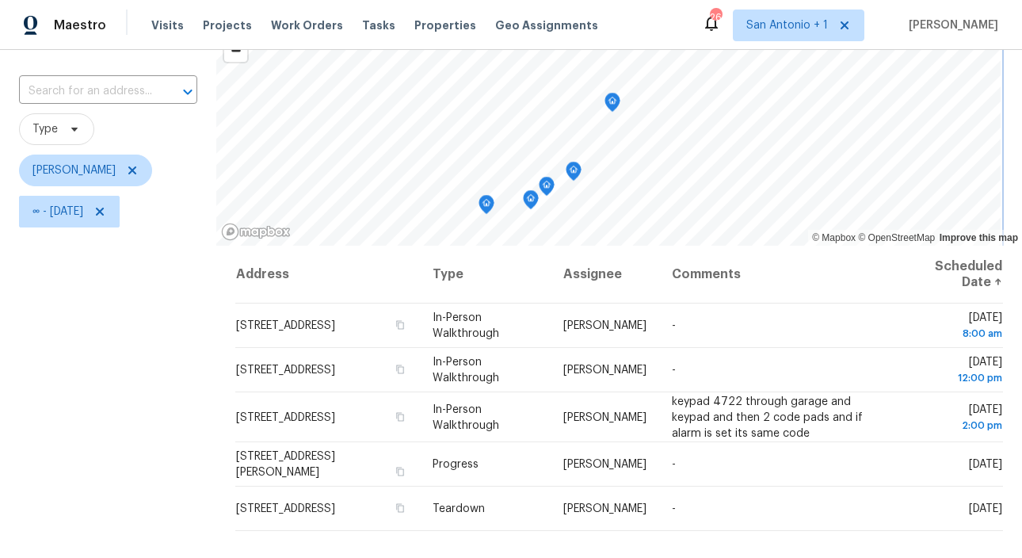
scroll to position [91, 0]
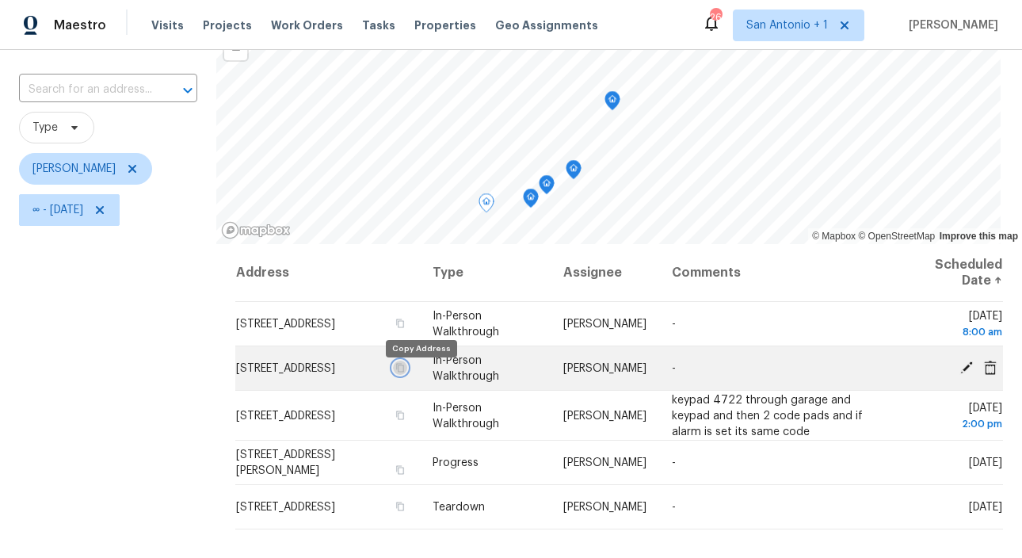
click at [405, 372] on icon "button" at bounding box center [400, 368] width 10 height 10
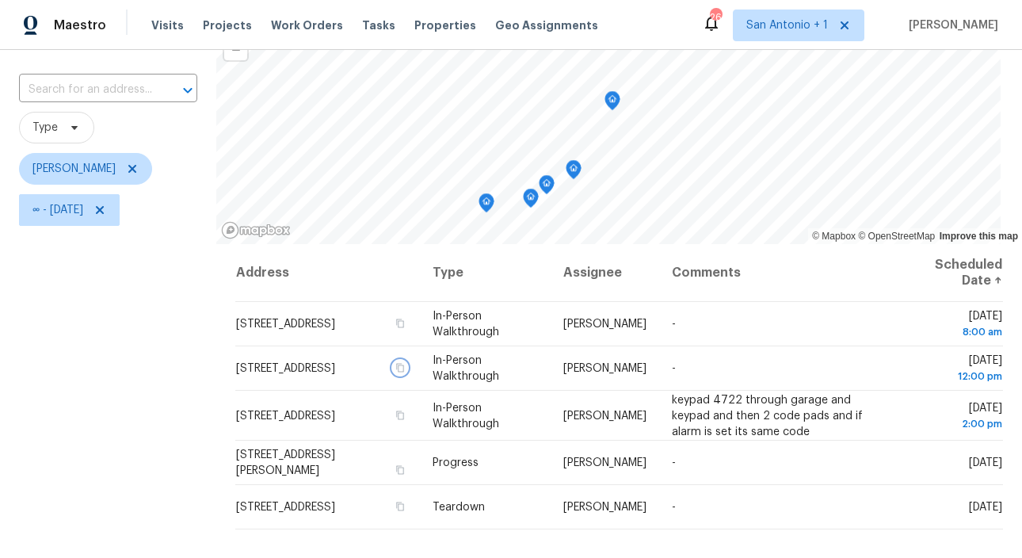
click at [530, 198] on icon "Map marker" at bounding box center [531, 198] width 2 height 2
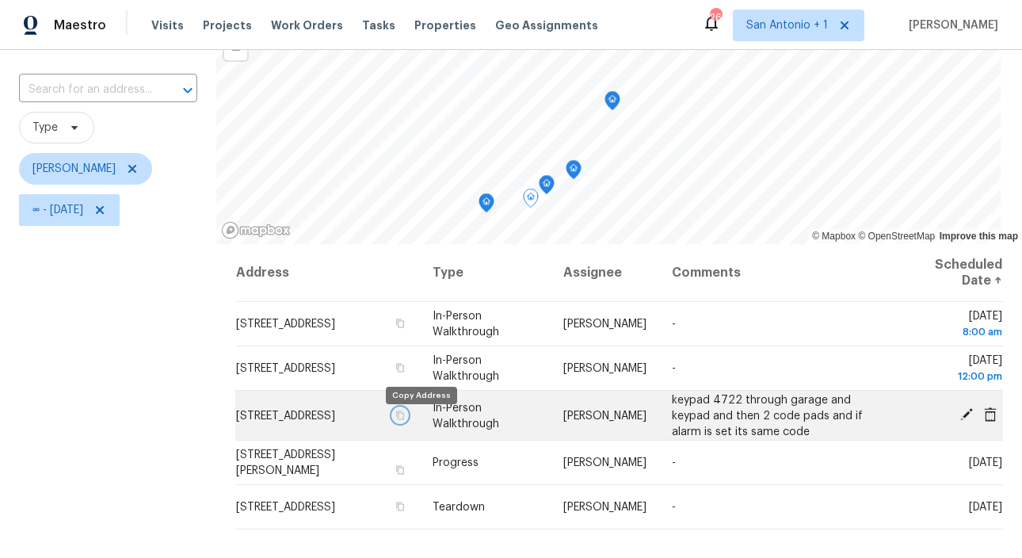
click at [405, 419] on icon "button" at bounding box center [401, 414] width 8 height 9
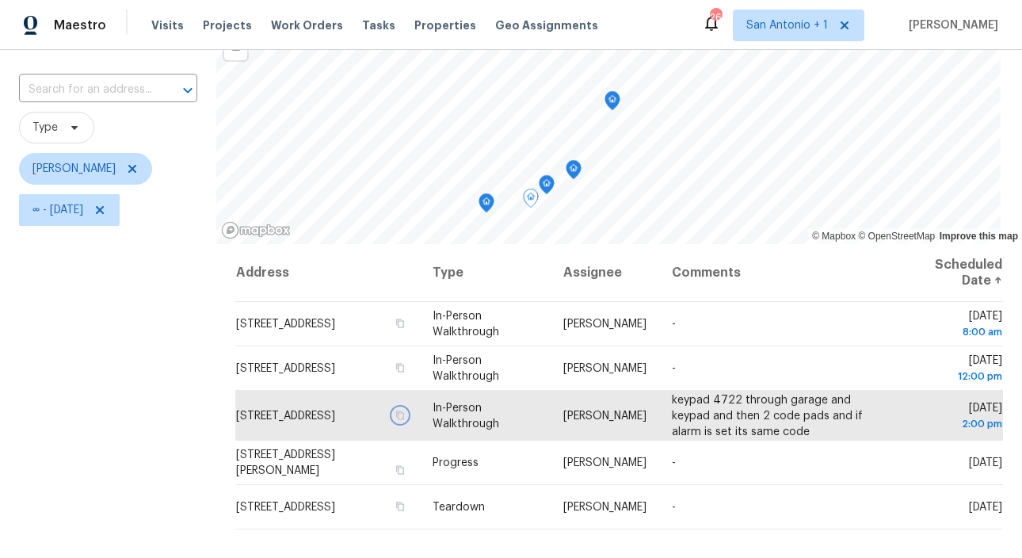
click at [544, 187] on icon "Map marker" at bounding box center [547, 185] width 14 height 18
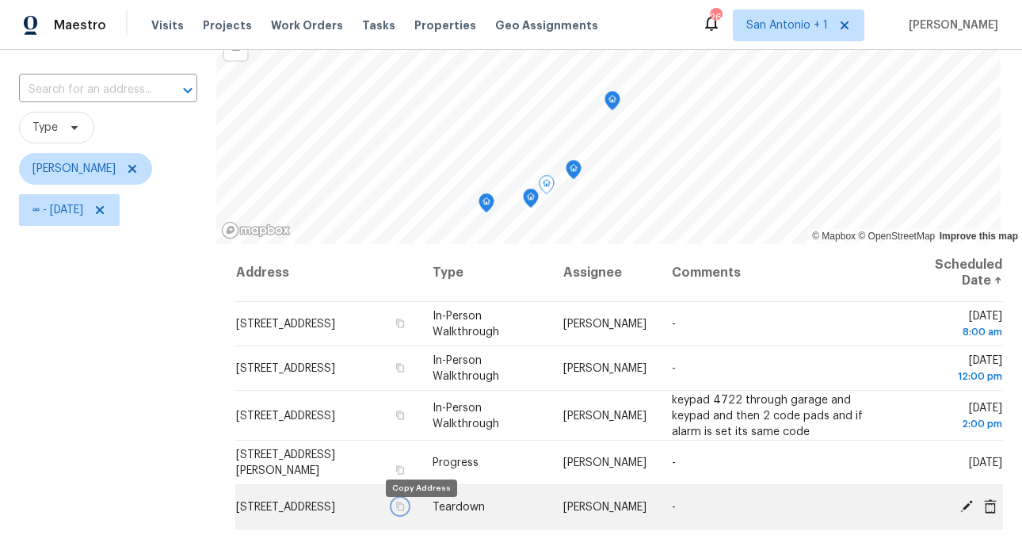
click at [405, 510] on icon "button" at bounding box center [401, 506] width 8 height 9
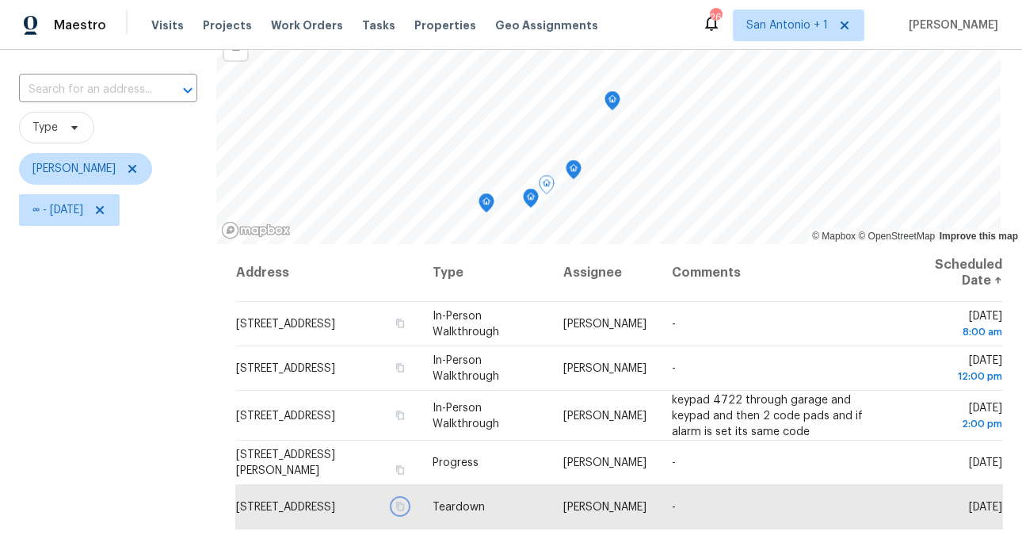
click at [571, 170] on icon "Map marker" at bounding box center [573, 169] width 5 height 4
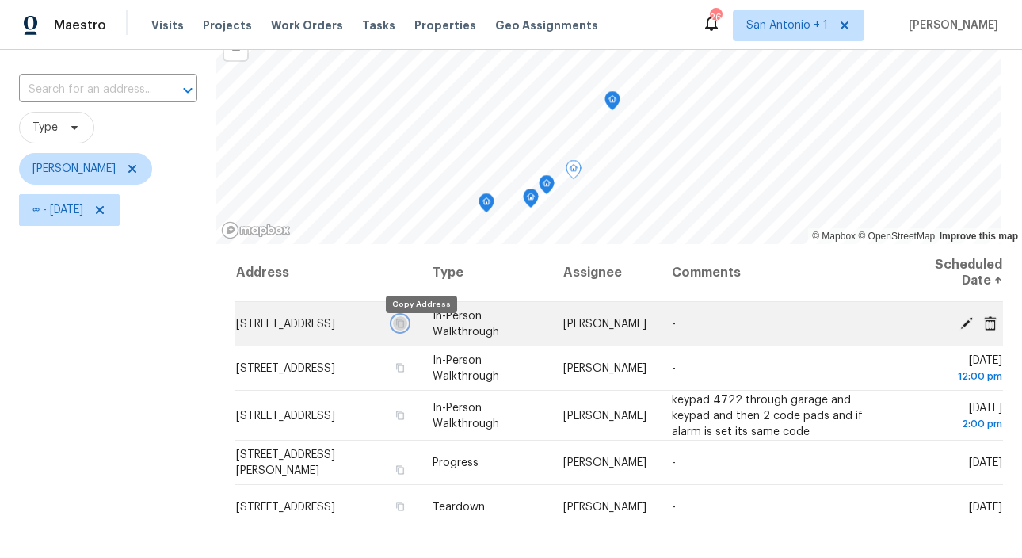
click at [405, 328] on icon "button" at bounding box center [400, 324] width 10 height 10
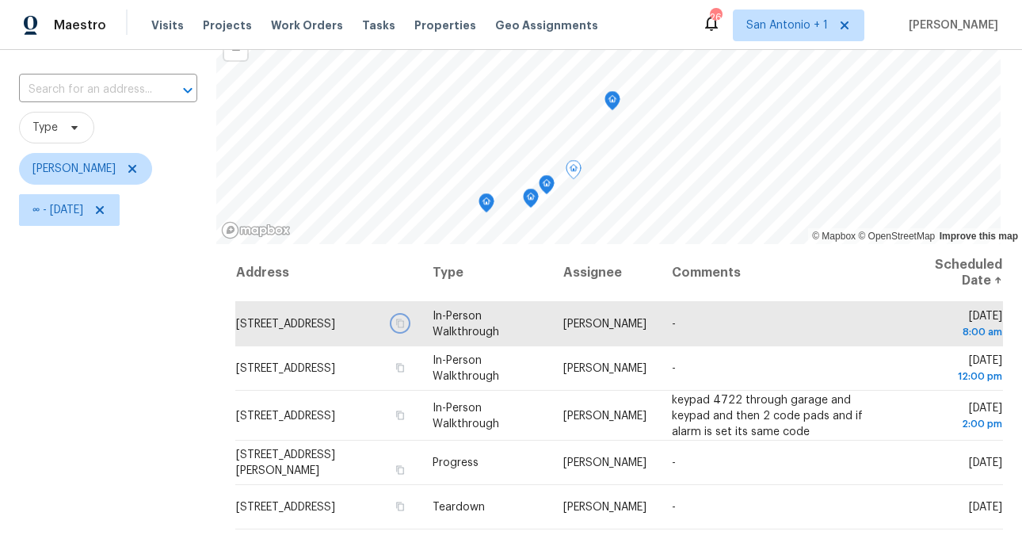
click at [612, 101] on icon "Map marker" at bounding box center [612, 101] width 14 height 18
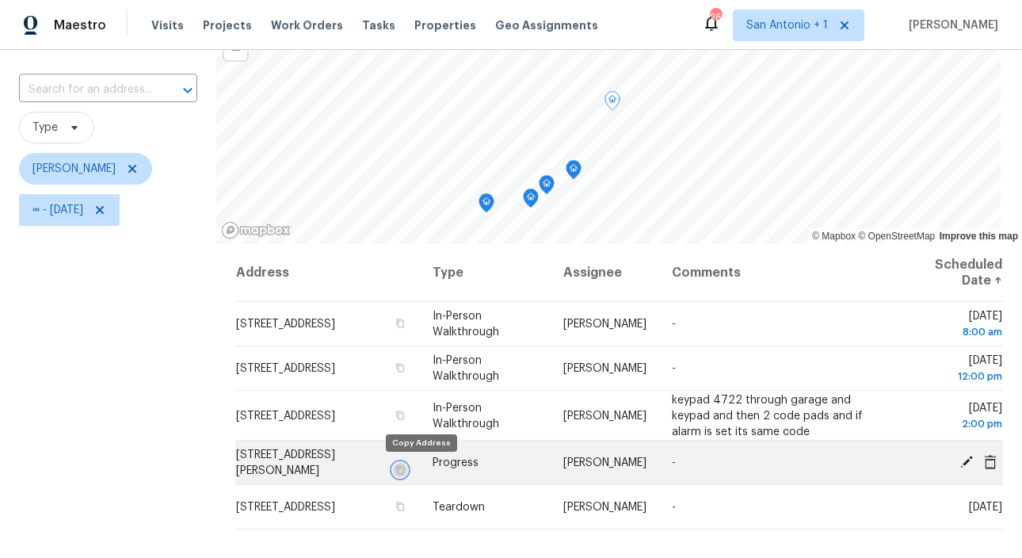
click at [405, 472] on icon "button" at bounding box center [400, 470] width 10 height 10
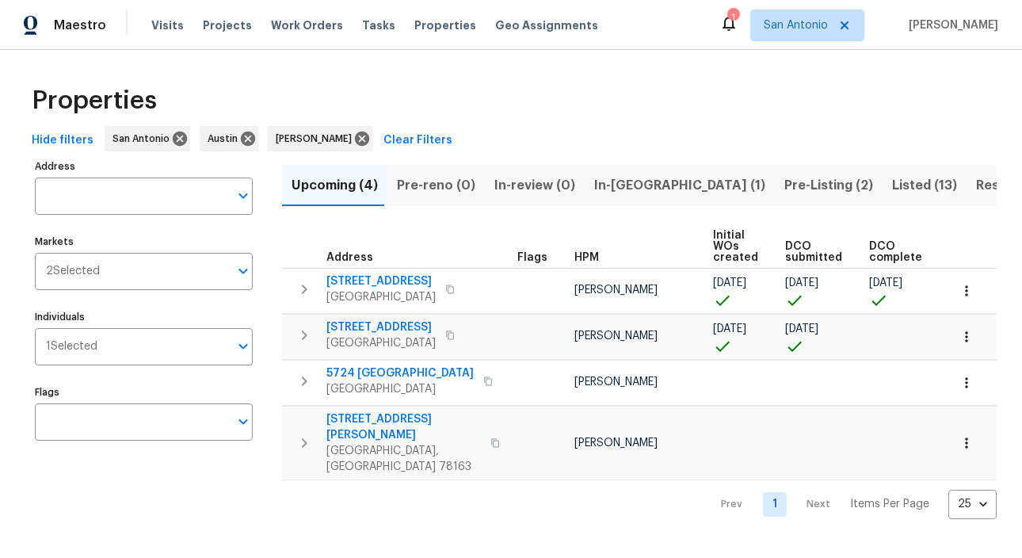
click at [892, 186] on span "Listed (13)" at bounding box center [924, 185] width 65 height 22
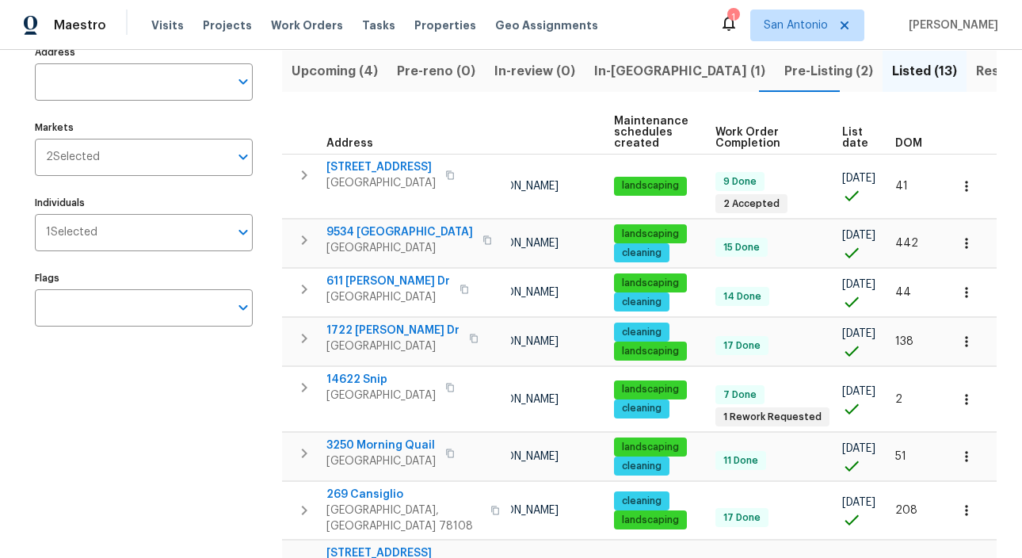
scroll to position [128, 0]
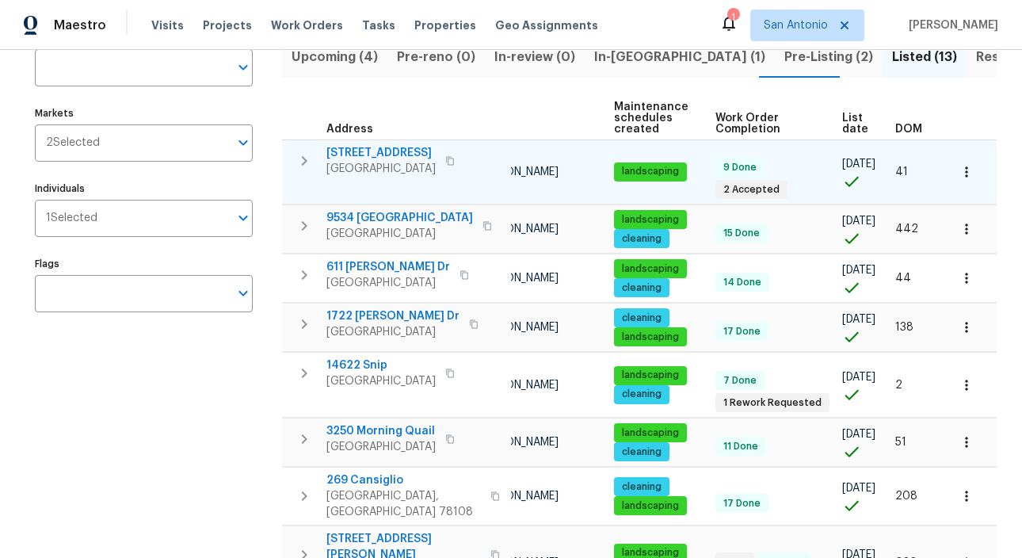
click at [418, 154] on span "[STREET_ADDRESS]" at bounding box center [380, 153] width 109 height 16
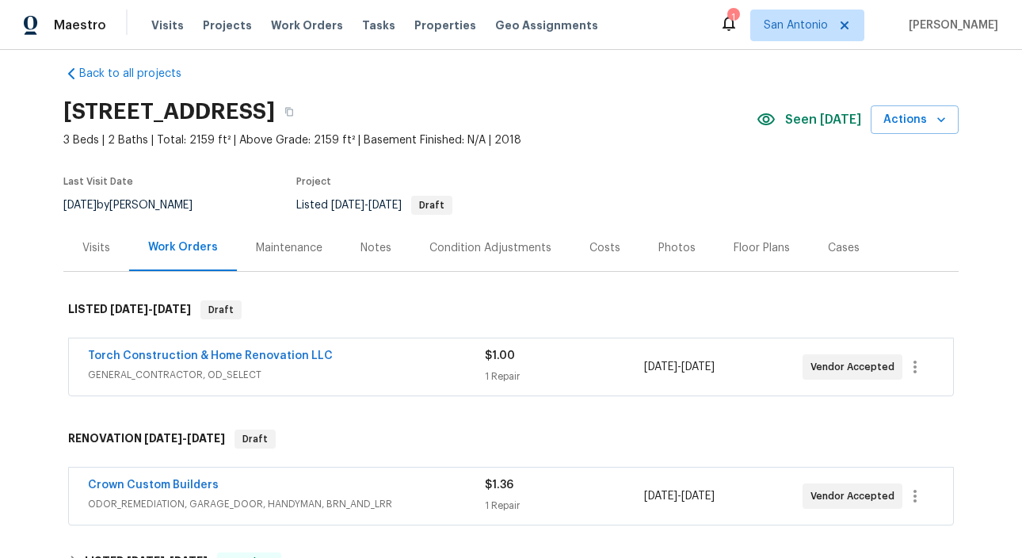
scroll to position [21, 0]
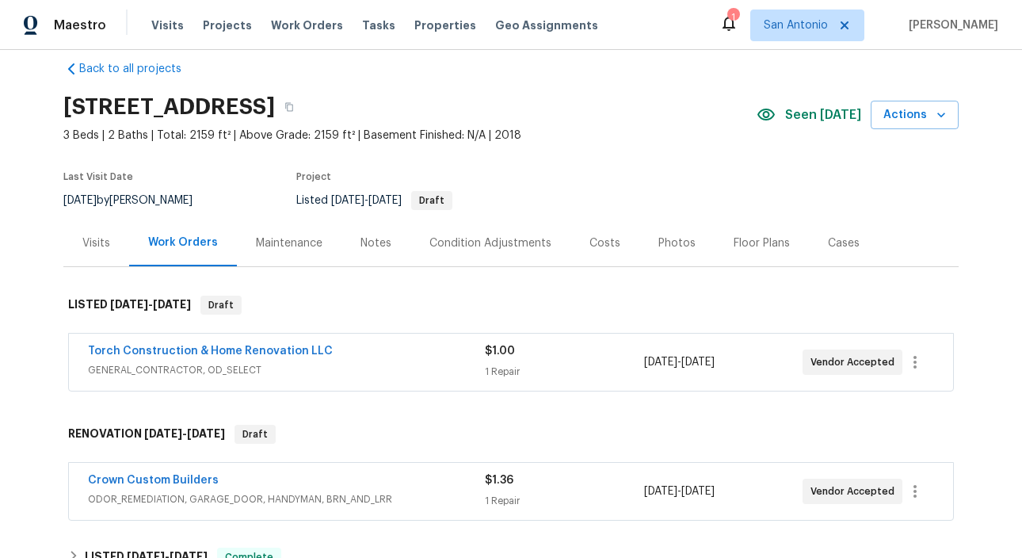
click at [599, 239] on div "Costs" at bounding box center [605, 243] width 31 height 16
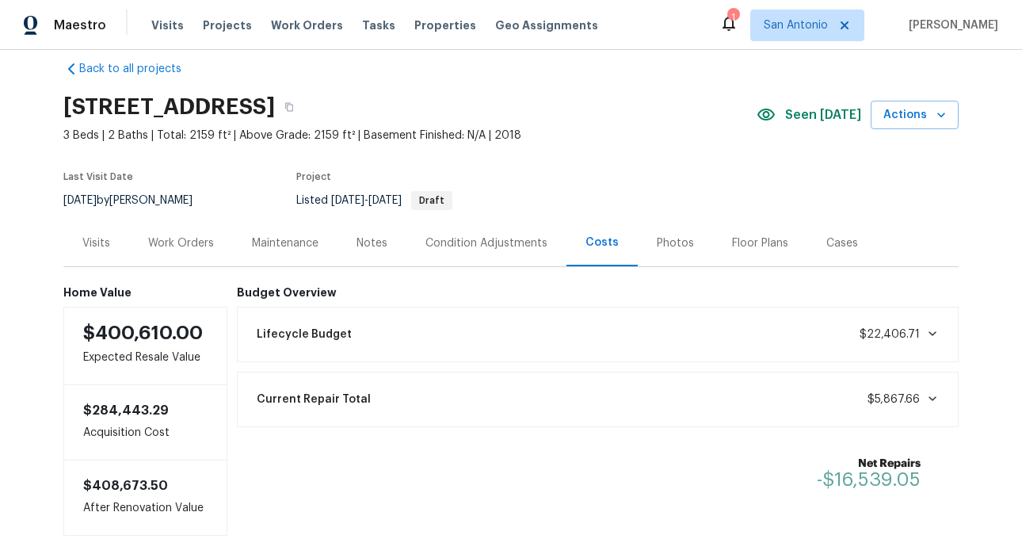
scroll to position [31, 0]
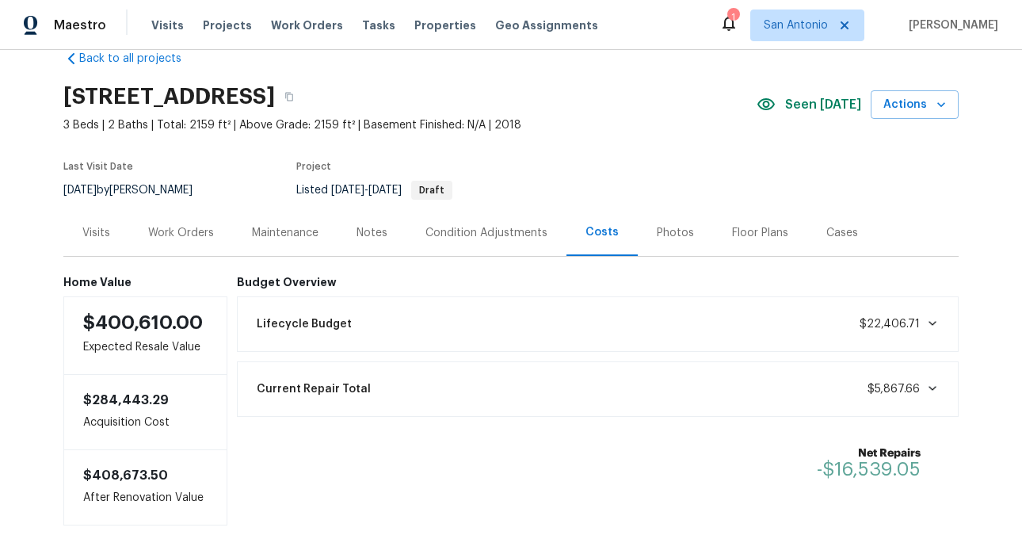
click at [929, 326] on icon at bounding box center [932, 323] width 13 height 13
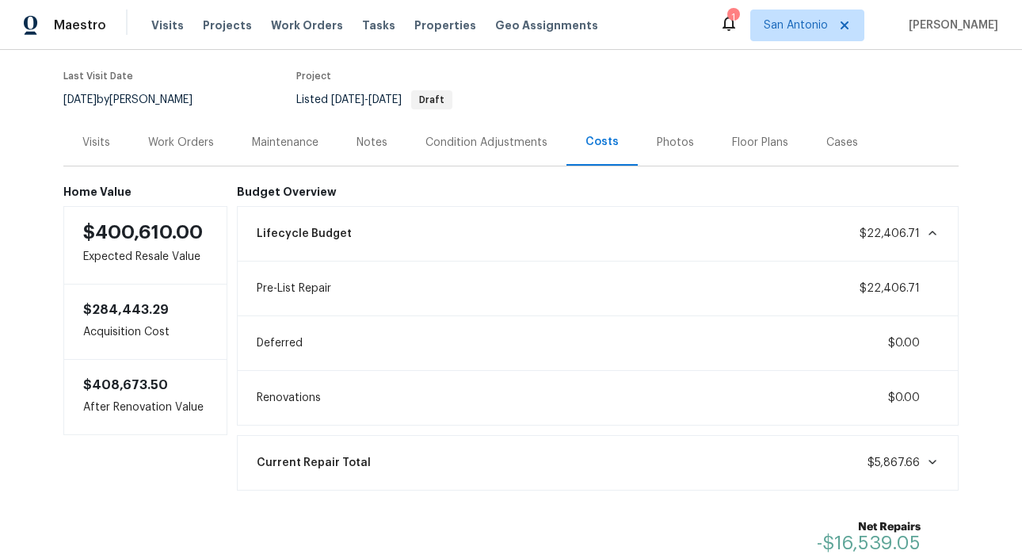
scroll to position [68, 0]
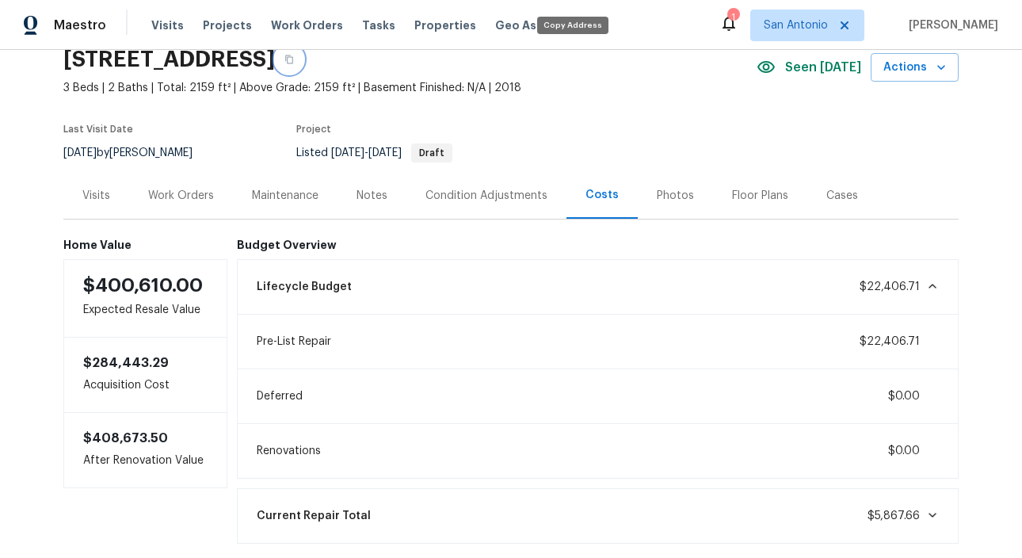
click at [294, 62] on icon "button" at bounding box center [289, 60] width 10 height 10
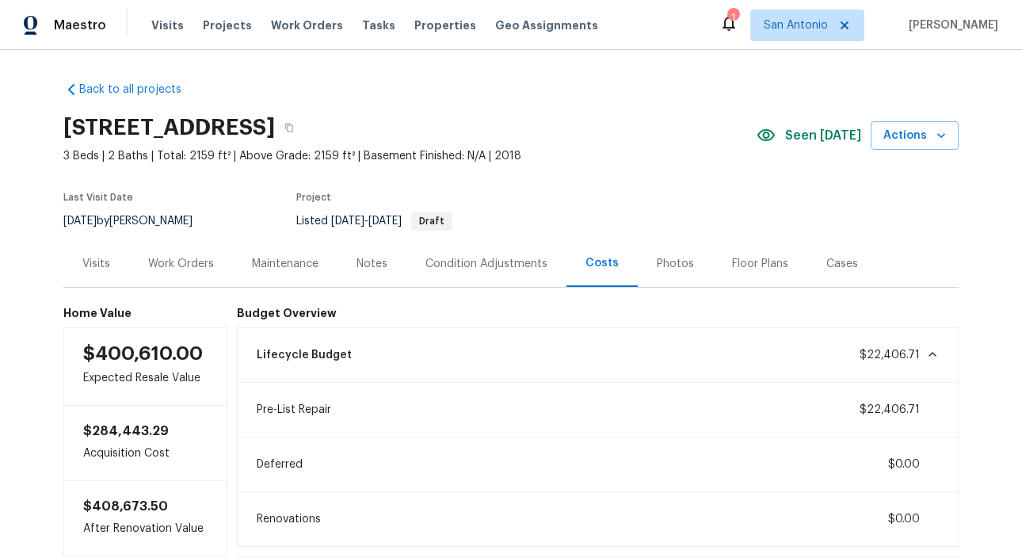
click at [674, 265] on div "Photos" at bounding box center [675, 264] width 37 height 16
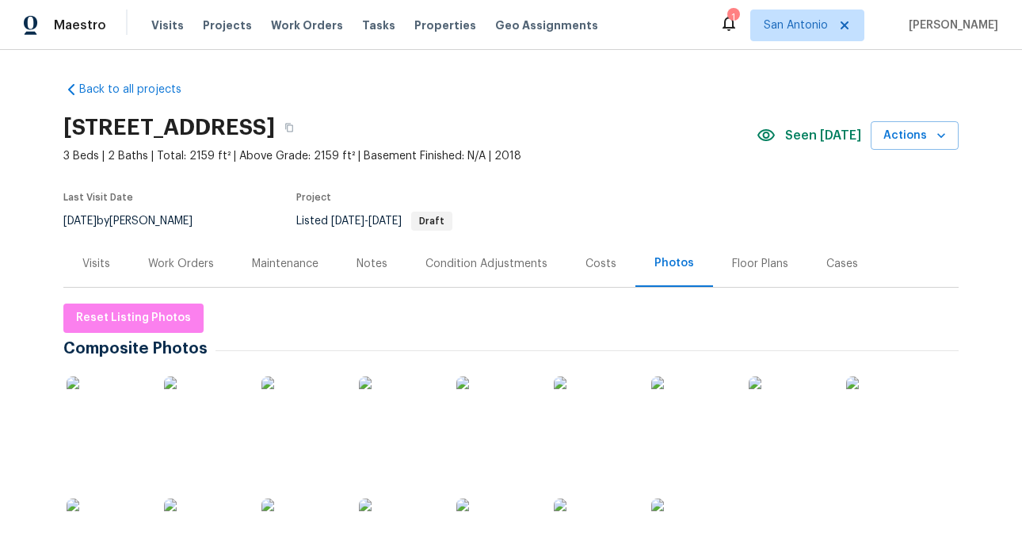
click at [591, 261] on div "Costs" at bounding box center [601, 264] width 31 height 16
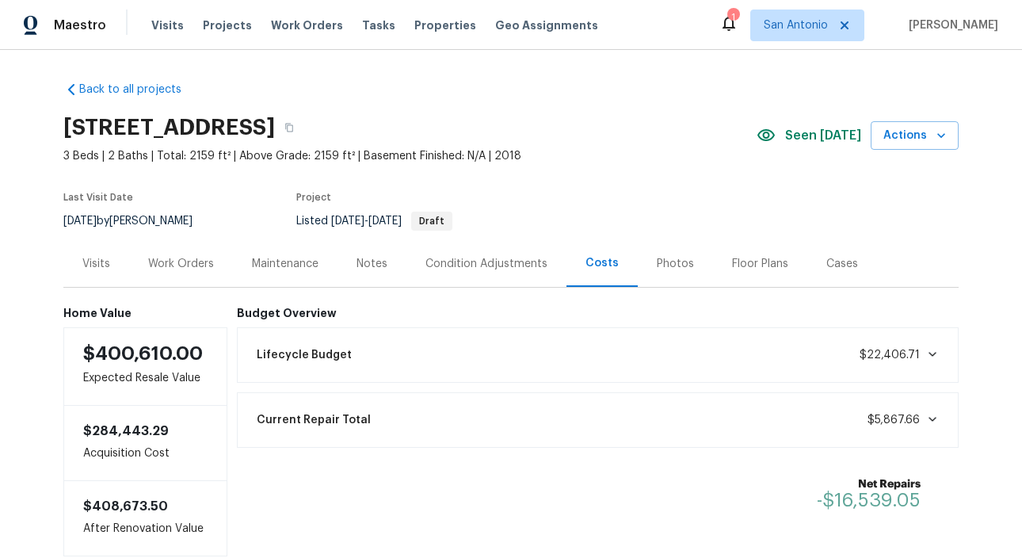
scroll to position [8, 0]
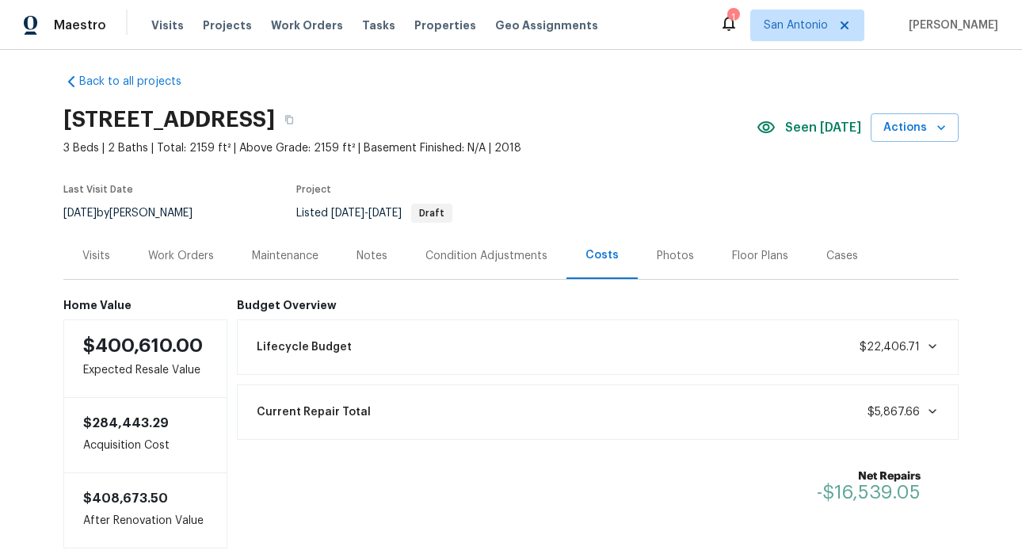
click at [526, 254] on div "Condition Adjustments" at bounding box center [487, 256] width 122 height 16
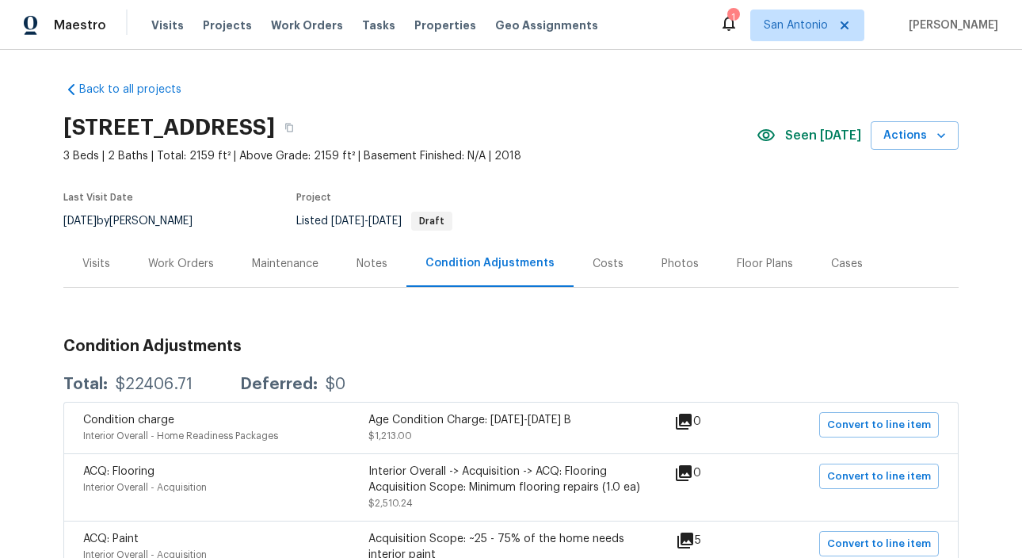
click at [608, 262] on div "Costs" at bounding box center [608, 264] width 31 height 16
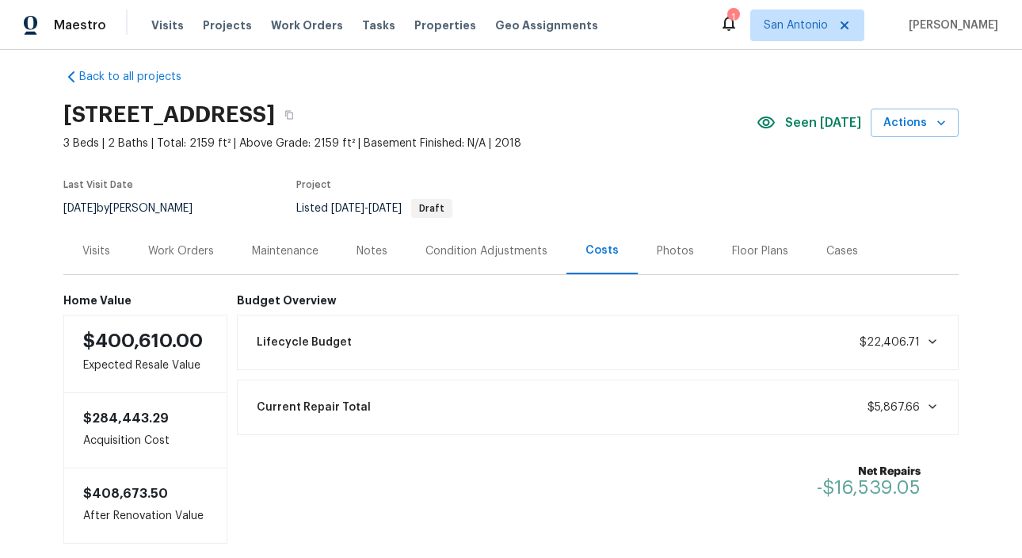
scroll to position [13, 0]
click at [193, 253] on div "Work Orders" at bounding box center [181, 250] width 66 height 16
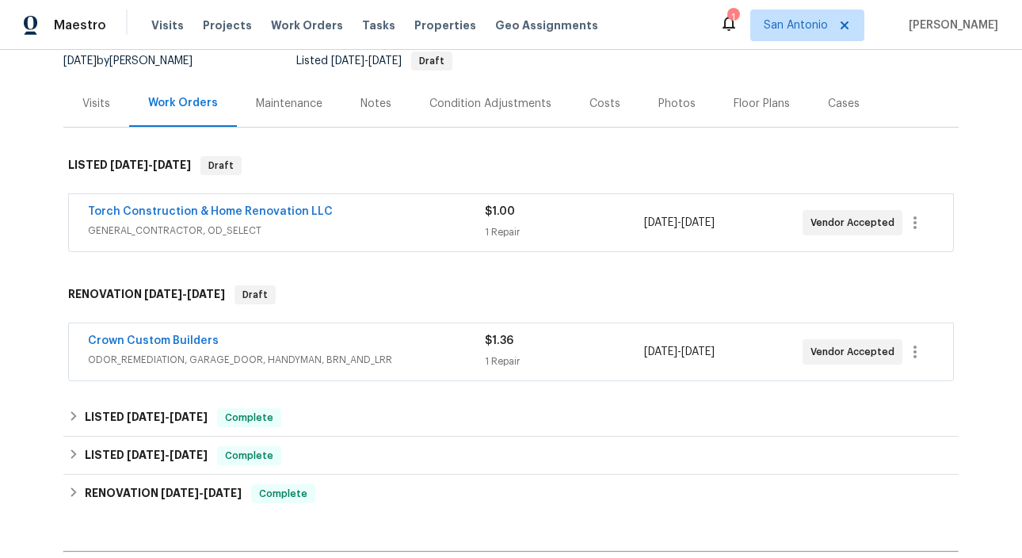
scroll to position [351, 0]
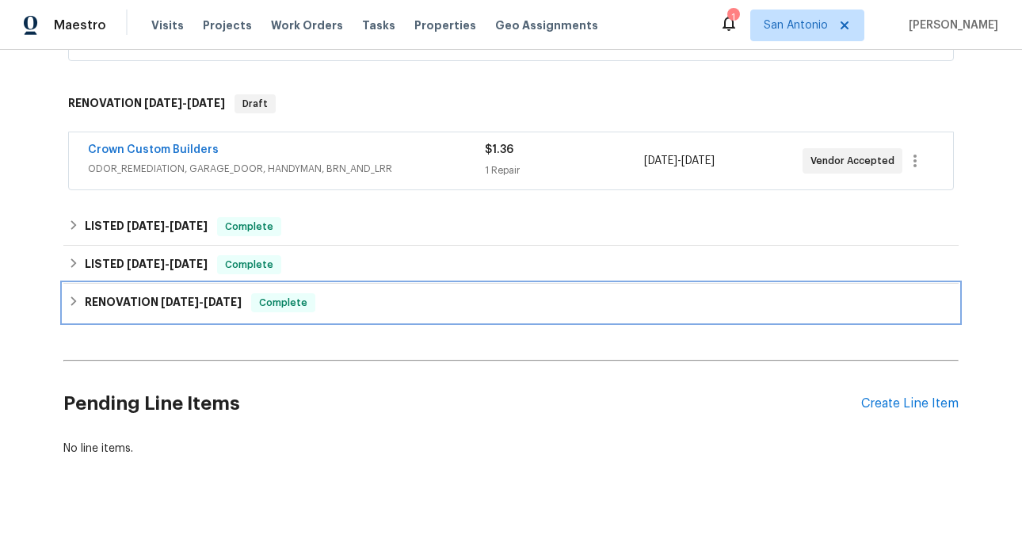
click at [70, 302] on icon at bounding box center [73, 301] width 11 height 11
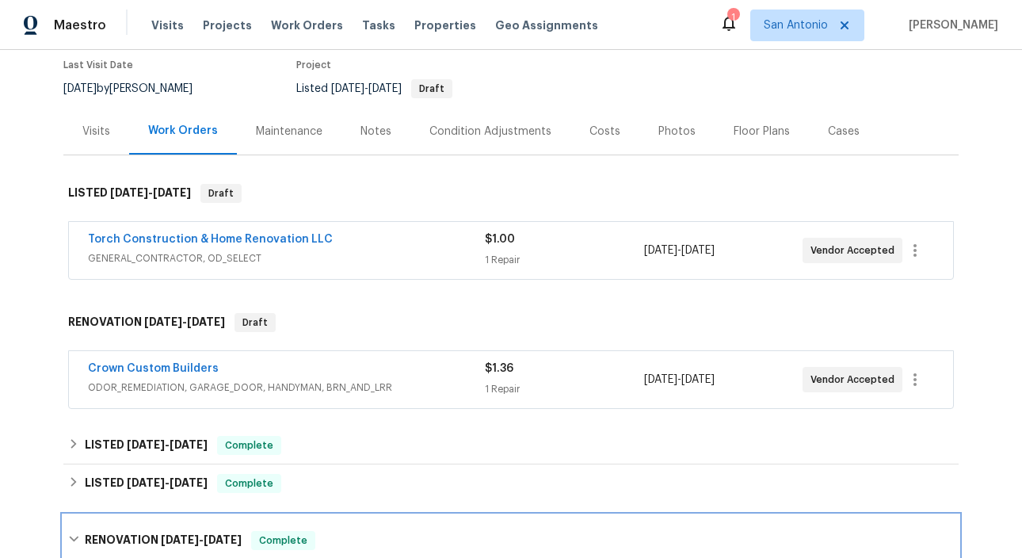
scroll to position [115, 0]
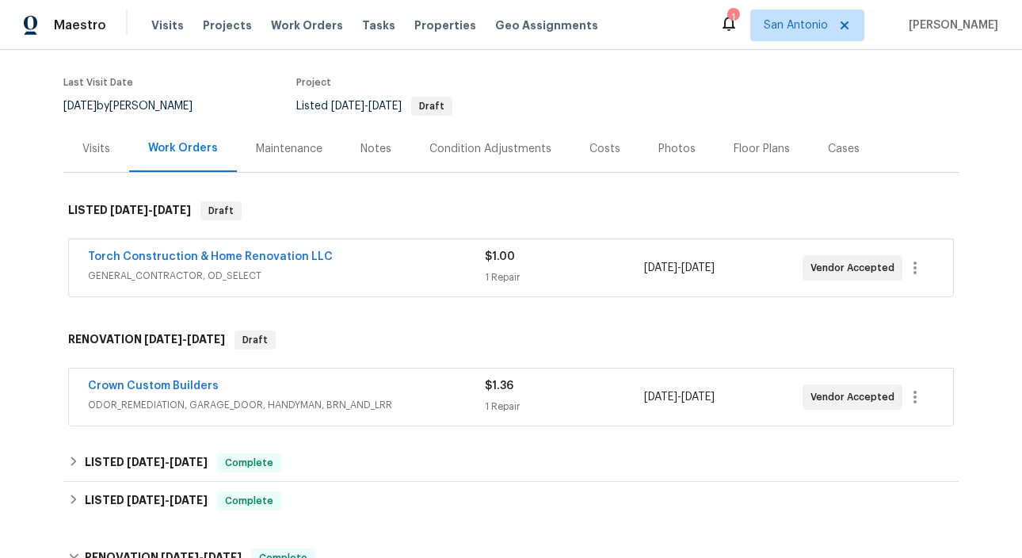
click at [601, 148] on div "Costs" at bounding box center [605, 149] width 31 height 16
